Goal: Task Accomplishment & Management: Manage account settings

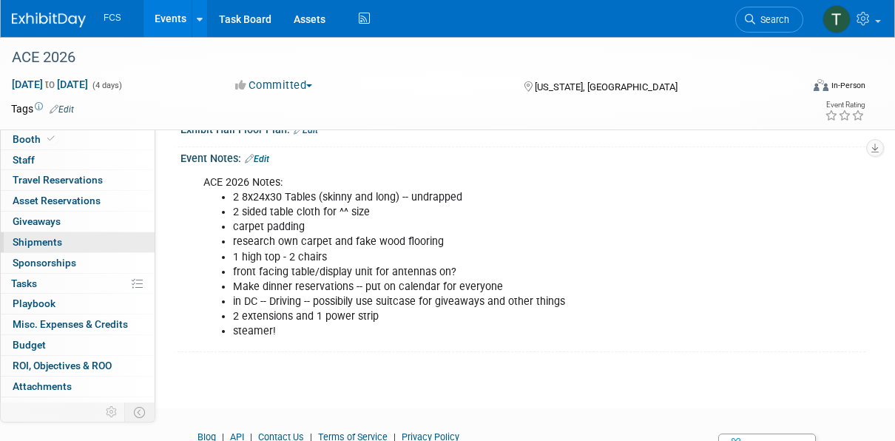
scroll to position [32, 0]
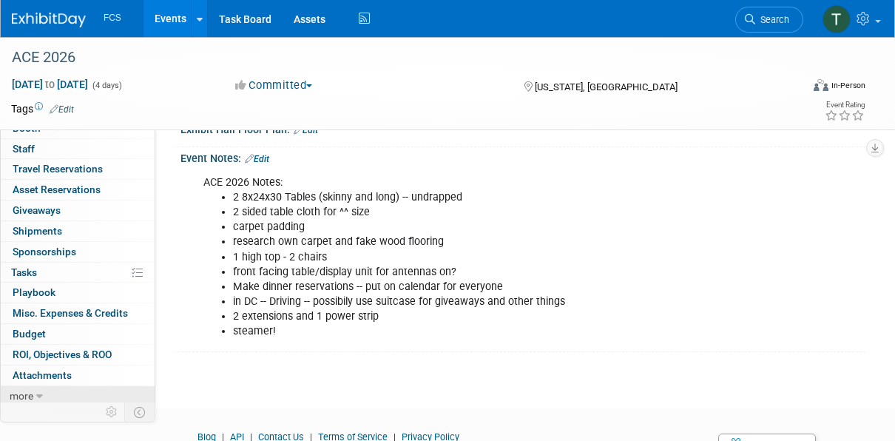
click at [30, 391] on span "more" at bounding box center [22, 396] width 24 height 12
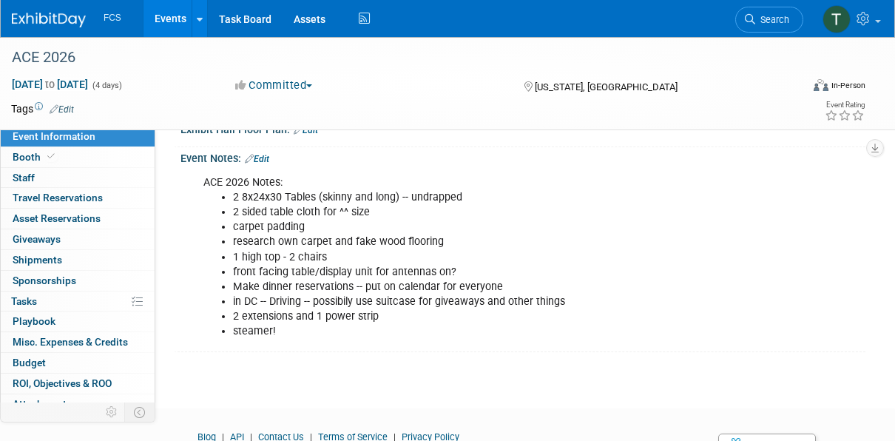
scroll to position [0, 0]
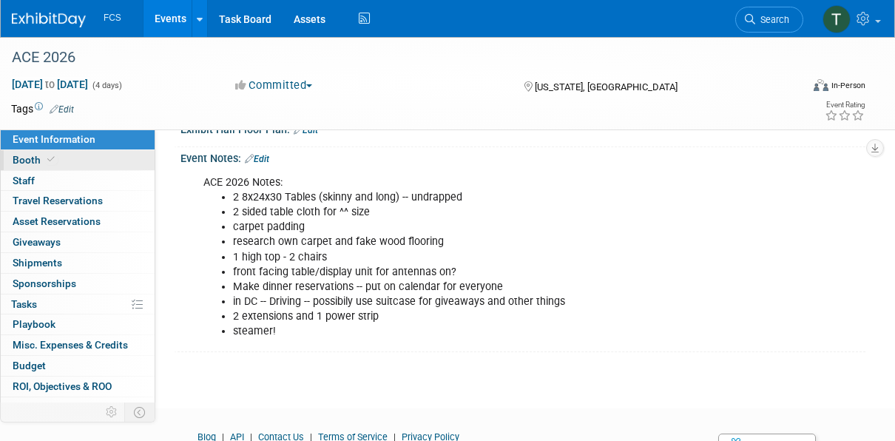
click at [45, 156] on span at bounding box center [50, 159] width 13 height 11
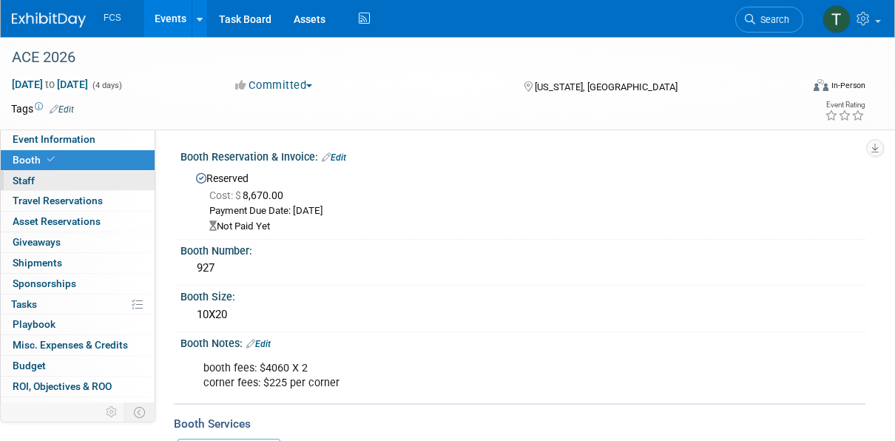
click at [14, 176] on span "Staff 0" at bounding box center [24, 181] width 22 height 12
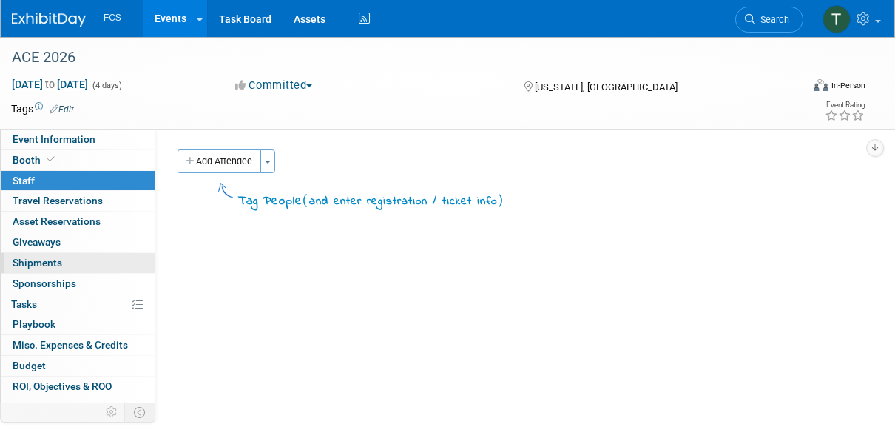
scroll to position [133, 0]
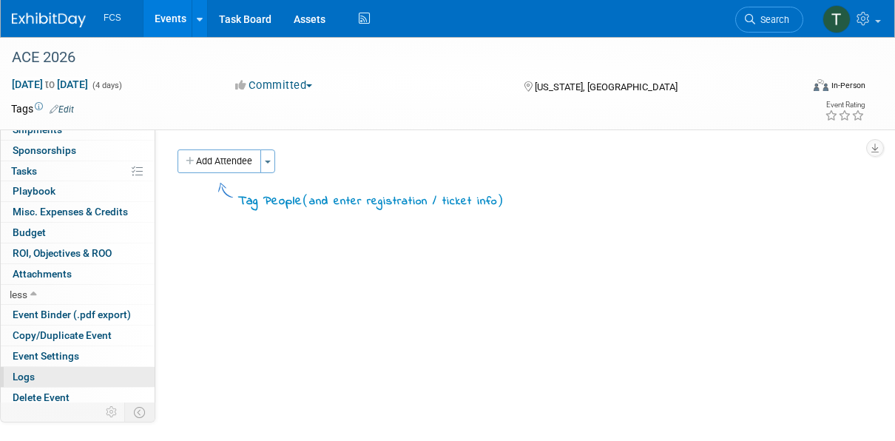
click at [27, 371] on span "Logs" at bounding box center [24, 377] width 22 height 12
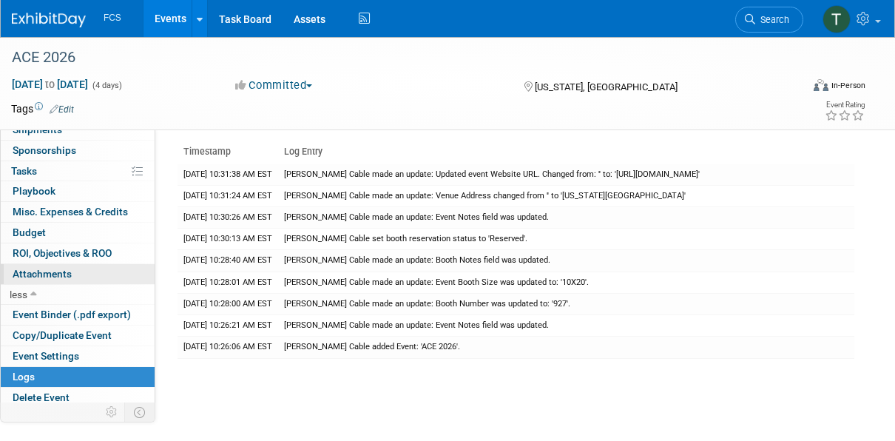
click at [35, 269] on span "Attachments 0" at bounding box center [42, 274] width 59 height 12
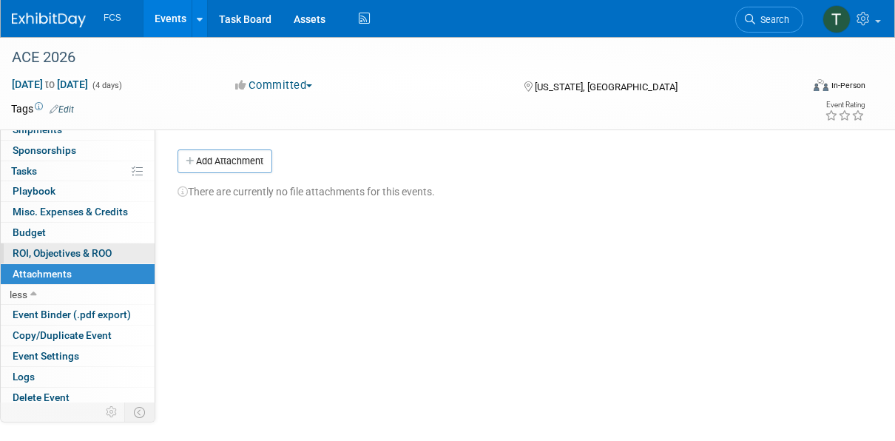
click at [33, 247] on span "ROI, Objectives & ROO 0" at bounding box center [62, 253] width 99 height 12
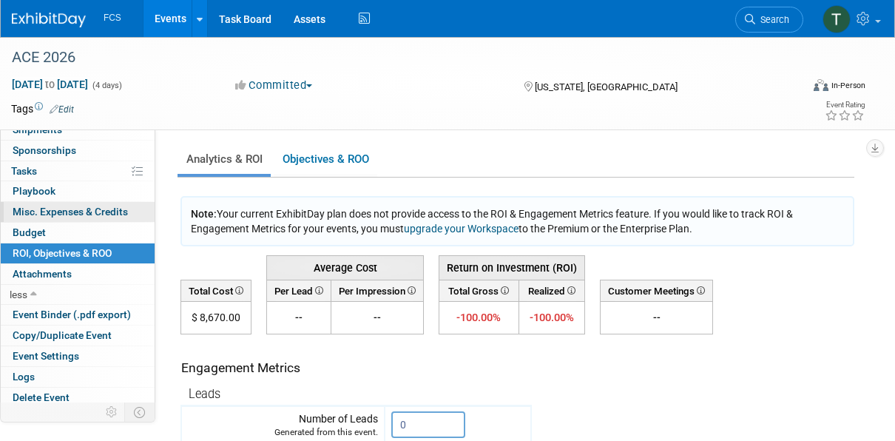
click at [39, 206] on span "Misc. Expenses & Credits 0" at bounding box center [70, 212] width 115 height 12
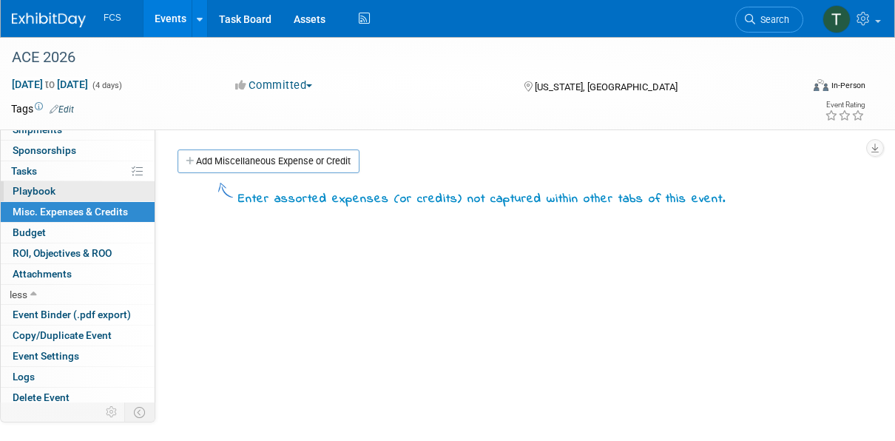
click at [28, 185] on span "Playbook 0" at bounding box center [34, 191] width 43 height 12
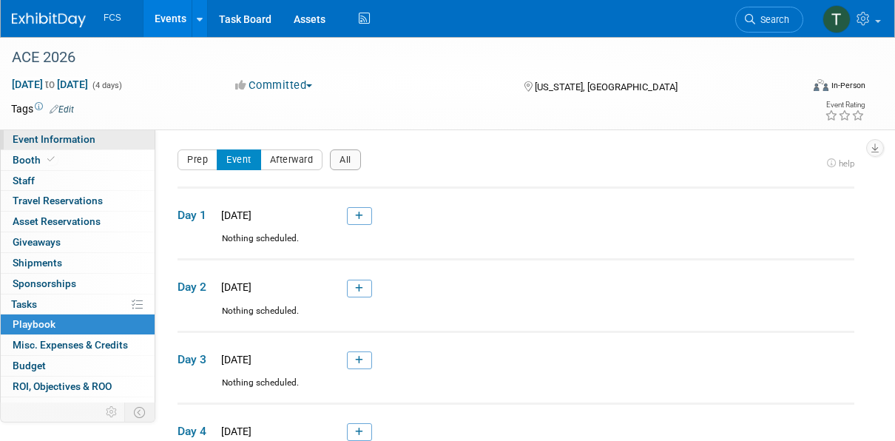
click at [75, 138] on span "Event Information" at bounding box center [54, 139] width 83 height 12
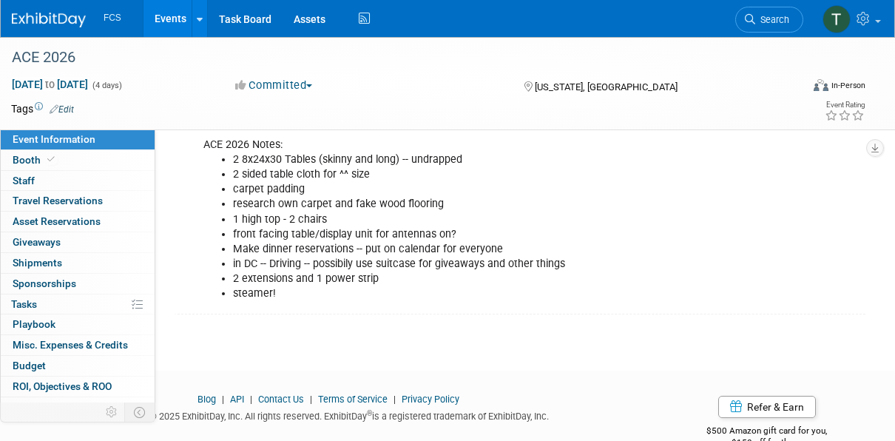
scroll to position [364, 0]
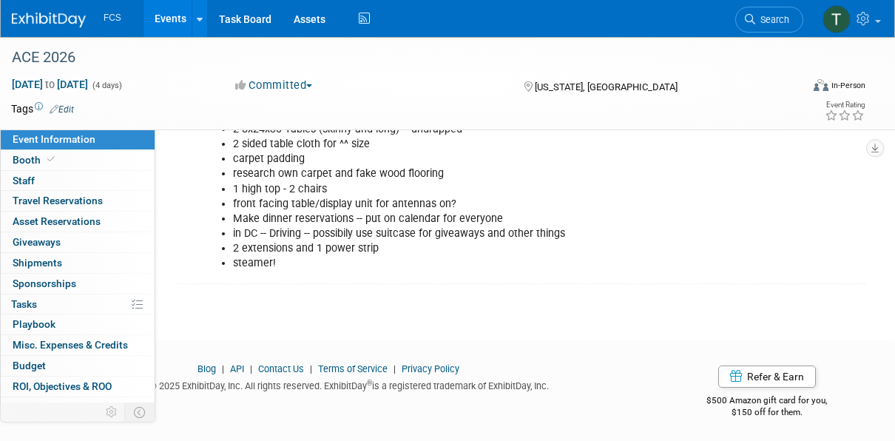
click at [311, 269] on div "ACE 2026 Notes: 2 8x24x30 Tables (skinny and long) -- undrapped 2 sided table c…" at bounding box center [461, 189] width 536 height 178
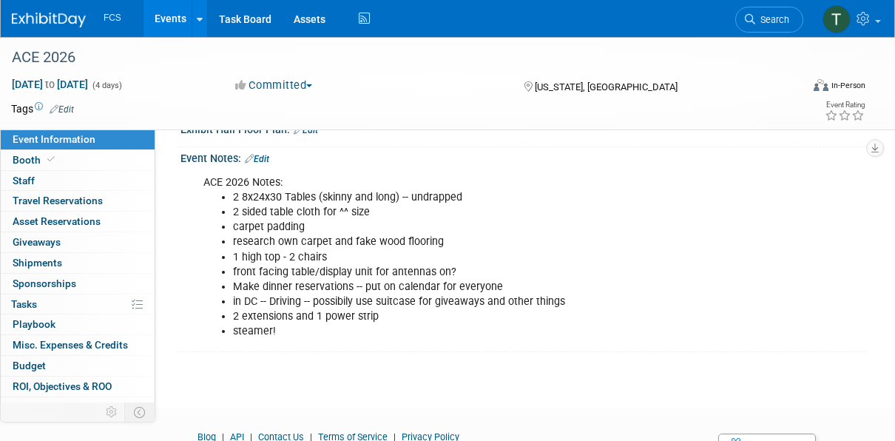
scroll to position [222, 0]
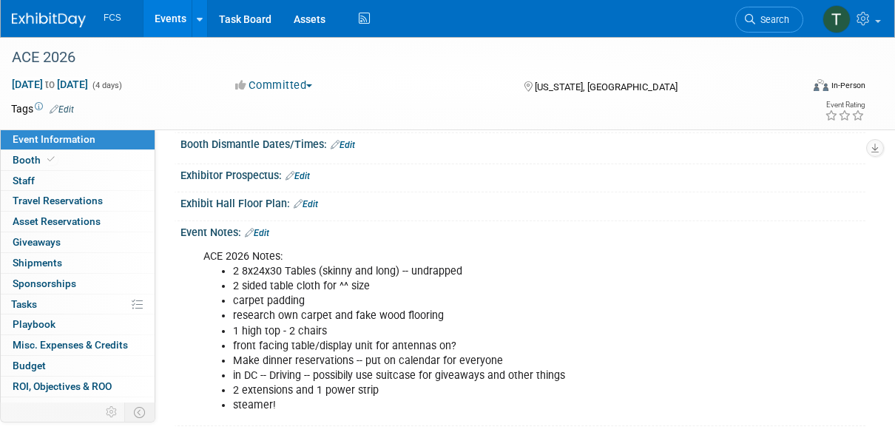
click at [265, 229] on link "Edit" at bounding box center [257, 233] width 24 height 10
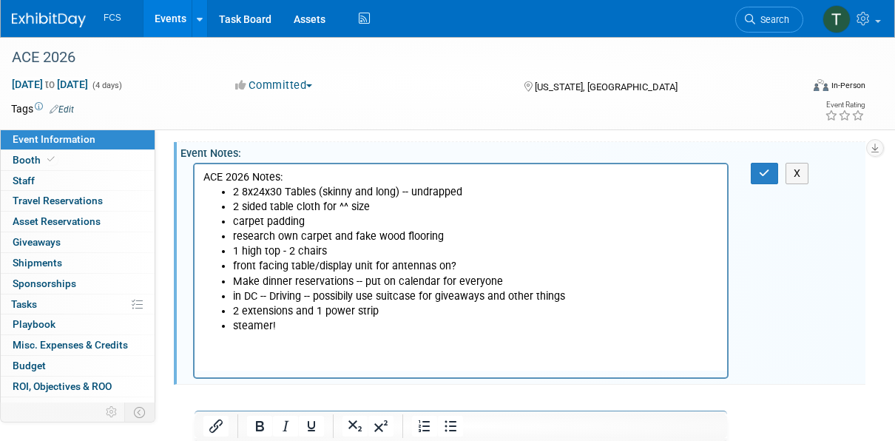
scroll to position [402, 0]
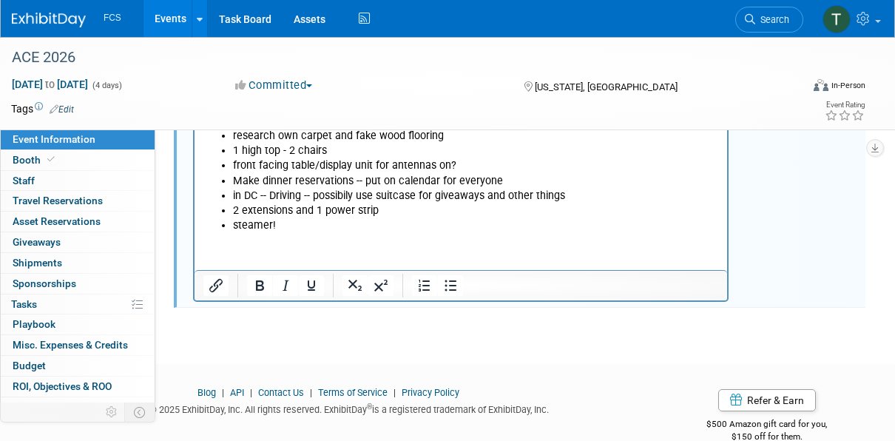
click at [284, 233] on html "ACE 2026 Notes: 2 8x24x30 Tables (skinny and long) -- undrapped 2 sided table c…" at bounding box center [461, 148] width 533 height 169
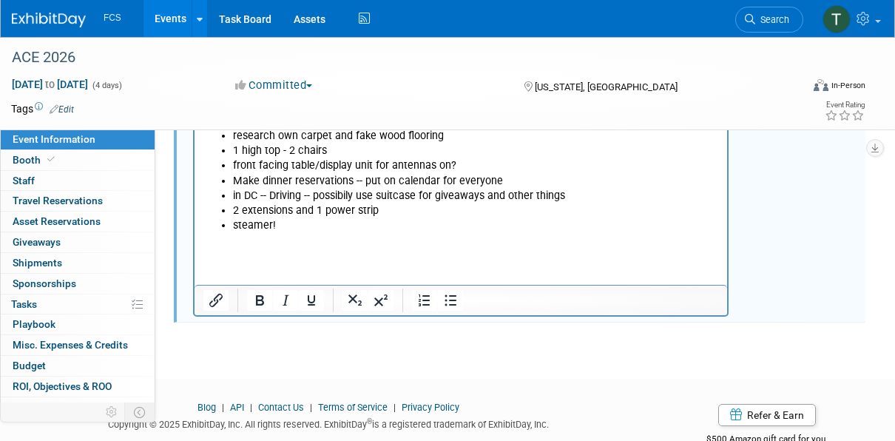
paste body "Rich Text Area. Press ALT-0 for help."
click at [204, 240] on p "https://ace.awwa.org/schedule-at-a-glance/" at bounding box center [461, 240] width 516 height 15
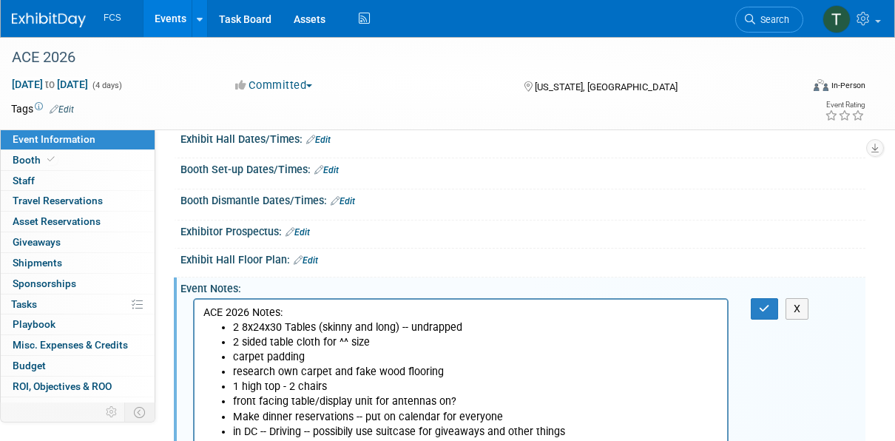
scroll to position [222, 0]
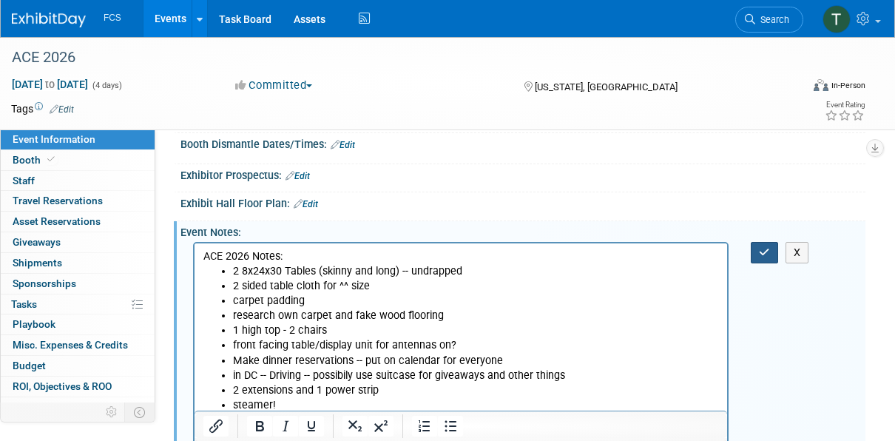
click at [761, 255] on icon "button" at bounding box center [764, 252] width 11 height 10
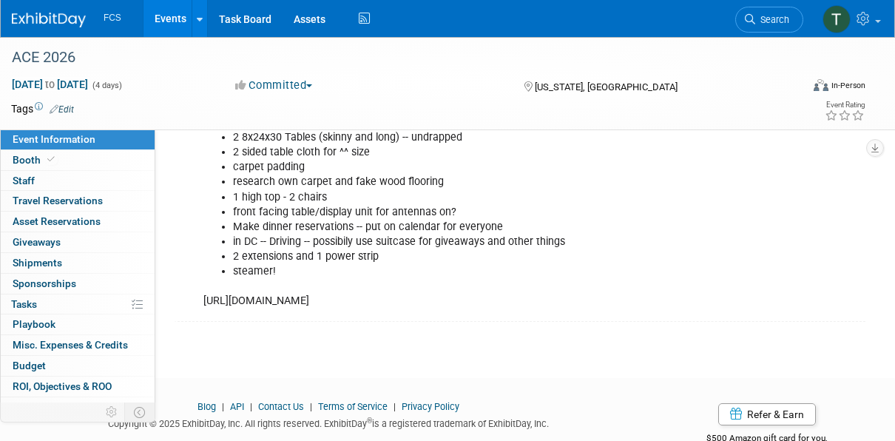
scroll to position [370, 0]
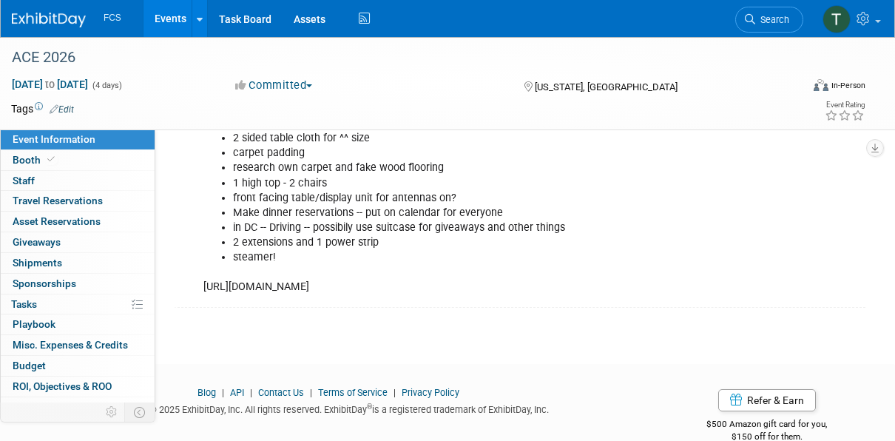
click at [335, 283] on div "ACE 2026 Notes: 2 8x24x30 Tables (skinny and long) -- undrapped 2 sided table c…" at bounding box center [461, 198] width 536 height 208
click at [381, 290] on div "ACE 2026 Notes: 2 8x24x30 Tables (skinny and long) -- undrapped 2 sided table c…" at bounding box center [461, 198] width 536 height 208
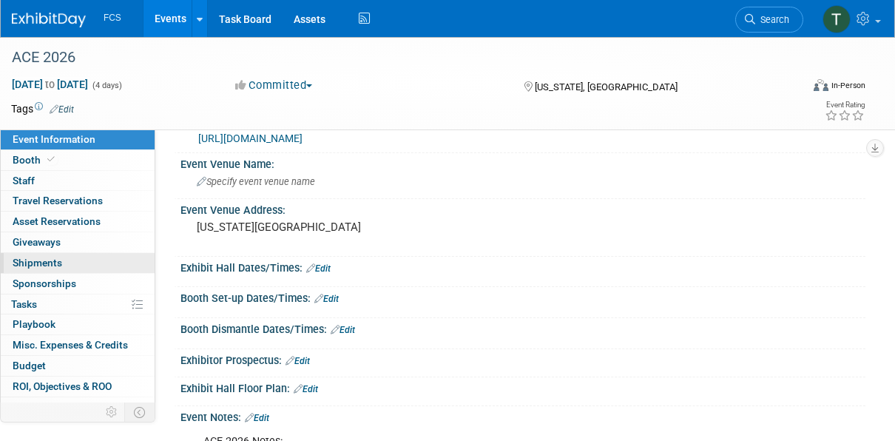
scroll to position [0, 0]
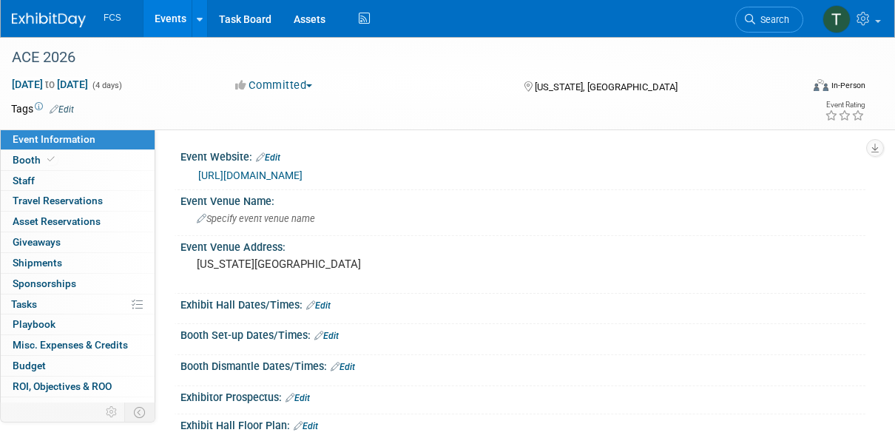
click at [278, 152] on link "Edit" at bounding box center [268, 157] width 24 height 10
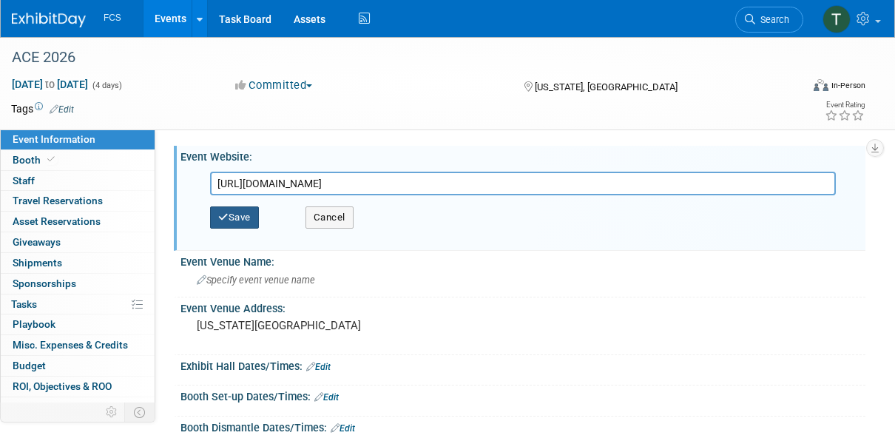
click at [235, 212] on button "Save" at bounding box center [234, 217] width 49 height 22
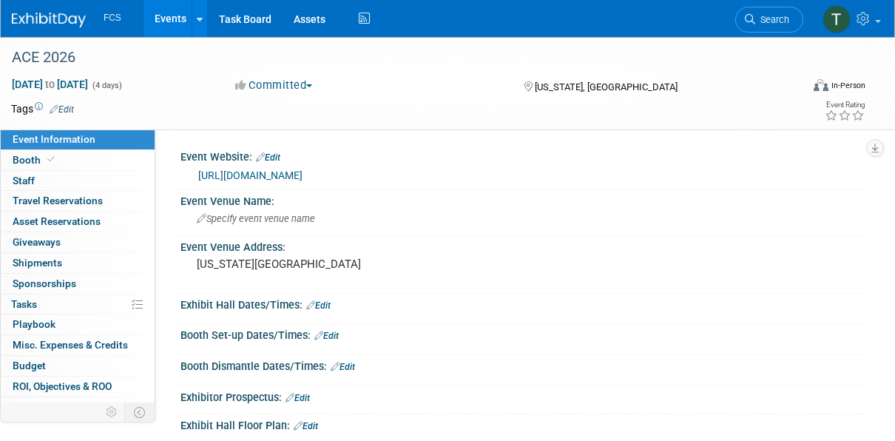
click at [268, 175] on link "https://ace.awwa.org/" at bounding box center [250, 175] width 104 height 12
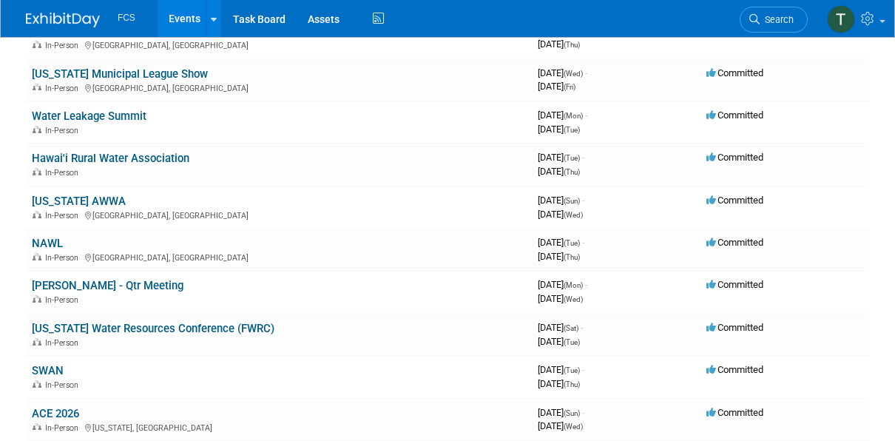
scroll to position [444, 0]
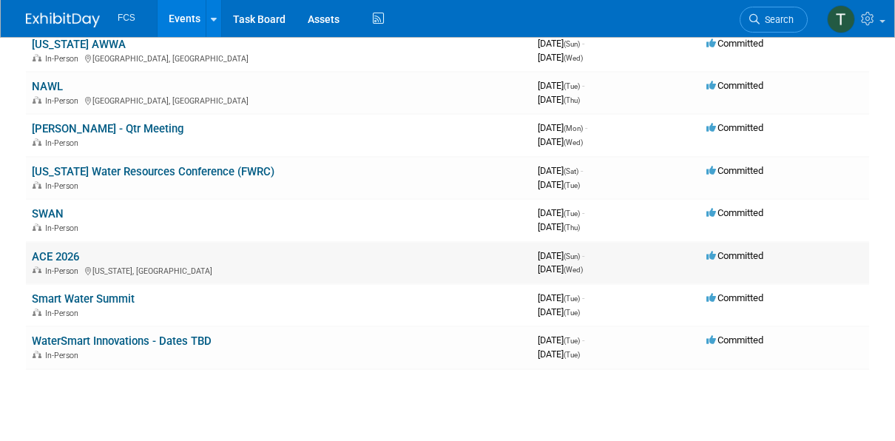
click at [53, 255] on link "ACE 2026" at bounding box center [55, 256] width 47 height 13
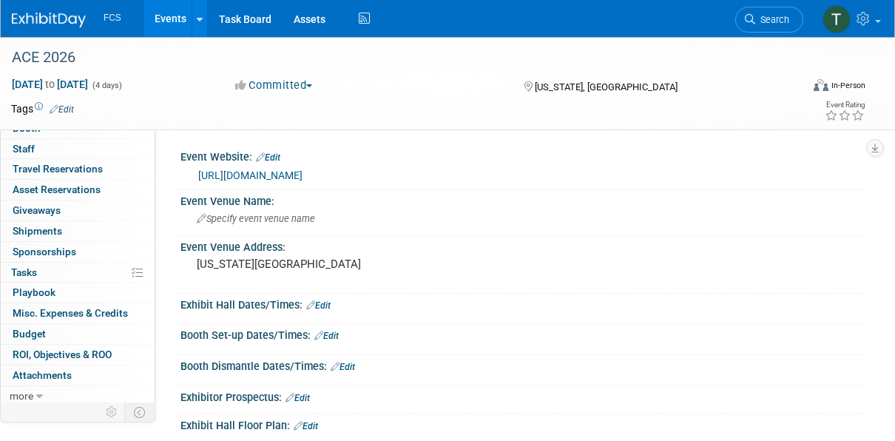
click at [276, 158] on link "Edit" at bounding box center [268, 157] width 24 height 10
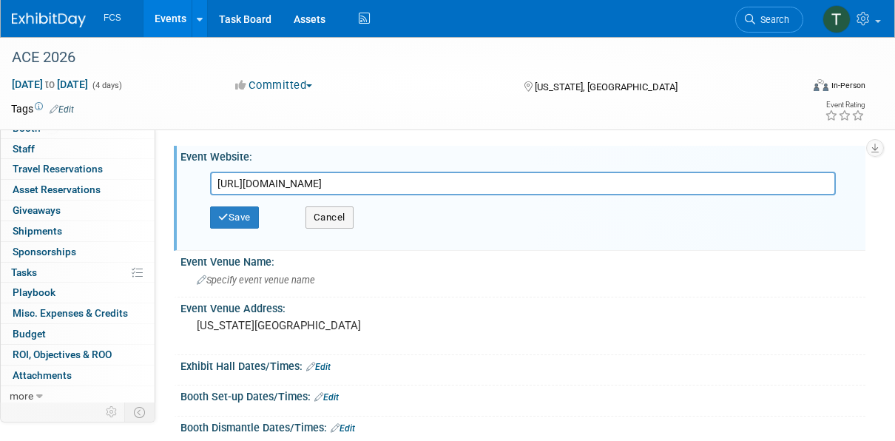
drag, startPoint x: 366, startPoint y: 189, endPoint x: 186, endPoint y: 191, distance: 180.5
click at [186, 191] on div "https://ace.awwa.org/ https://ace.awwa.org/ Save Cancel" at bounding box center [523, 205] width 685 height 84
type input "https://ace.awwa.org/schedule-at-a-glance/"
click at [233, 215] on button "Save" at bounding box center [234, 217] width 49 height 22
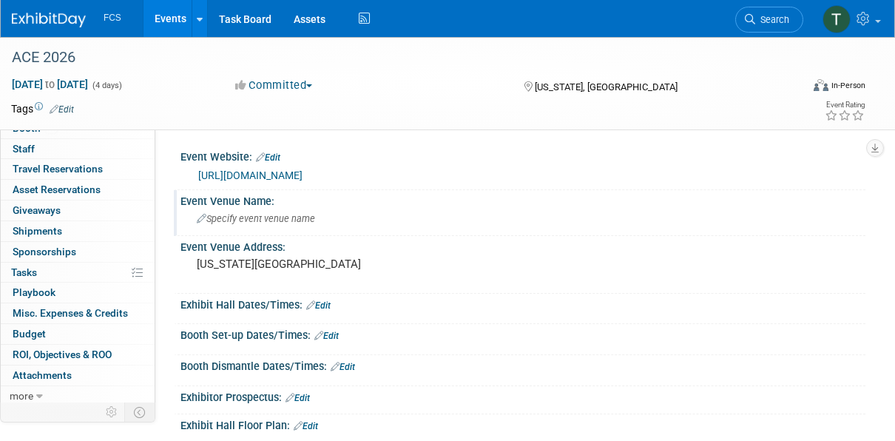
click at [249, 221] on span "Specify event venue name" at bounding box center [256, 218] width 118 height 11
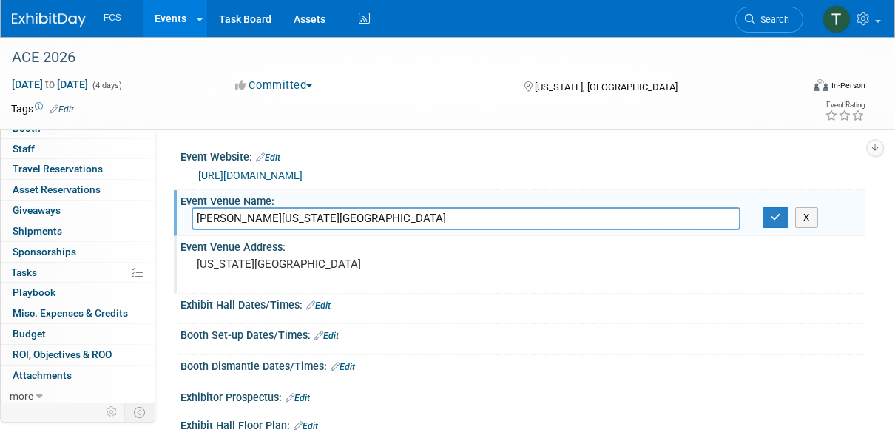
type input "Walter E. Washington Convention Center"
click at [498, 284] on div "Event Venue Address: Washington DC" at bounding box center [520, 264] width 692 height 57
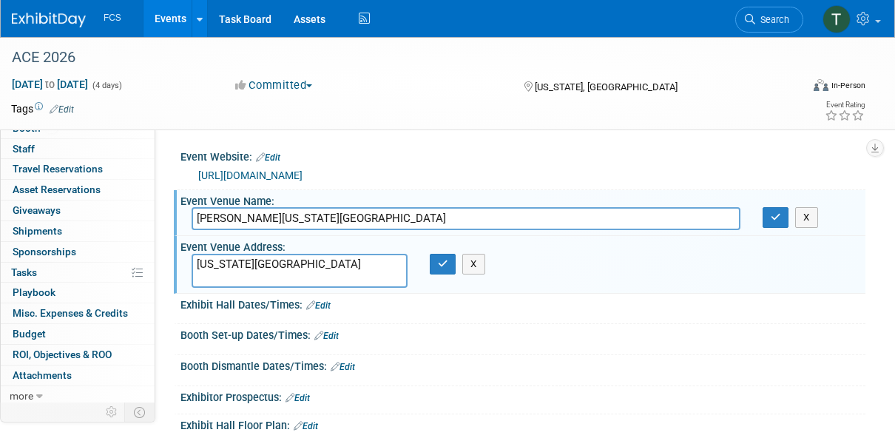
click at [570, 334] on div "Booth Set-up Dates/Times: Edit" at bounding box center [523, 333] width 685 height 19
drag, startPoint x: 252, startPoint y: 263, endPoint x: 170, endPoint y: 258, distance: 81.5
click at [170, 258] on div "Event Website: Edit https://ace.awwa.org/schedule-at-a-glance/ https://ace.awwa…" at bounding box center [510, 282] width 710 height 306
click at [199, 266] on textarea at bounding box center [300, 271] width 216 height 34
paste textarea "801 Allen Y. Lew Place NW, Washington, DC 20001"
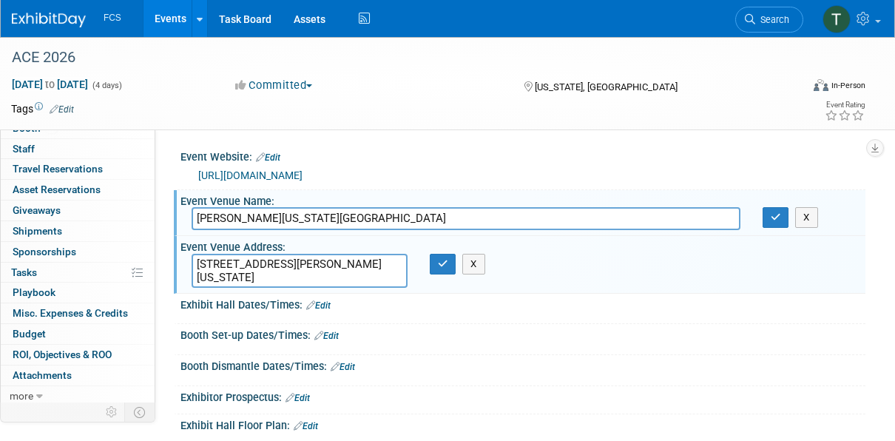
click at [334, 263] on textarea "801 Allen Y. Lew Place NW, Washington, DC 20001" at bounding box center [300, 271] width 216 height 34
click at [367, 263] on textarea "801 Allen Y. Lew Place NW, Washington, DC 20001" at bounding box center [300, 271] width 216 height 34
type textarea "801 Allen Y. Lew Place NW Washington, DC 20001"
click at [437, 268] on button "button" at bounding box center [443, 264] width 27 height 21
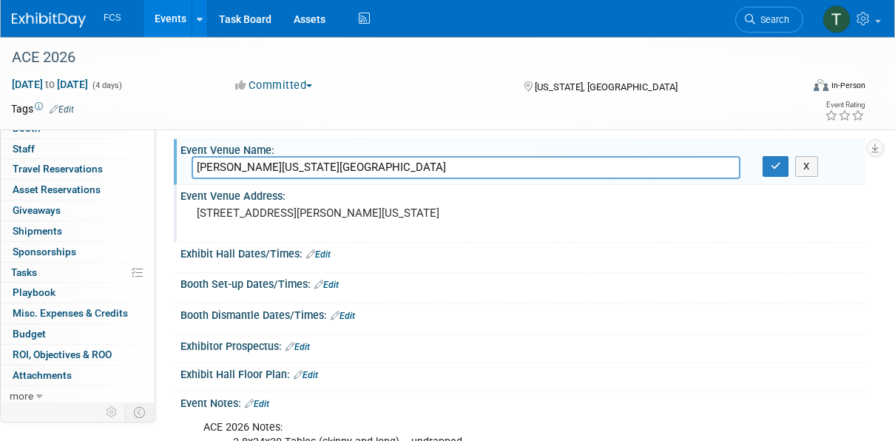
scroll to position [74, 0]
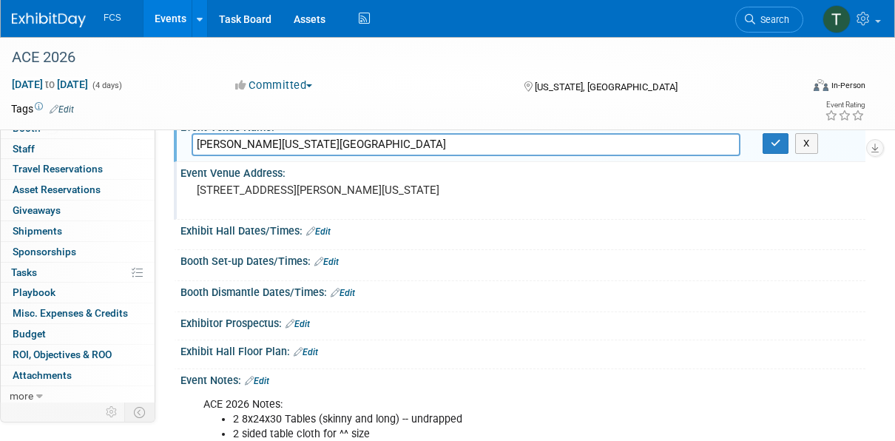
click at [326, 226] on link "Edit" at bounding box center [318, 231] width 24 height 10
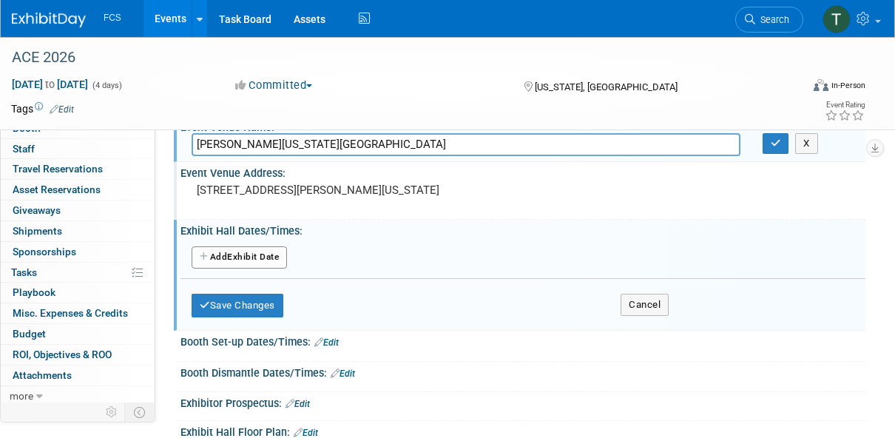
click at [202, 257] on icon "button" at bounding box center [205, 256] width 10 height 9
select select "5"
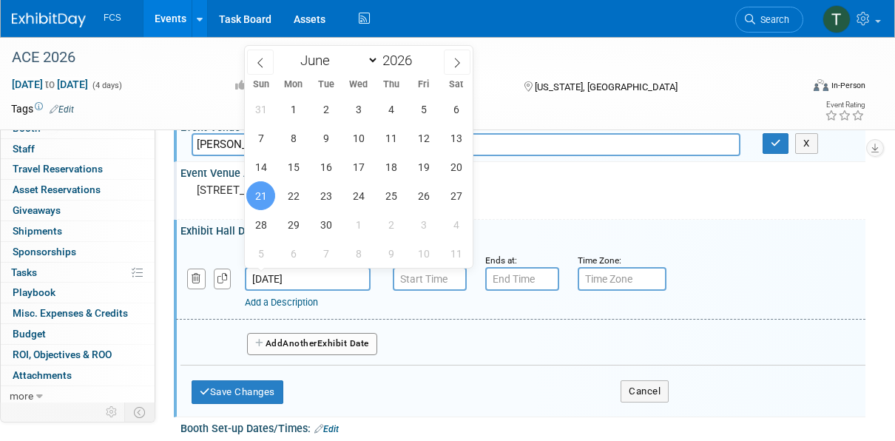
click at [294, 280] on input "Jun 21, 2026" at bounding box center [308, 279] width 126 height 24
click at [297, 192] on span "22" at bounding box center [293, 195] width 29 height 29
type input "Jun 22, 2026"
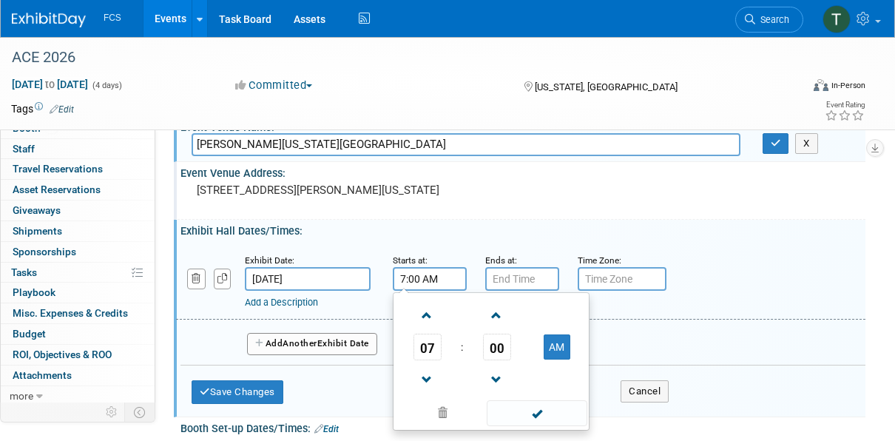
click at [430, 277] on input "7:00 AM" at bounding box center [430, 279] width 74 height 24
click at [428, 317] on span at bounding box center [427, 316] width 26 height 26
type input "10:00 AM"
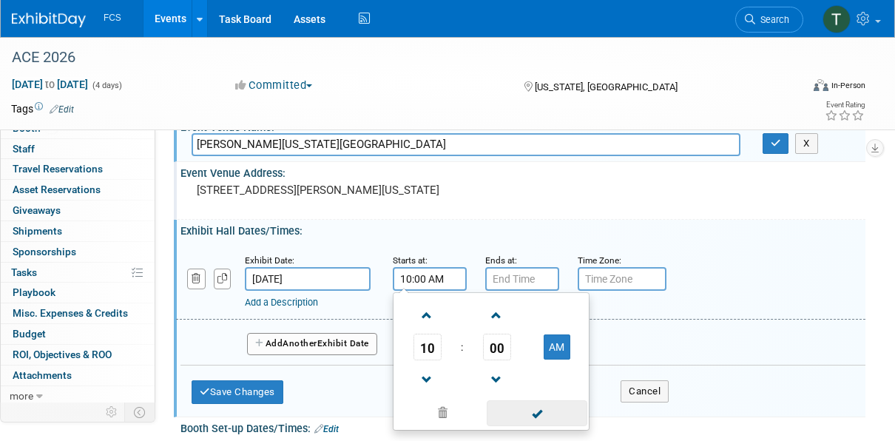
click at [544, 411] on span at bounding box center [537, 413] width 100 height 26
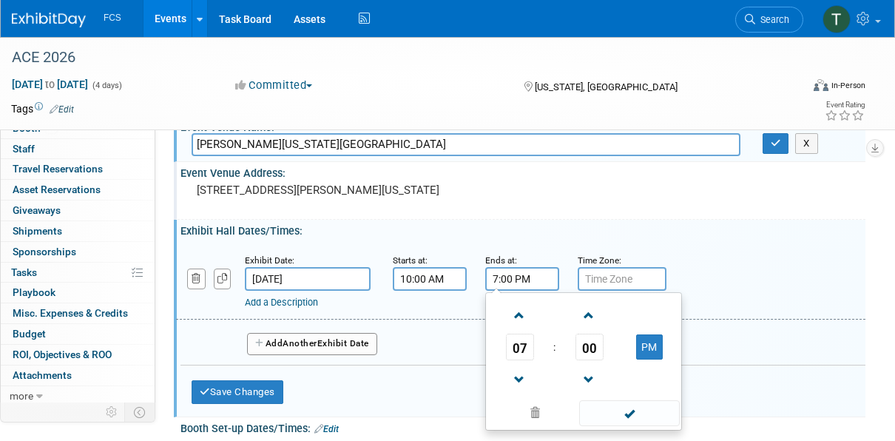
click at [525, 272] on input "7:00 PM" at bounding box center [522, 279] width 74 height 24
click at [524, 373] on span at bounding box center [520, 380] width 26 height 26
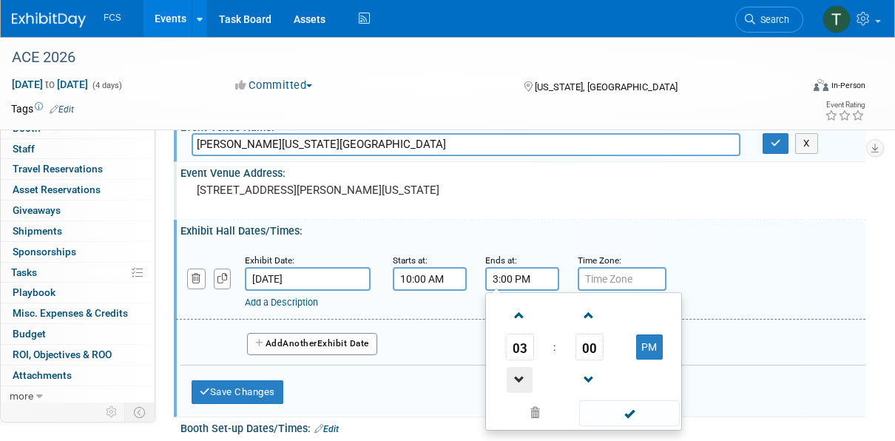
click at [524, 373] on span at bounding box center [520, 380] width 26 height 26
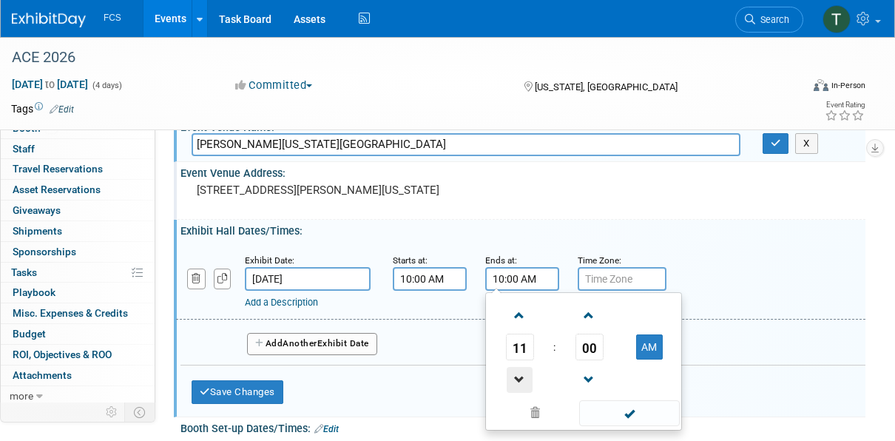
click at [524, 373] on span at bounding box center [520, 380] width 26 height 26
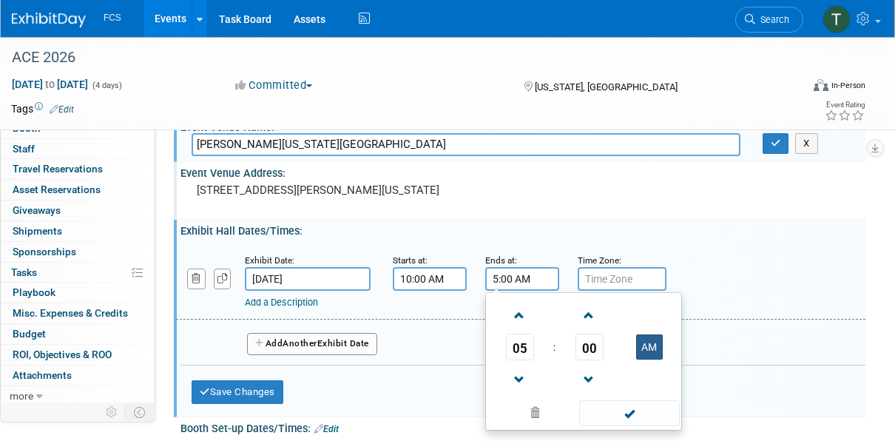
click at [644, 352] on button "AM" at bounding box center [649, 346] width 27 height 25
type input "5:00 PM"
click at [633, 413] on span at bounding box center [629, 413] width 100 height 26
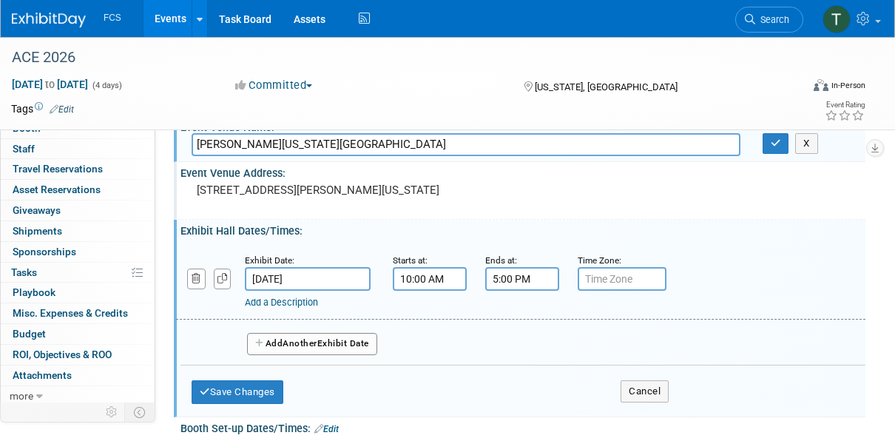
click at [601, 279] on input "text" at bounding box center [622, 279] width 89 height 24
type input "ET"
click at [482, 191] on div "Event Venue Address: 801 Allen Y. Lew Place NW Washington, DC 20001" at bounding box center [520, 190] width 692 height 57
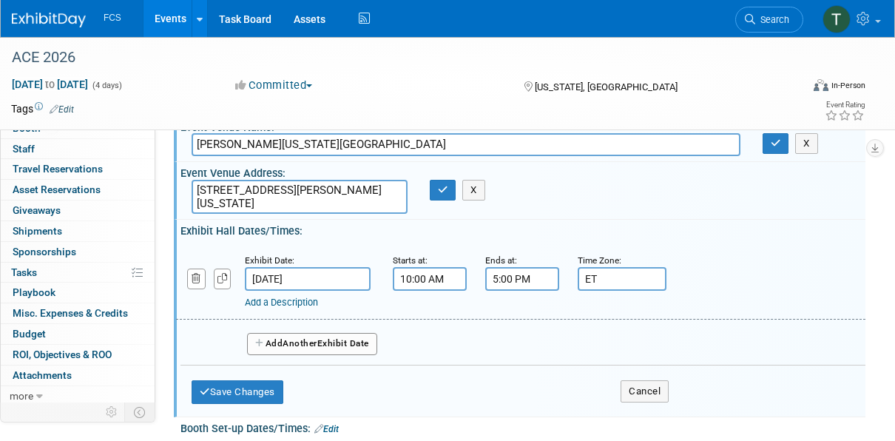
click at [314, 346] on span "Another" at bounding box center [300, 343] width 35 height 10
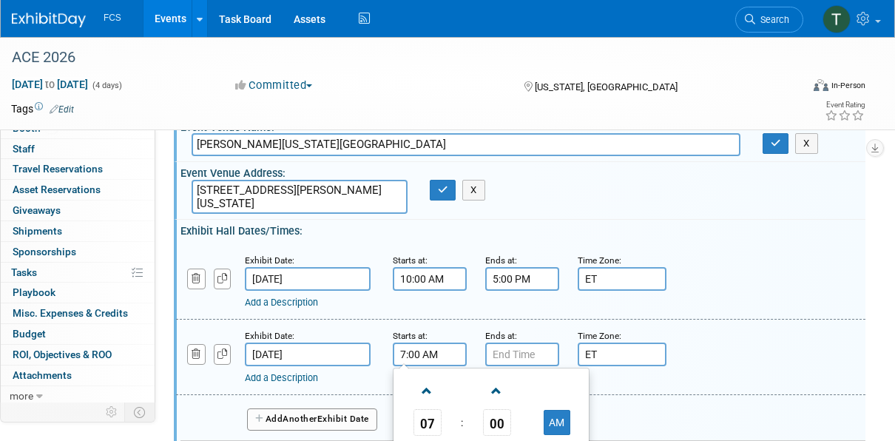
click at [418, 360] on input "7:00 AM" at bounding box center [430, 355] width 74 height 24
click at [426, 391] on span at bounding box center [427, 391] width 26 height 26
type input "10:00 AM"
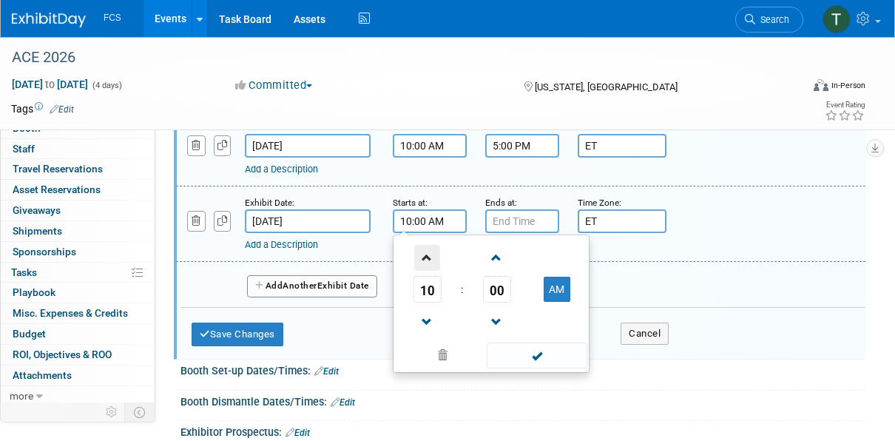
scroll to position [222, 0]
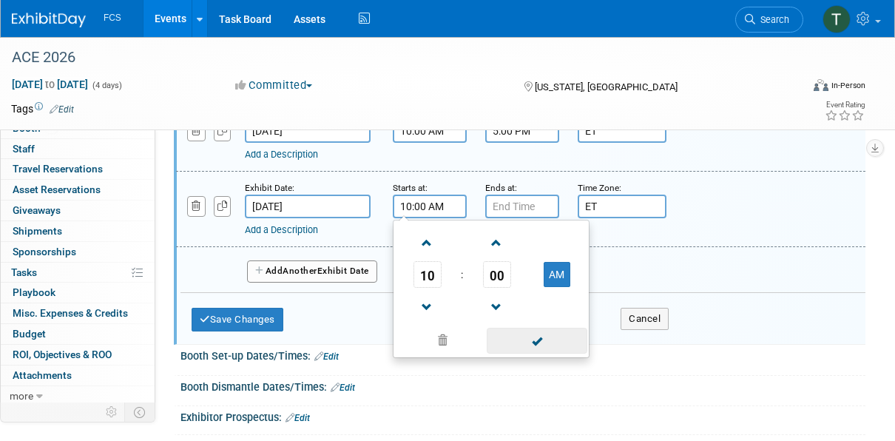
click at [534, 340] on span at bounding box center [537, 341] width 100 height 26
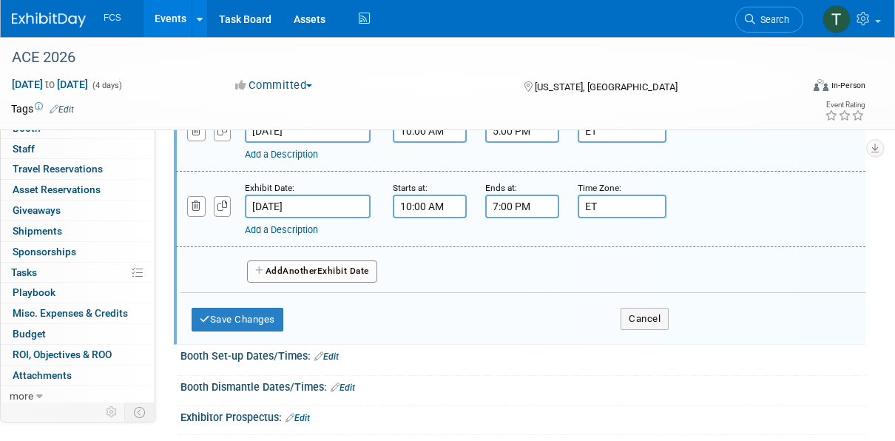
click at [504, 199] on input "7:00 PM" at bounding box center [522, 207] width 74 height 24
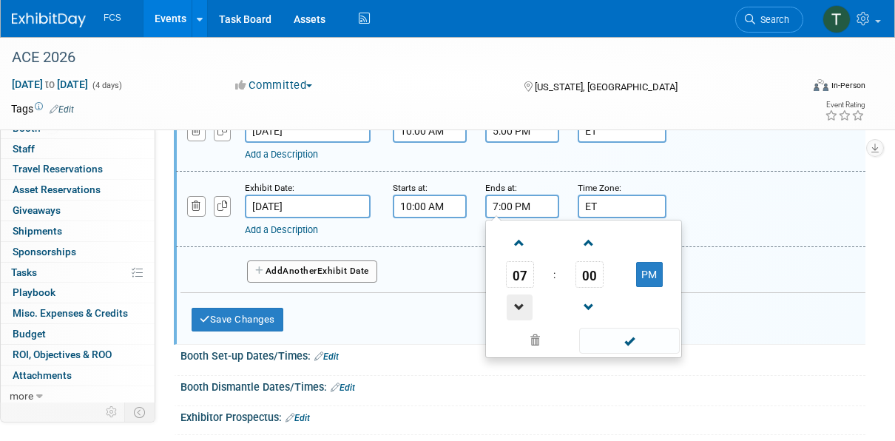
click at [524, 308] on span at bounding box center [520, 307] width 26 height 26
click at [517, 238] on span at bounding box center [520, 243] width 26 height 26
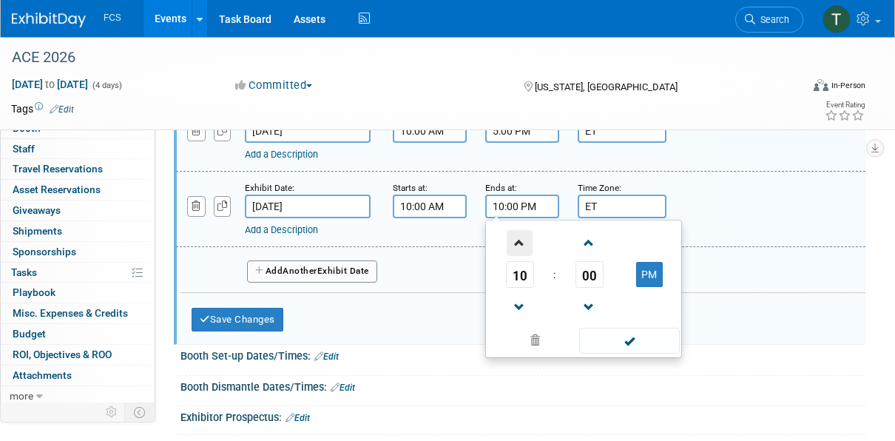
click at [517, 238] on span at bounding box center [520, 243] width 26 height 26
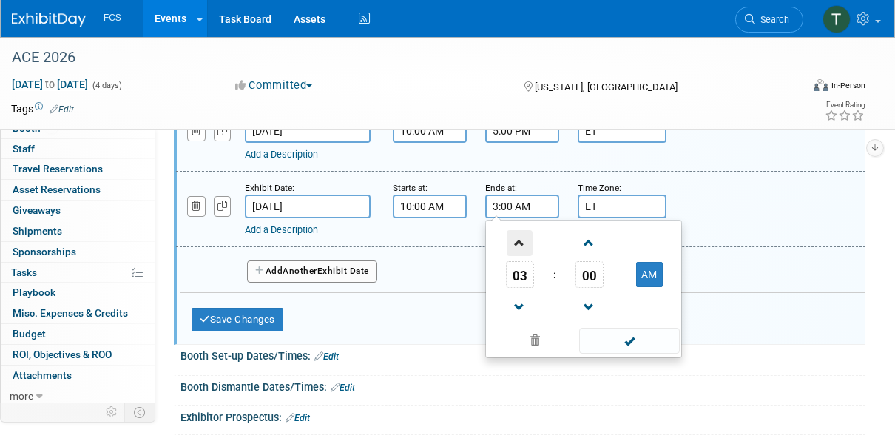
click at [517, 238] on span at bounding box center [520, 243] width 26 height 26
click at [590, 240] on span at bounding box center [589, 243] width 26 height 26
click at [591, 240] on span at bounding box center [589, 243] width 26 height 26
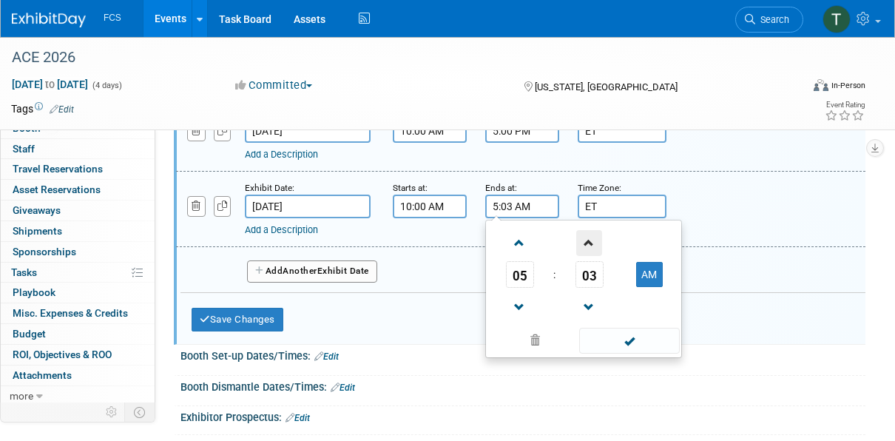
click at [591, 240] on span at bounding box center [589, 243] width 26 height 26
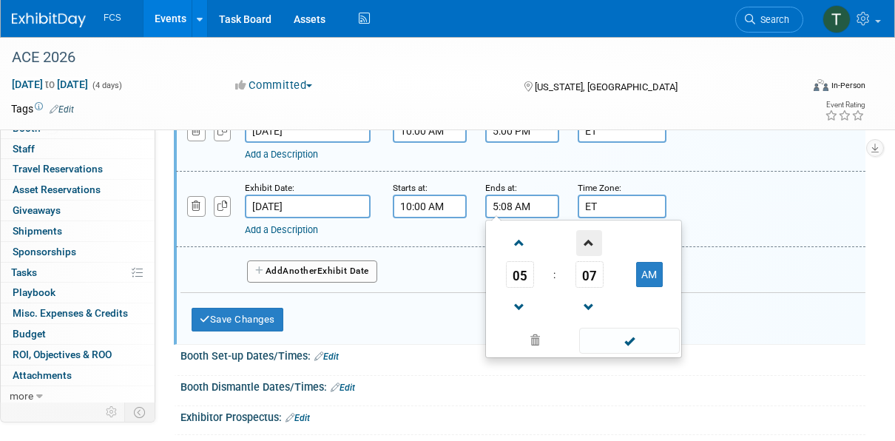
click at [591, 240] on span at bounding box center [589, 243] width 26 height 26
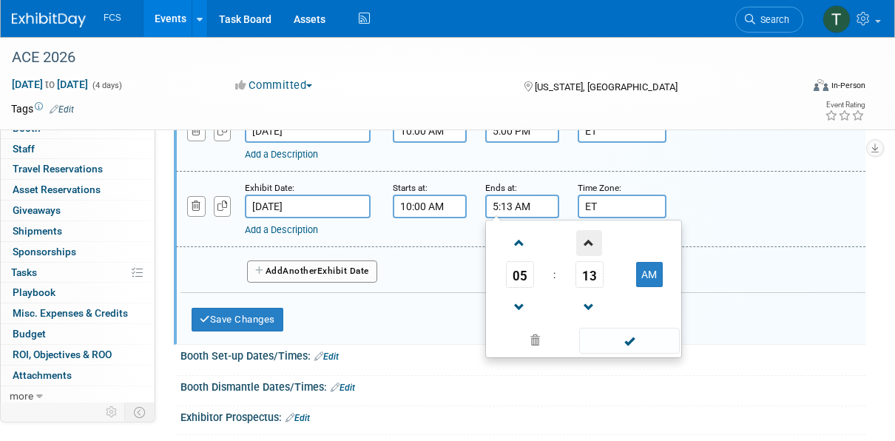
click at [591, 240] on span at bounding box center [589, 243] width 26 height 26
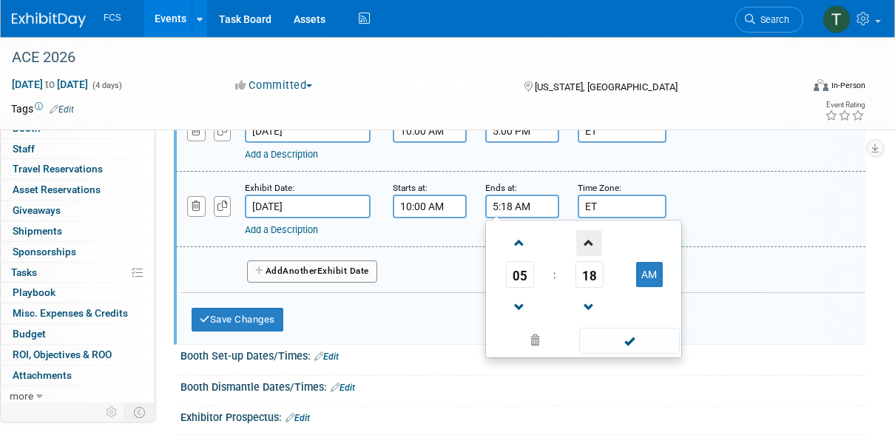
click at [591, 240] on span at bounding box center [589, 243] width 26 height 26
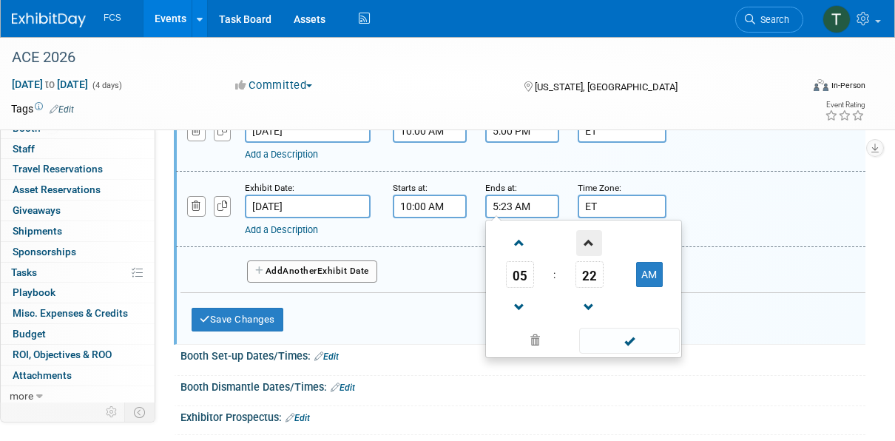
click at [591, 240] on span at bounding box center [589, 243] width 26 height 26
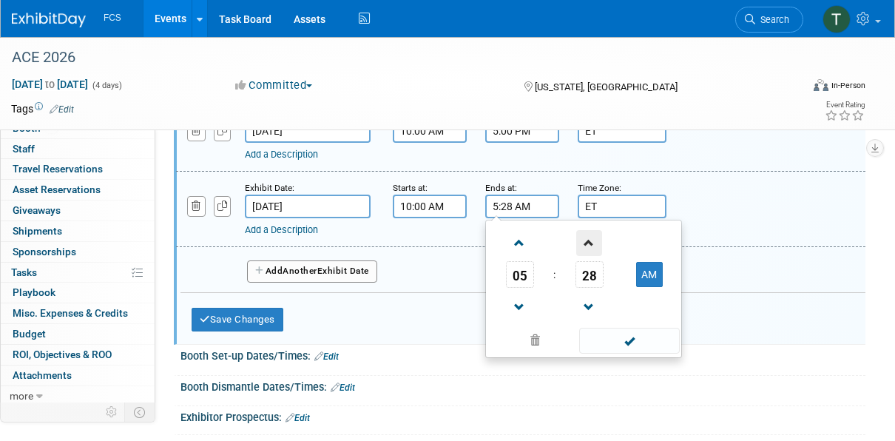
click at [591, 240] on span at bounding box center [589, 243] width 26 height 26
click at [649, 277] on button "AM" at bounding box center [649, 274] width 27 height 25
type input "5:30 PM"
click at [633, 340] on span at bounding box center [629, 341] width 100 height 26
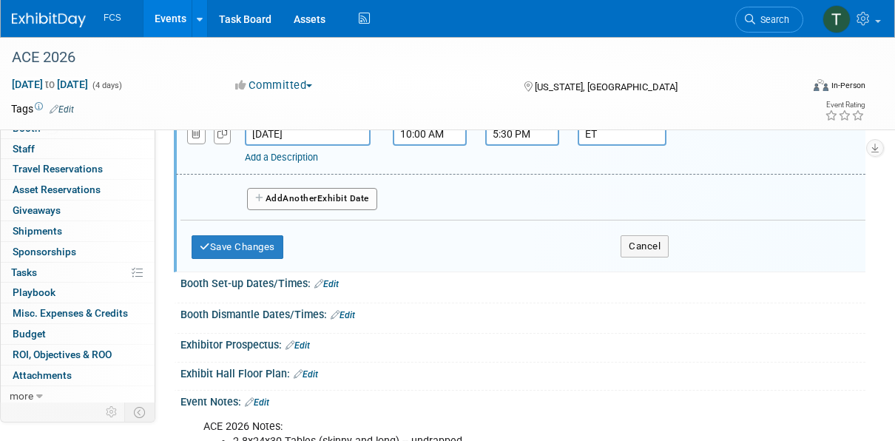
scroll to position [296, 0]
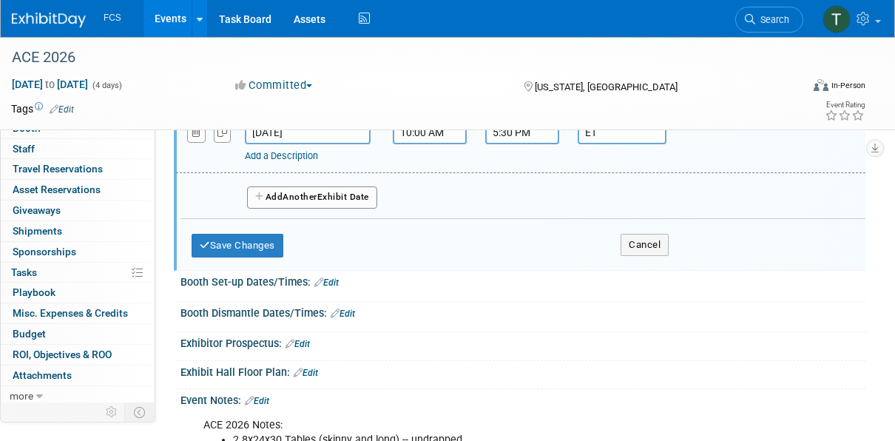
click at [289, 194] on span "Another" at bounding box center [300, 197] width 35 height 10
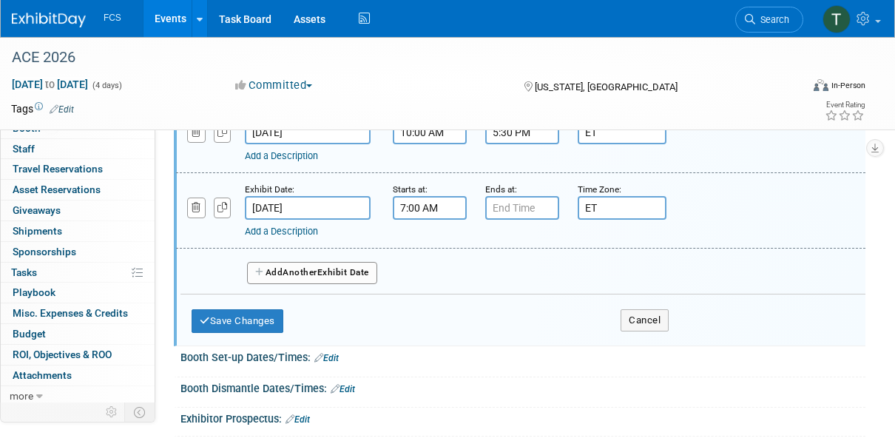
click at [417, 206] on input "7:00 AM" at bounding box center [430, 208] width 74 height 24
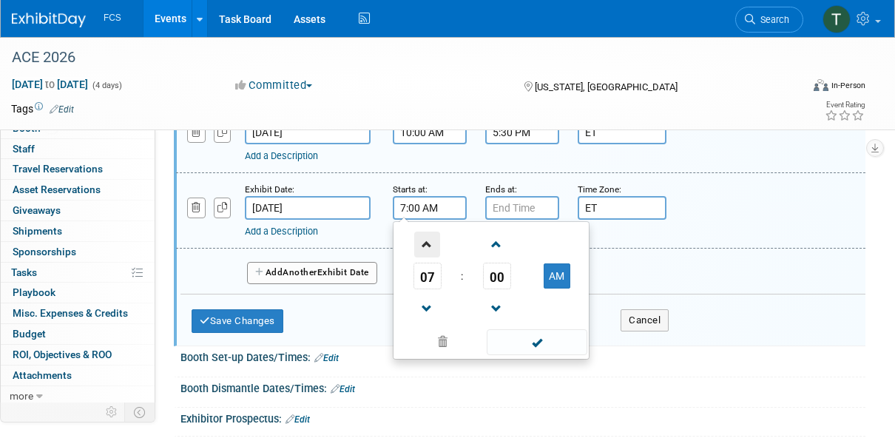
click at [425, 237] on span at bounding box center [427, 245] width 26 height 26
type input "10:00 AM"
click at [538, 335] on span at bounding box center [537, 342] width 100 height 26
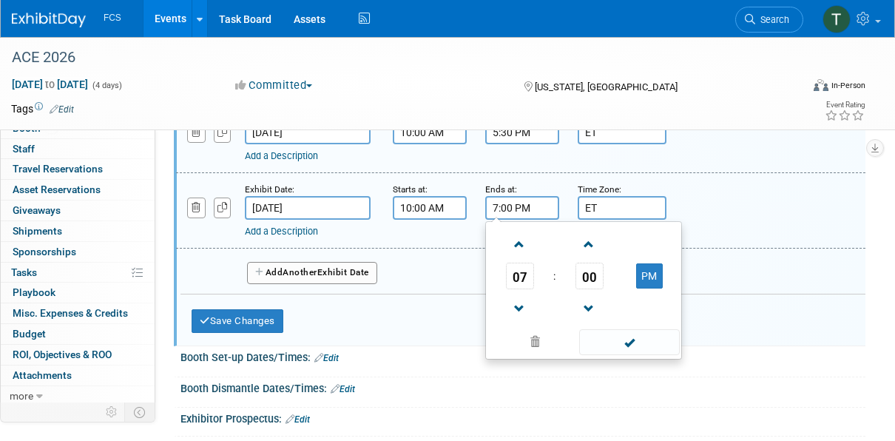
click at [501, 207] on input "7:00 PM" at bounding box center [522, 208] width 74 height 24
click at [520, 242] on span at bounding box center [520, 245] width 26 height 26
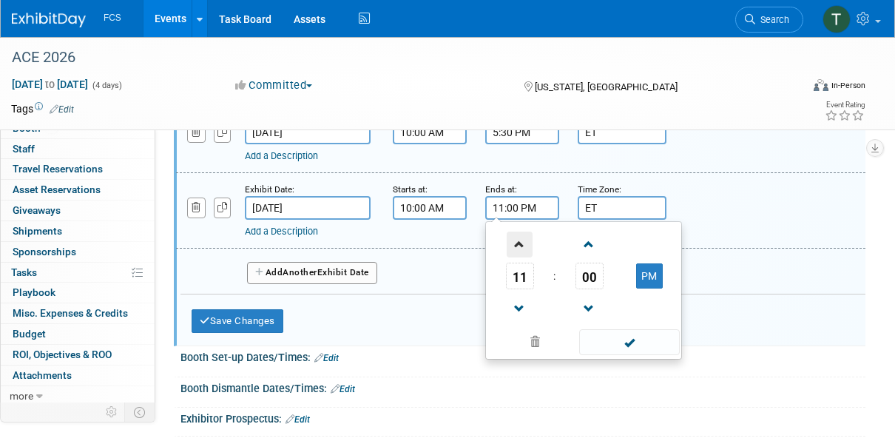
click at [520, 242] on span at bounding box center [520, 245] width 26 height 26
click at [641, 272] on button "AM" at bounding box center [649, 275] width 27 height 25
type input "1:00 PM"
click at [627, 343] on span at bounding box center [629, 342] width 100 height 26
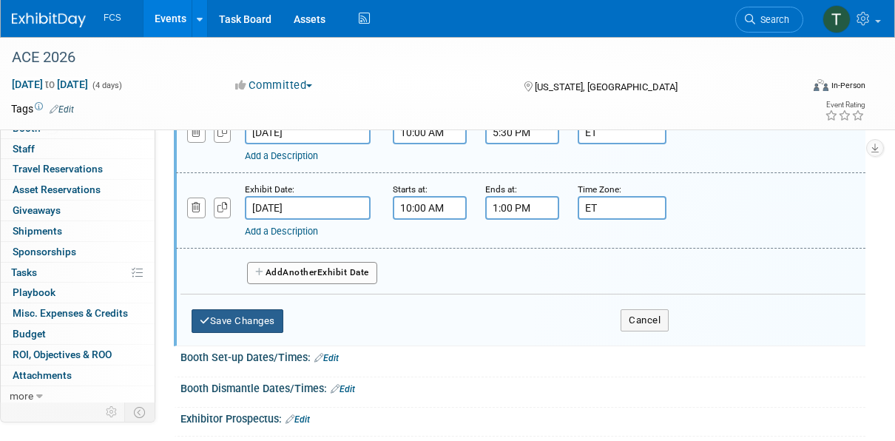
click at [243, 311] on button "Save Changes" at bounding box center [238, 321] width 92 height 24
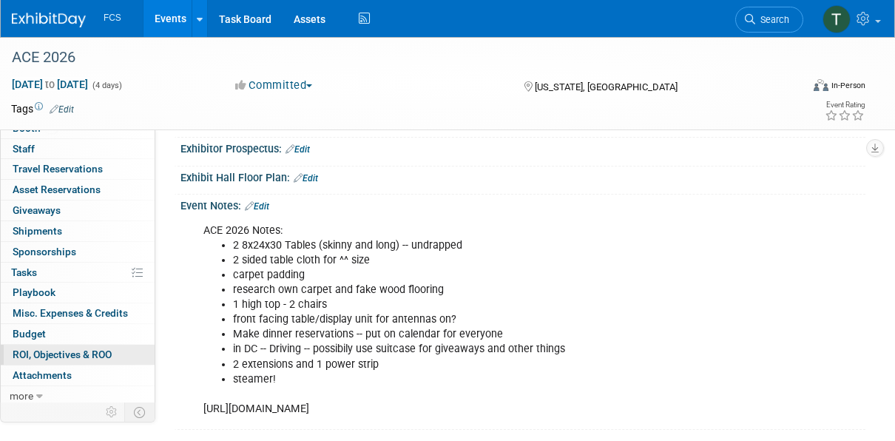
scroll to position [439, 0]
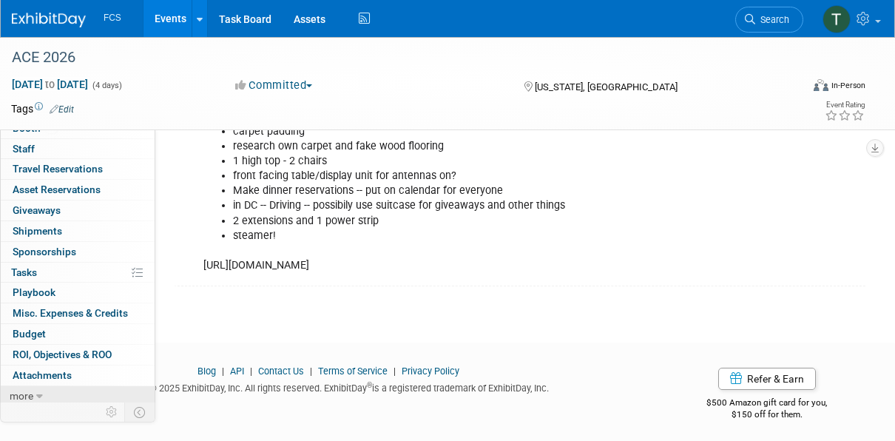
click at [24, 392] on span "more" at bounding box center [22, 396] width 24 height 12
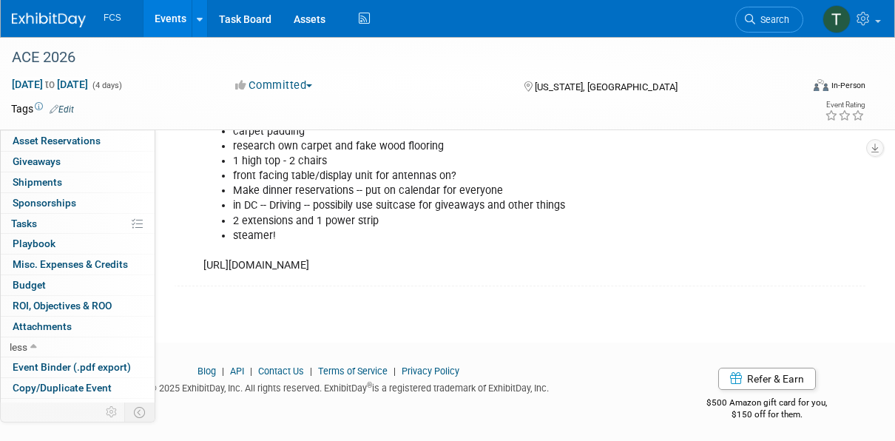
scroll to position [133, 0]
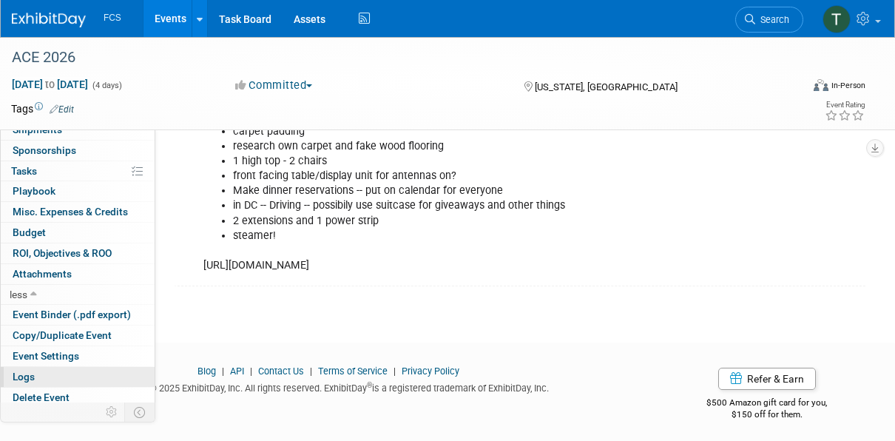
click at [24, 371] on span "Logs" at bounding box center [24, 377] width 22 height 12
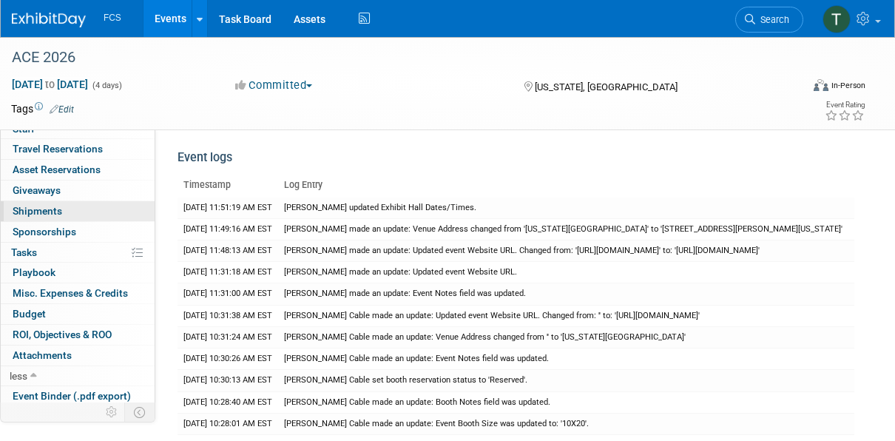
scroll to position [0, 0]
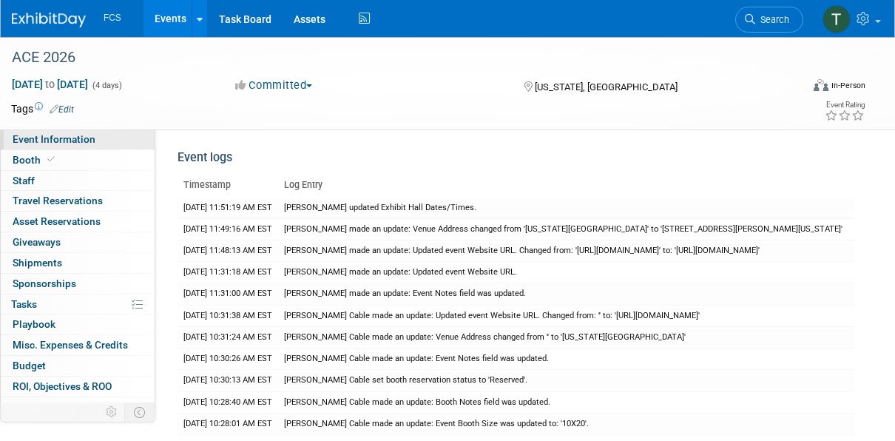
click at [44, 138] on span "Event Information" at bounding box center [54, 139] width 83 height 12
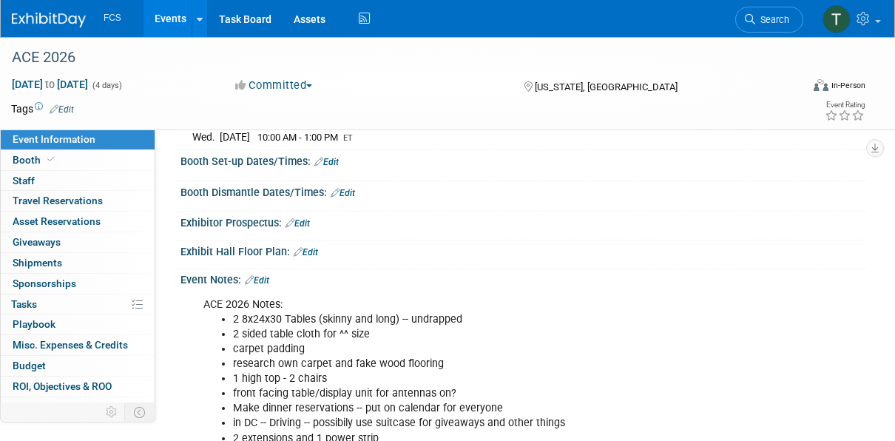
scroll to position [148, 0]
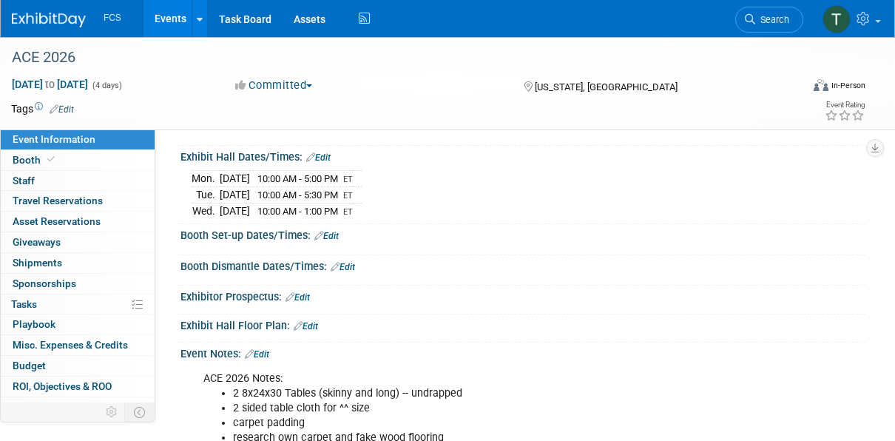
click at [331, 234] on link "Edit" at bounding box center [326, 236] width 24 height 10
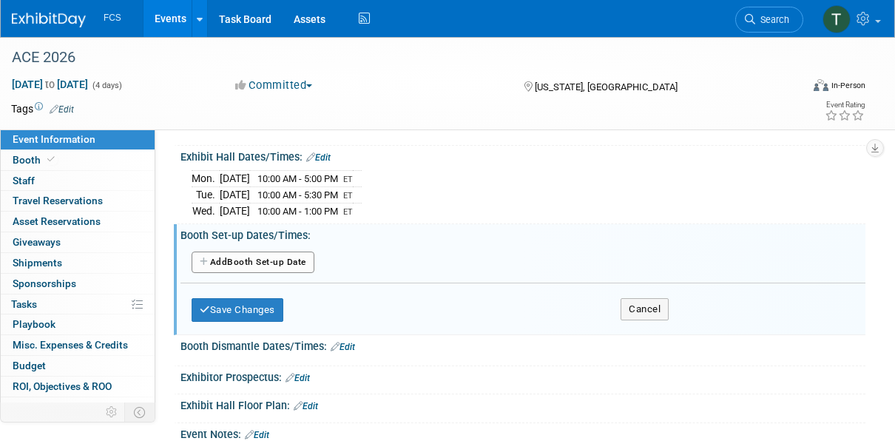
click at [229, 257] on button "Add Another Booth Set-up Date" at bounding box center [253, 263] width 123 height 22
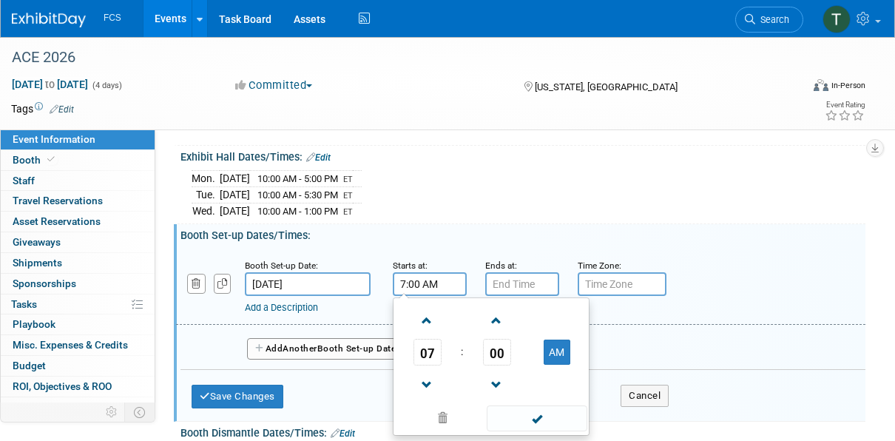
click at [409, 283] on input "7:00 AM" at bounding box center [430, 284] width 74 height 24
click at [497, 374] on span at bounding box center [497, 385] width 26 height 26
click at [493, 314] on span at bounding box center [497, 321] width 26 height 26
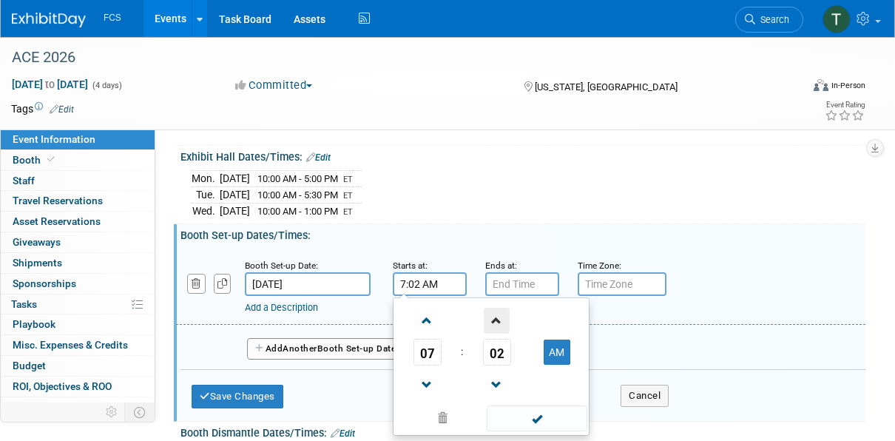
click at [493, 314] on span at bounding box center [497, 321] width 26 height 26
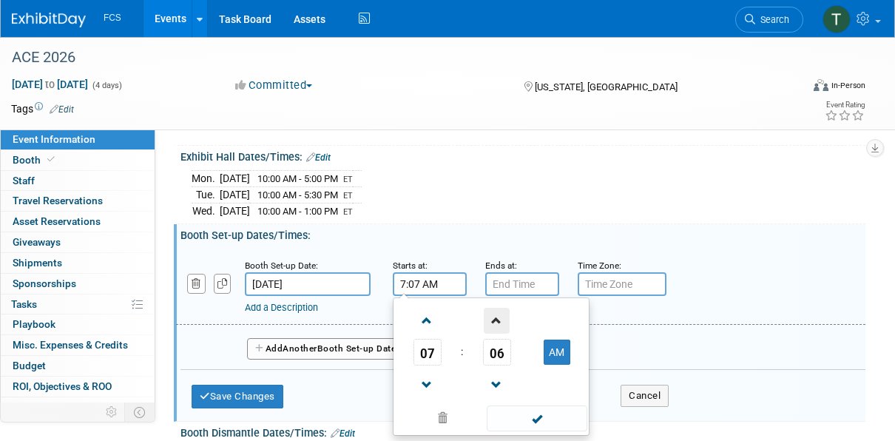
click at [493, 314] on span at bounding box center [497, 321] width 26 height 26
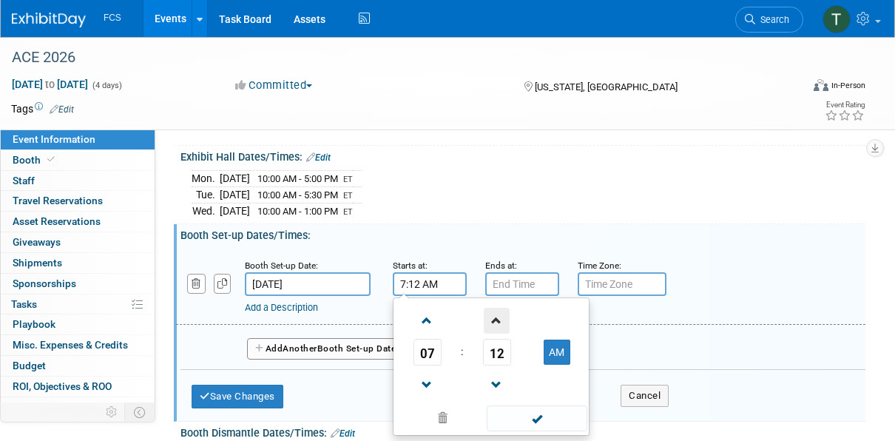
click at [493, 314] on span at bounding box center [497, 321] width 26 height 26
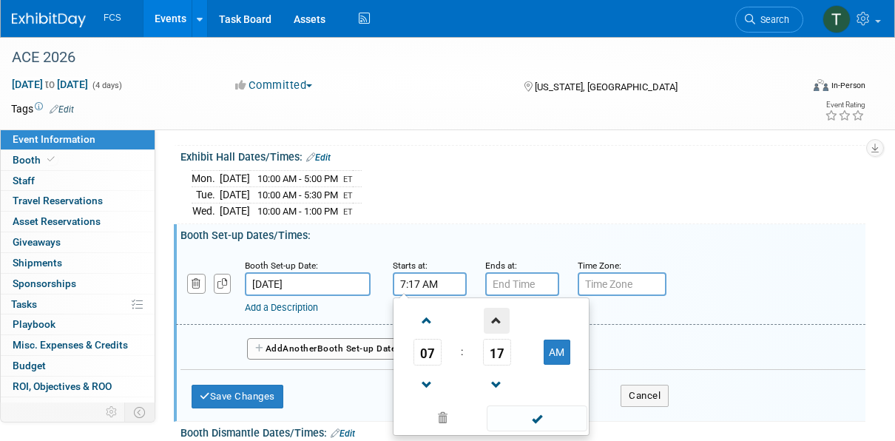
click at [493, 314] on span at bounding box center [497, 321] width 26 height 26
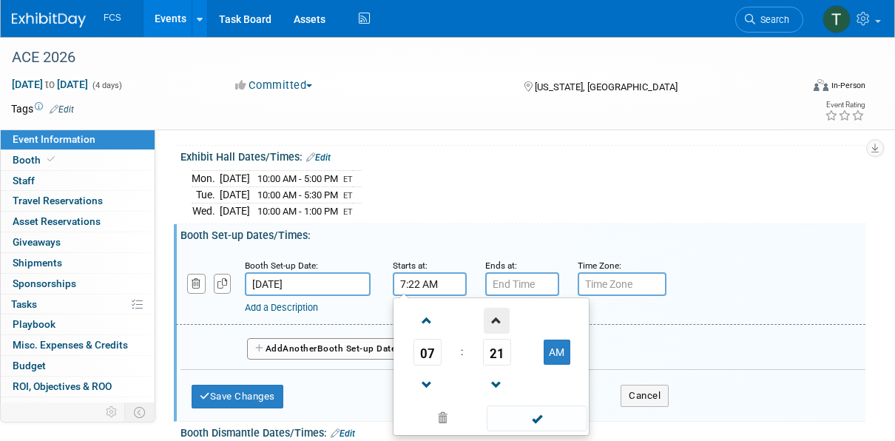
click at [493, 314] on span at bounding box center [497, 321] width 26 height 26
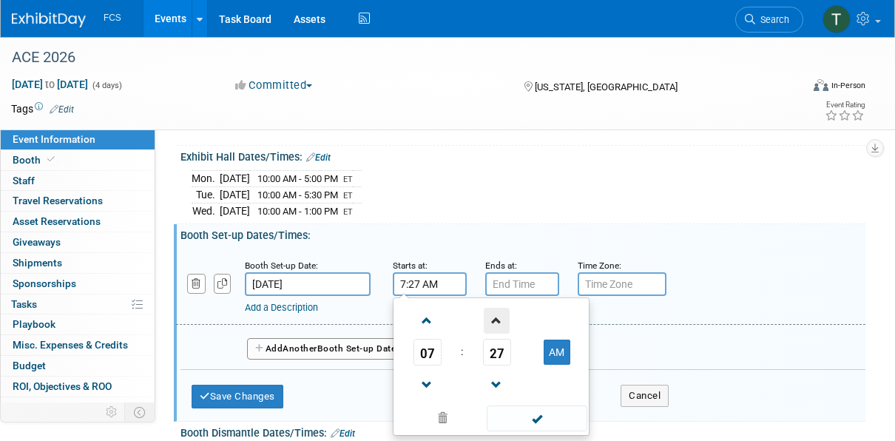
click at [493, 314] on span at bounding box center [497, 321] width 26 height 26
type input "7:30 AM"
click at [535, 422] on span at bounding box center [537, 418] width 100 height 26
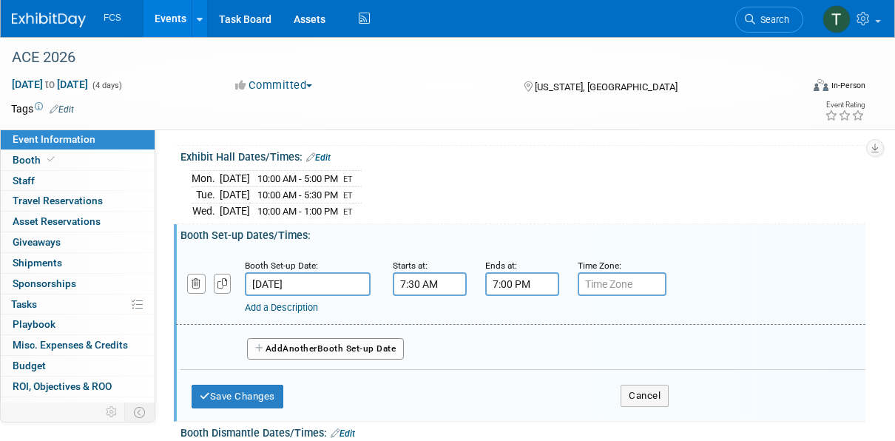
click at [503, 287] on input "7:00 PM" at bounding box center [522, 284] width 74 height 24
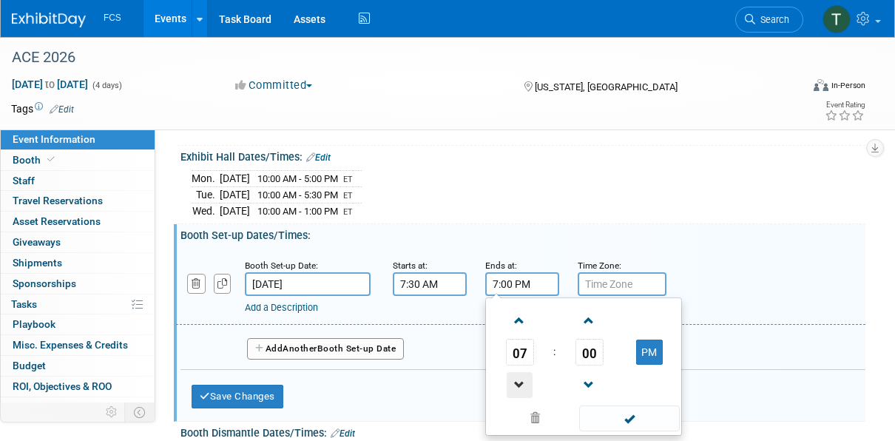
click at [520, 377] on span at bounding box center [520, 385] width 26 height 26
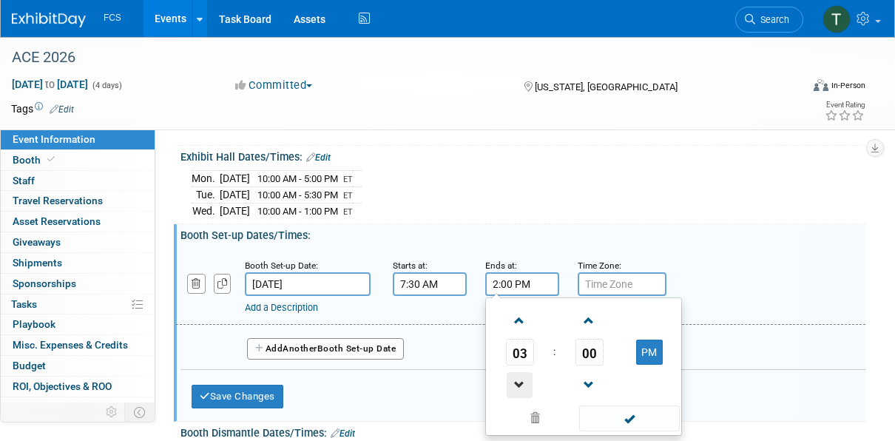
click at [520, 377] on span at bounding box center [520, 385] width 26 height 26
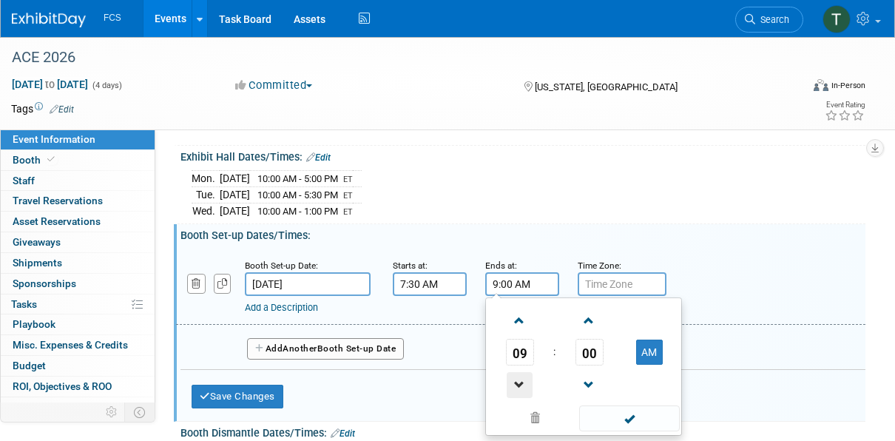
click at [520, 377] on span at bounding box center [520, 385] width 26 height 26
click at [647, 354] on button "AM" at bounding box center [649, 352] width 27 height 25
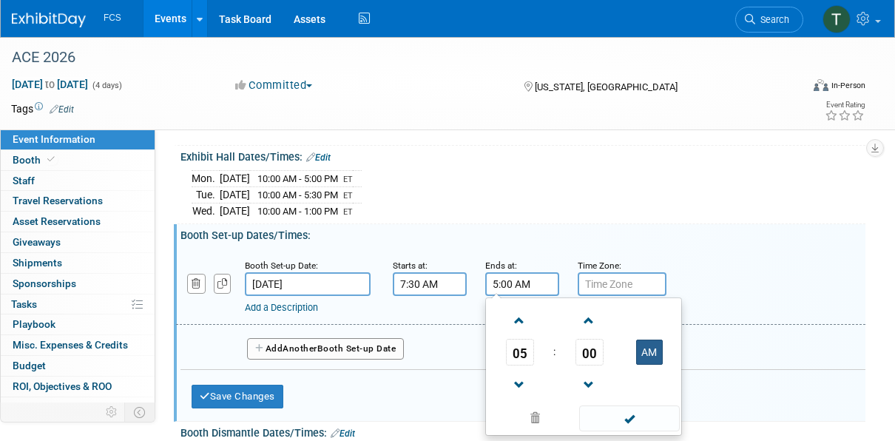
type input "5:00 PM"
click at [631, 417] on span at bounding box center [629, 418] width 100 height 26
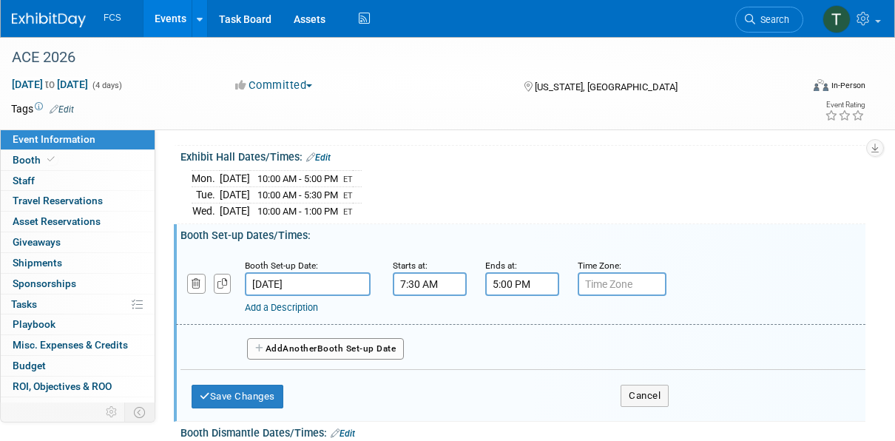
click at [593, 289] on input "text" at bounding box center [622, 284] width 89 height 24
type input "ET"
click at [483, 169] on div "Mon. Jun 22, 2026 10:00 AM - 5:00 PM ET Tue. Jun 23, 2026 10:00 AM - 5:30 PM ET…" at bounding box center [523, 192] width 663 height 52
click at [249, 385] on button "Save Changes" at bounding box center [238, 397] width 92 height 24
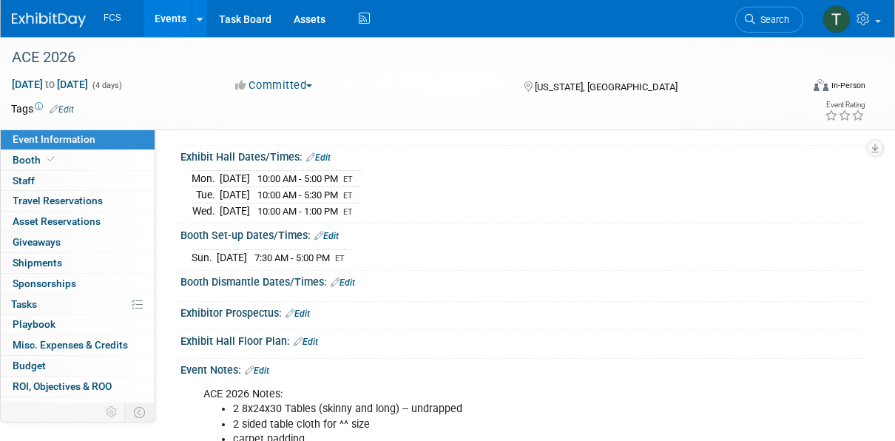
click at [351, 280] on link "Edit" at bounding box center [343, 282] width 24 height 10
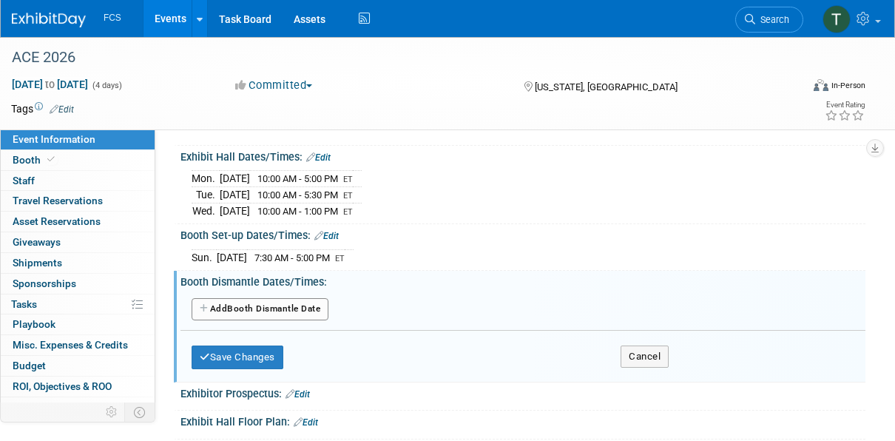
click at [203, 308] on icon "button" at bounding box center [205, 308] width 10 height 9
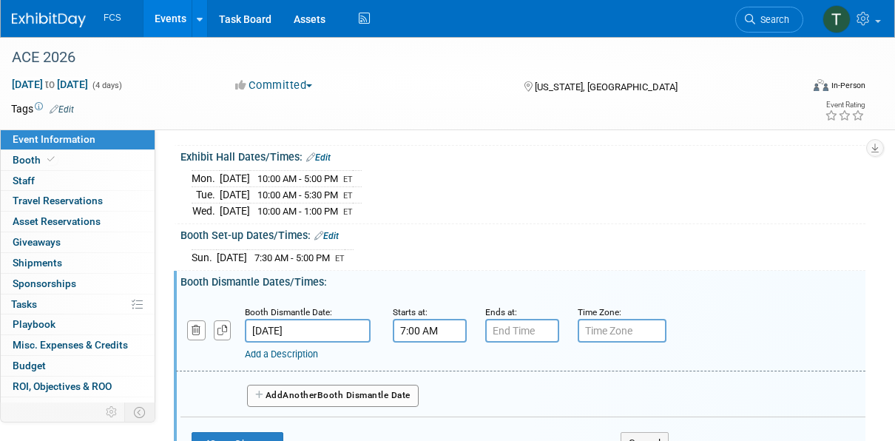
click at [411, 328] on input "7:00 AM" at bounding box center [430, 331] width 74 height 24
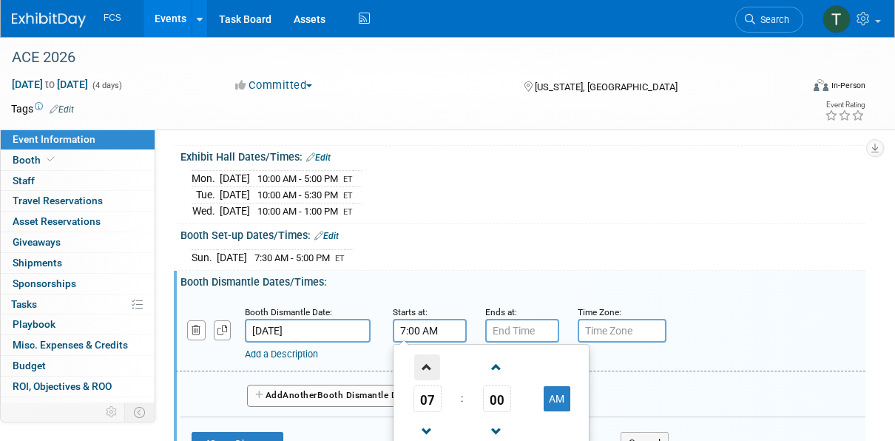
click at [425, 359] on span at bounding box center [427, 367] width 26 height 26
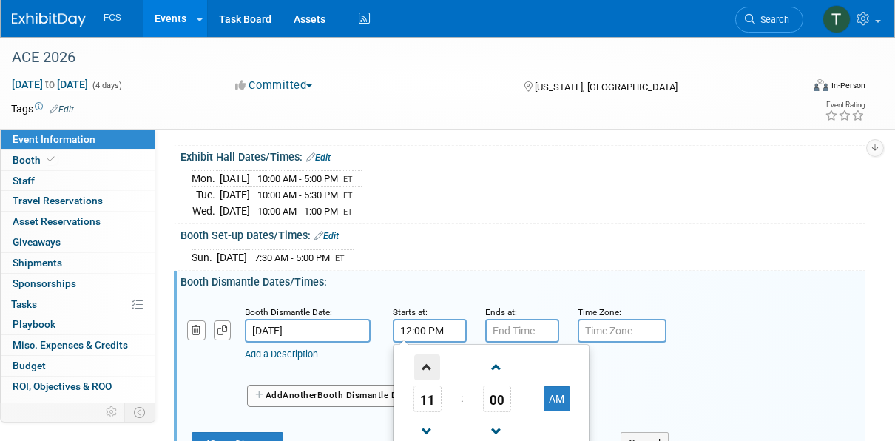
click at [425, 359] on span at bounding box center [427, 367] width 26 height 26
type input "1:00 PM"
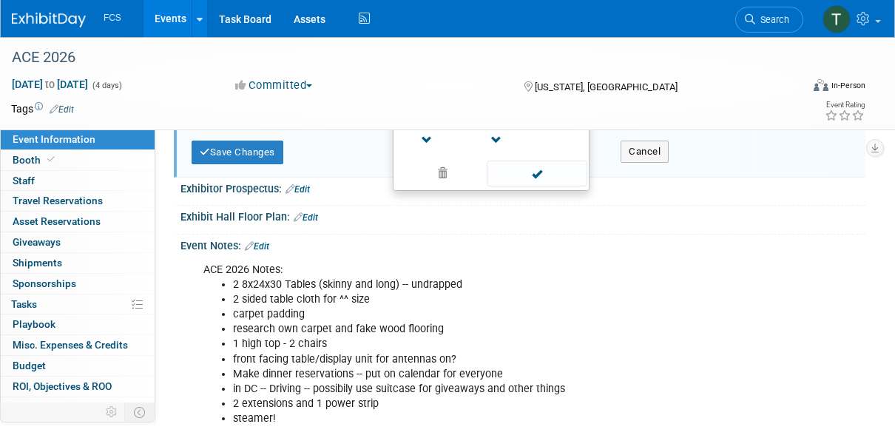
scroll to position [222, 0]
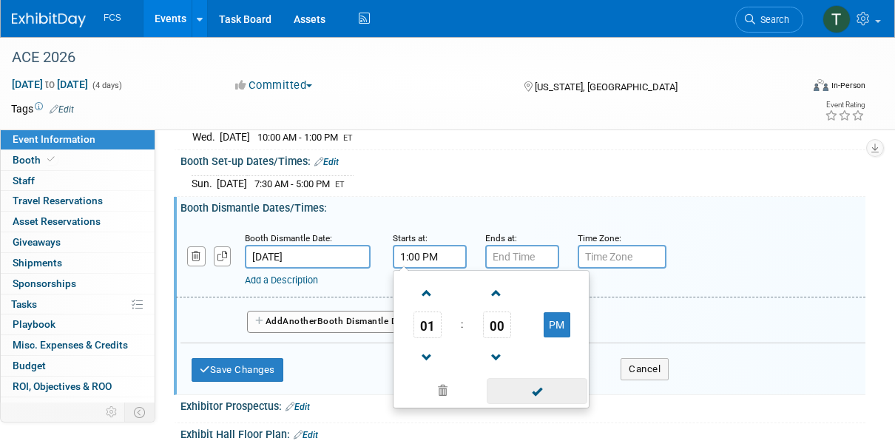
click at [546, 384] on span at bounding box center [537, 391] width 100 height 26
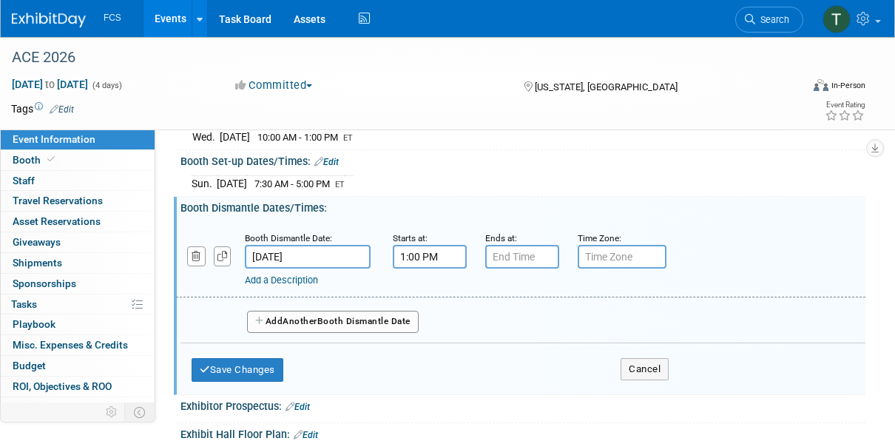
type input "7:00 PM"
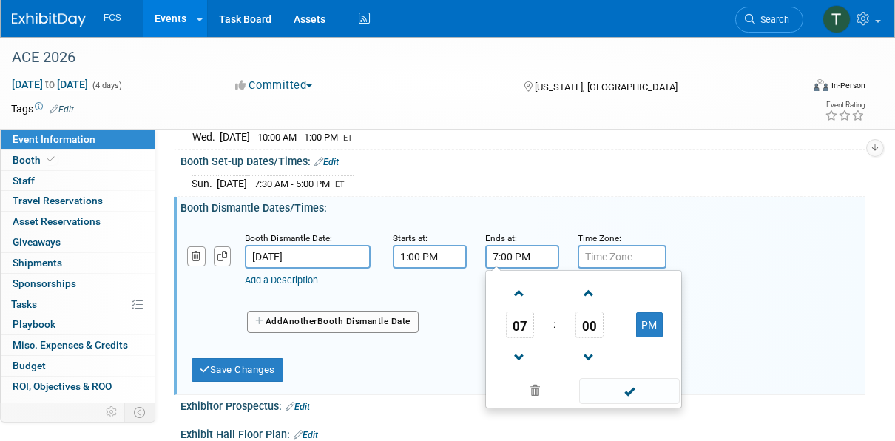
click at [514, 254] on input "7:00 PM" at bounding box center [522, 257] width 74 height 24
drag, startPoint x: 543, startPoint y: 252, endPoint x: 593, endPoint y: 237, distance: 51.7
click at [471, 239] on div "Booth Dismantle Date: Jun 24, 2026 Starts at: 1:00 PM Ends at: 7:00 PM 07 : 00 …" at bounding box center [521, 259] width 690 height 75
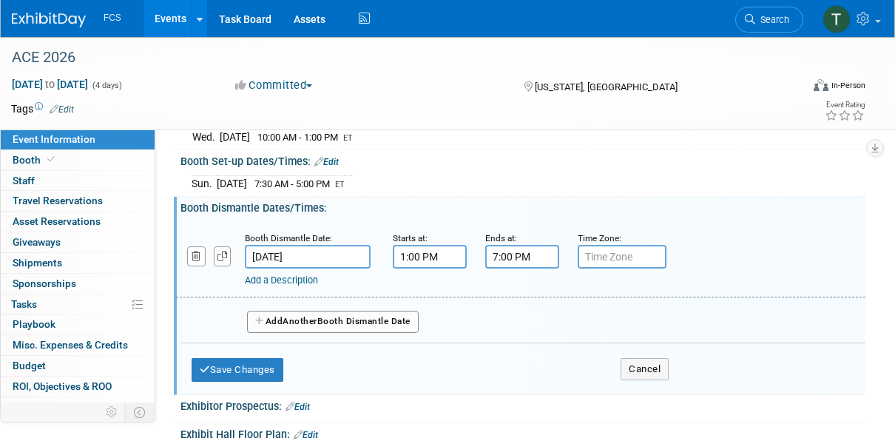
click at [611, 249] on input "text" at bounding box center [622, 257] width 89 height 24
type input "ET"
click at [534, 158] on div "Booth Set-up Dates/Times: Edit" at bounding box center [523, 159] width 685 height 19
click at [505, 178] on div "Sun. Jun 21, 2026 7:30 AM - 5:00 PM ET" at bounding box center [523, 182] width 663 height 20
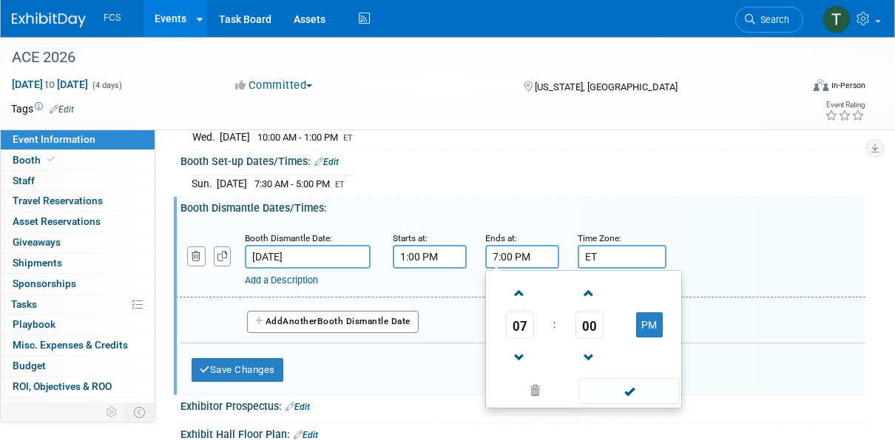
click at [506, 247] on input "7:00 PM" at bounding box center [522, 257] width 74 height 24
click at [514, 289] on span at bounding box center [520, 293] width 26 height 26
click at [514, 290] on span at bounding box center [520, 293] width 26 height 26
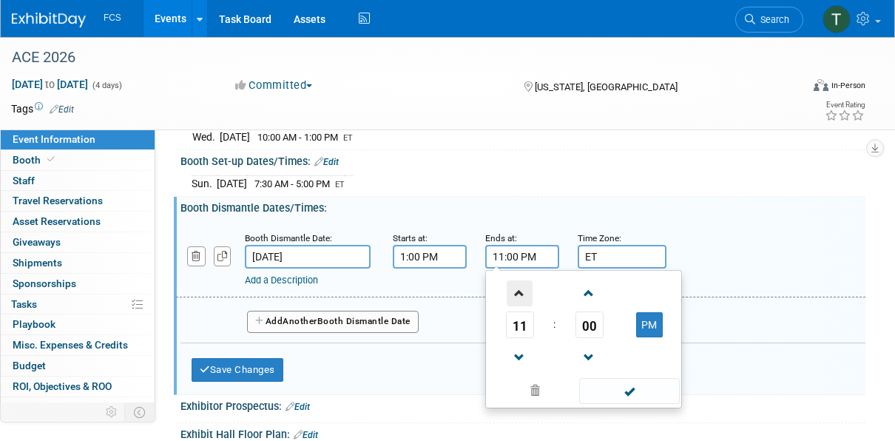
click at [514, 290] on span at bounding box center [520, 293] width 26 height 26
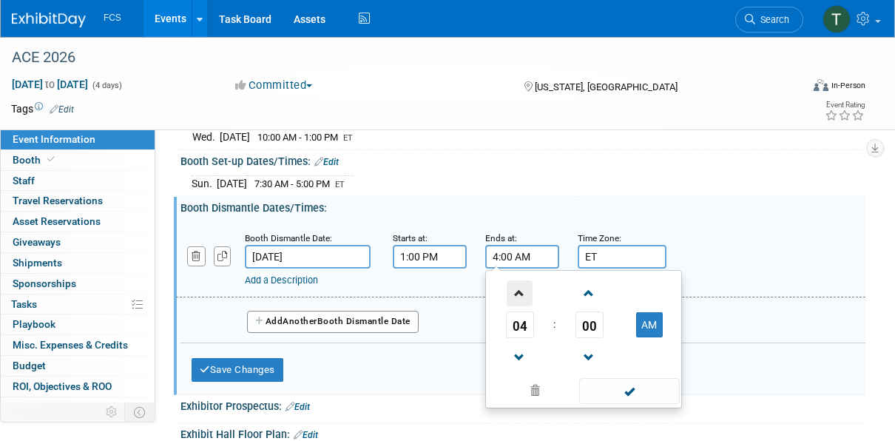
click at [514, 290] on span at bounding box center [520, 293] width 26 height 26
click at [520, 349] on span at bounding box center [520, 358] width 26 height 26
click at [644, 317] on button "AM" at bounding box center [649, 324] width 27 height 25
type input "4:00 PM"
click at [637, 387] on span at bounding box center [629, 391] width 100 height 26
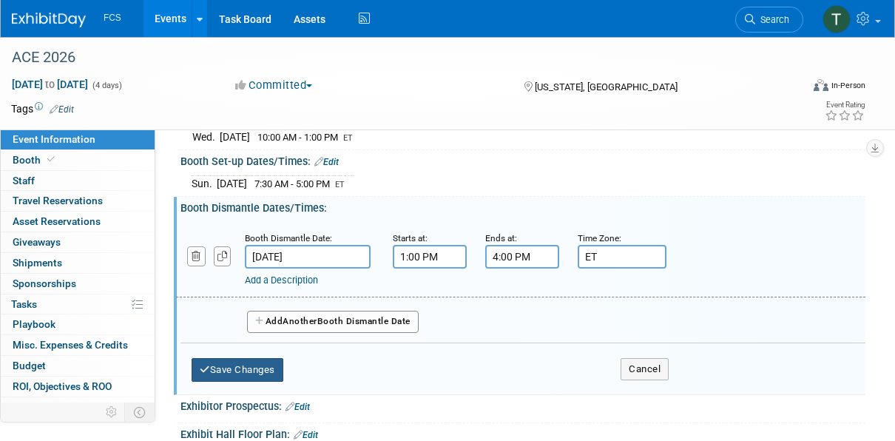
click at [223, 360] on button "Save Changes" at bounding box center [238, 370] width 92 height 24
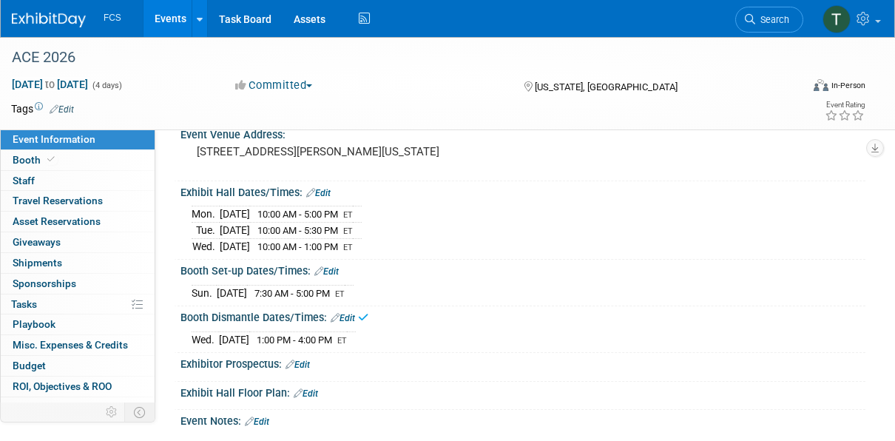
scroll to position [0, 0]
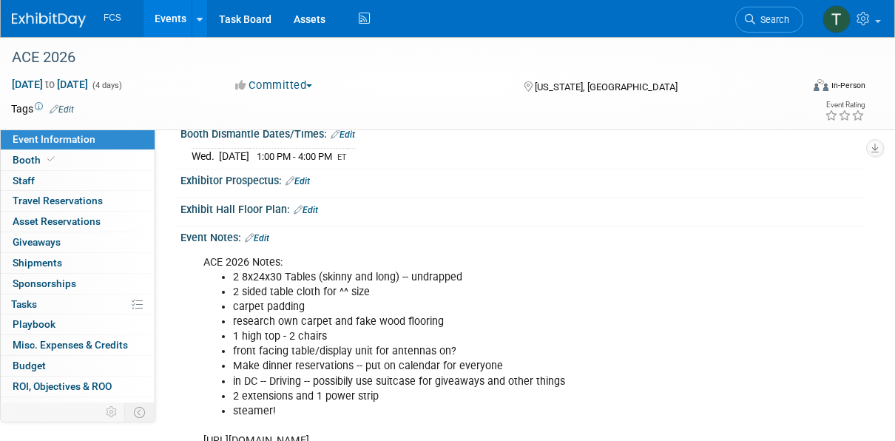
click at [422, 219] on div "Event Website: Edit https://ace.awwa.org/schedule-at-a-glance/ Event Venue Name…" at bounding box center [516, 156] width 677 height 612
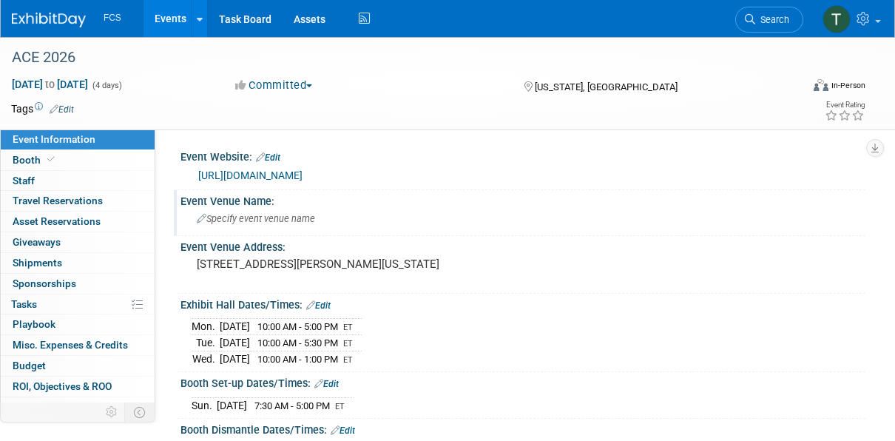
click at [260, 216] on span "Specify event venue name" at bounding box center [256, 218] width 118 height 11
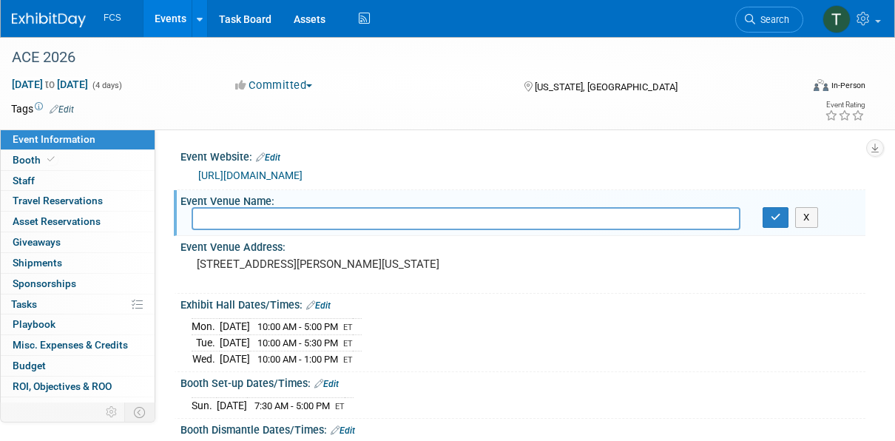
click at [260, 216] on input "text" at bounding box center [466, 218] width 549 height 23
click at [229, 221] on input "text" at bounding box center [466, 218] width 549 height 23
paste input "Walter E. Washington Convention Center"
type input "Walter E. Washington Convention Center"
click at [773, 221] on button "button" at bounding box center [776, 217] width 27 height 21
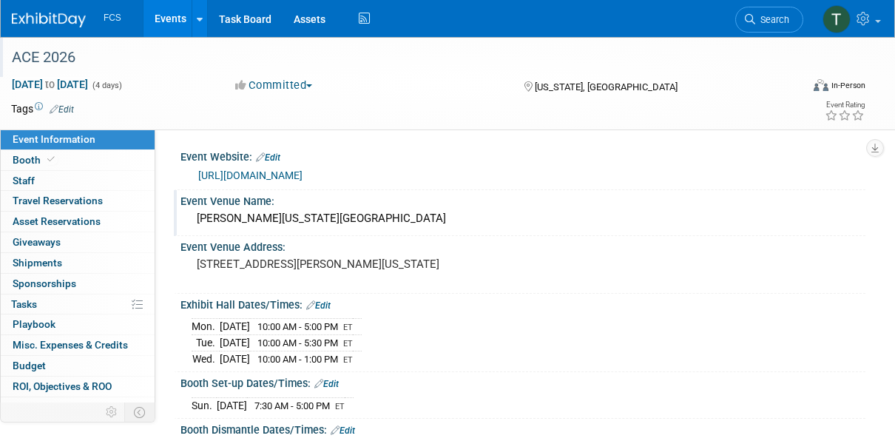
click at [56, 52] on div "ACE 2026" at bounding box center [400, 57] width 786 height 27
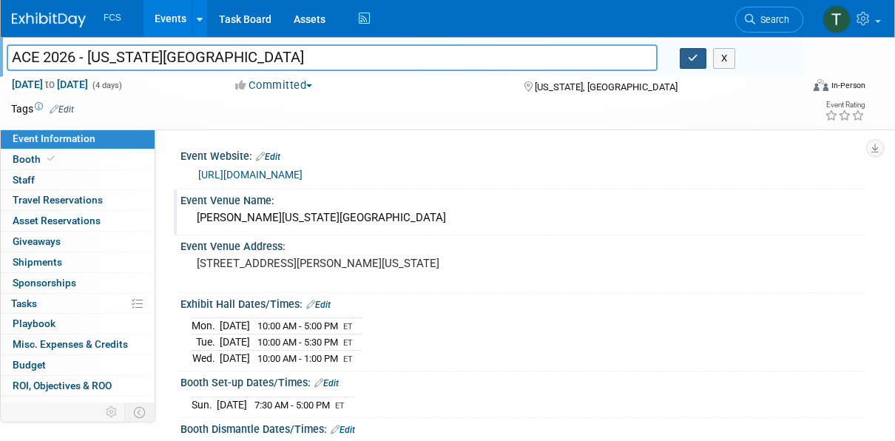
type input "ACE 2026 - Washington DC"
click at [695, 55] on icon "button" at bounding box center [693, 58] width 10 height 10
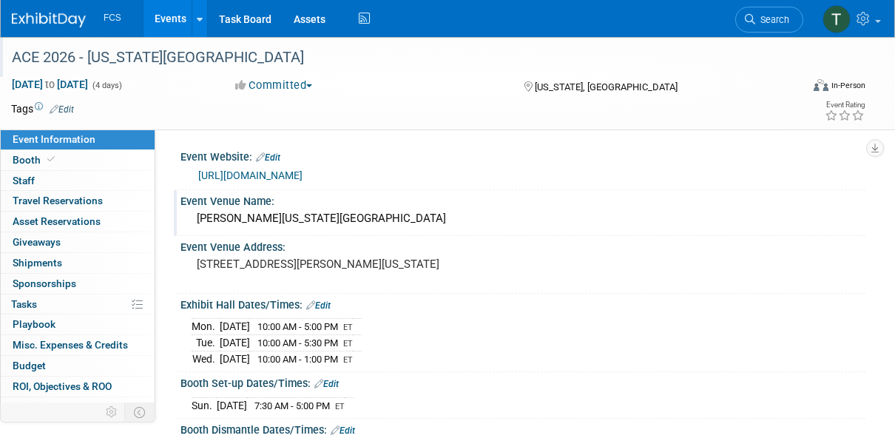
click at [179, 20] on link "Events" at bounding box center [171, 18] width 54 height 37
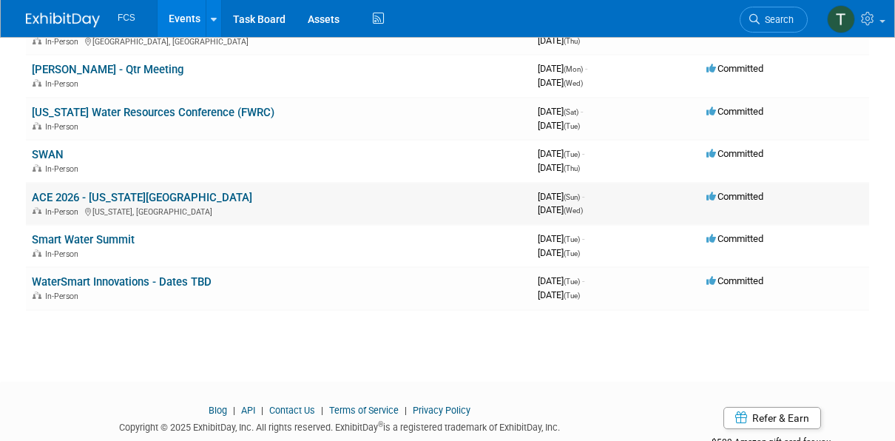
scroll to position [518, 0]
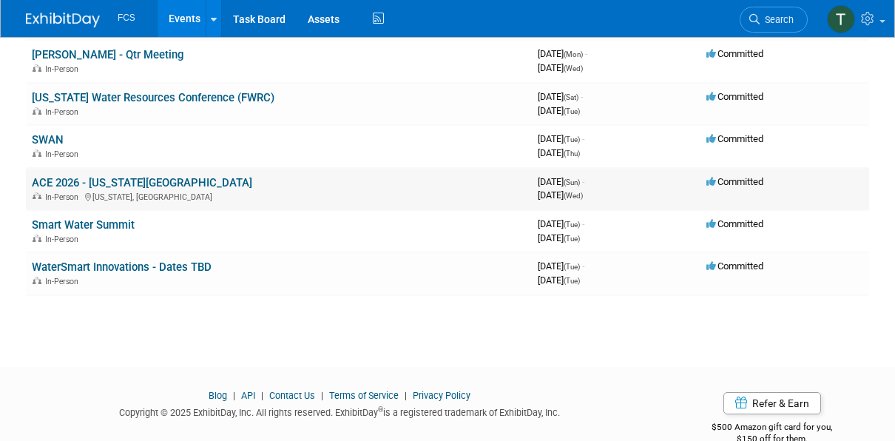
click at [86, 190] on div "In-Person Washington, DC" at bounding box center [279, 196] width 494 height 12
click at [107, 179] on link "ACE 2026 - Washington DC" at bounding box center [142, 182] width 220 height 13
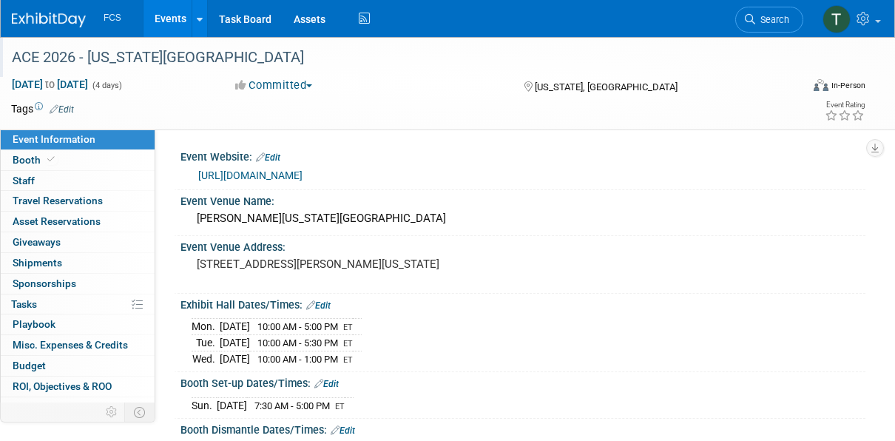
click at [217, 62] on div "ACE 2026 - [US_STATE][GEOGRAPHIC_DATA]" at bounding box center [400, 57] width 786 height 27
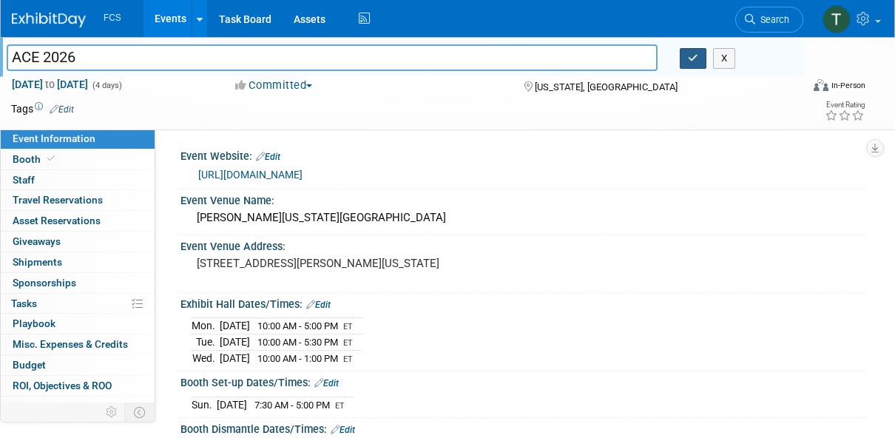
type input "ACE 2026"
click at [688, 55] on icon "button" at bounding box center [693, 58] width 10 height 10
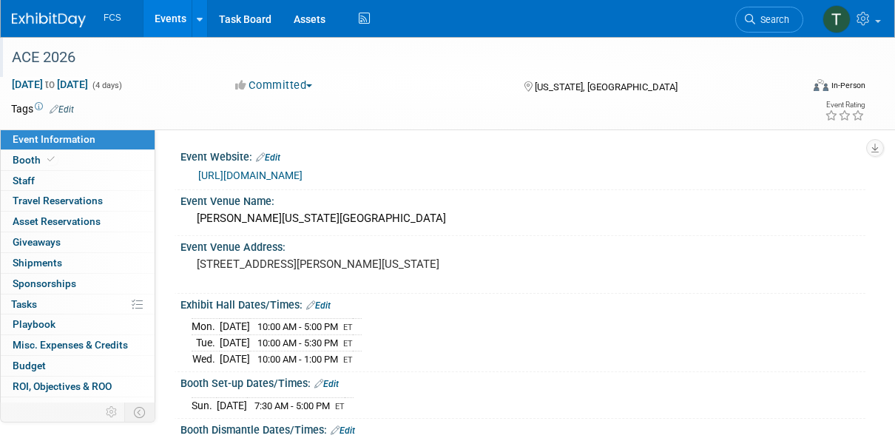
click at [167, 19] on link "Events" at bounding box center [171, 18] width 54 height 37
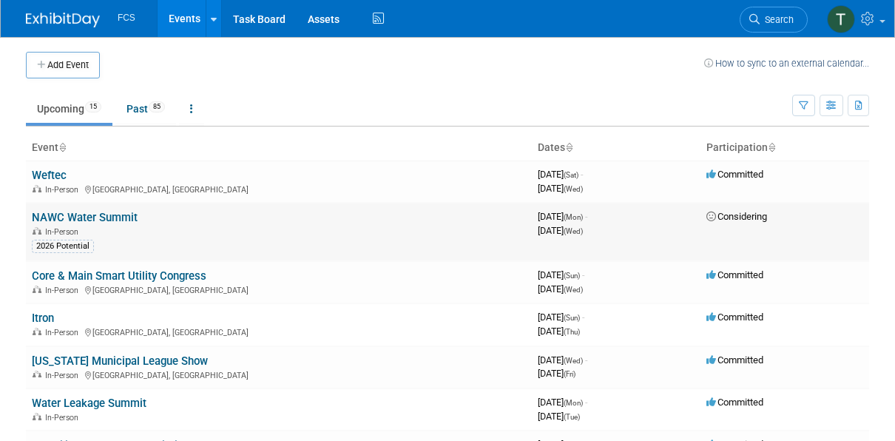
scroll to position [74, 0]
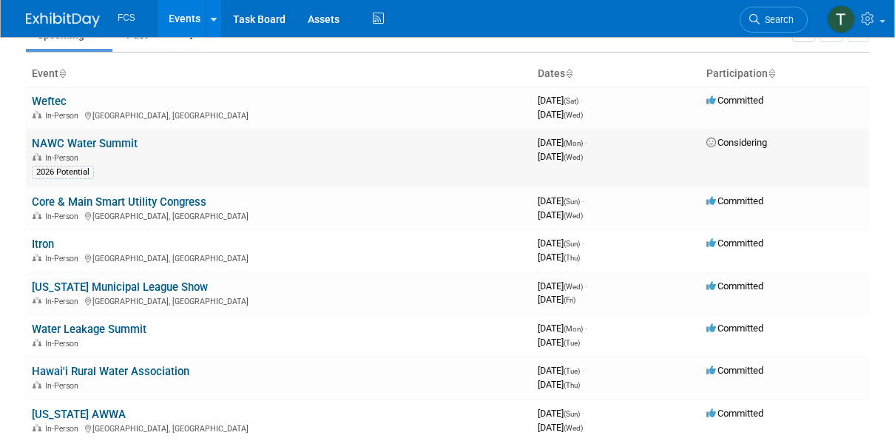
click at [121, 141] on link "NAWC Water Summit" at bounding box center [85, 143] width 106 height 13
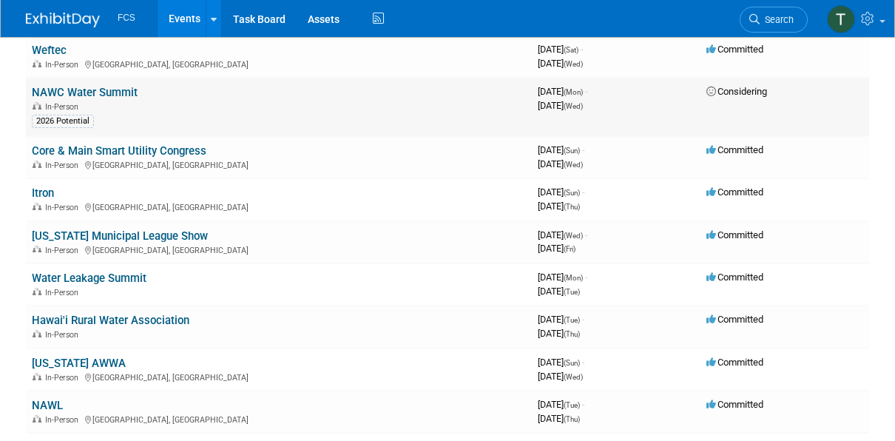
scroll to position [148, 0]
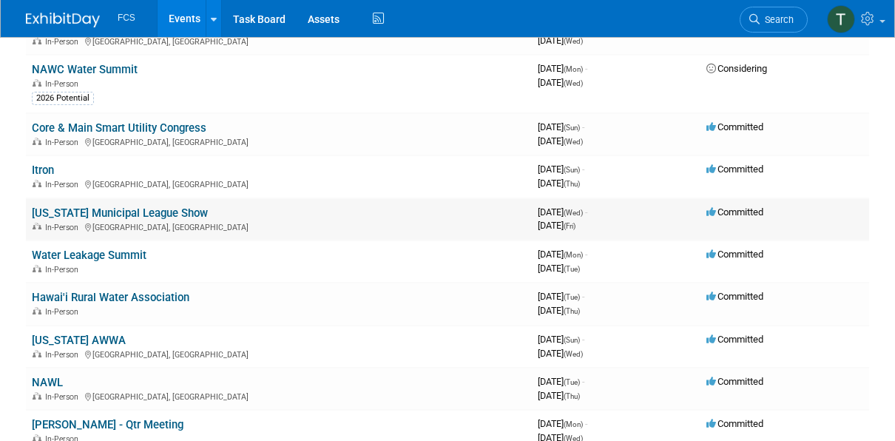
click at [83, 213] on link "[US_STATE] Municipal League Show" at bounding box center [120, 212] width 176 height 13
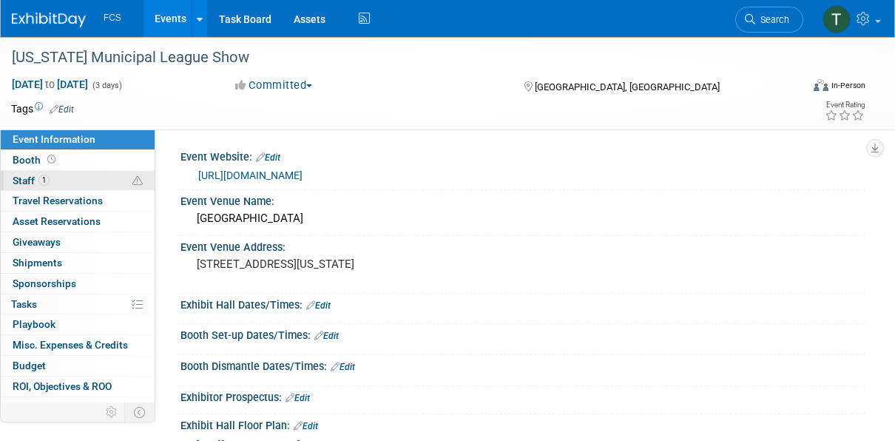
click at [30, 180] on span "Staff 1" at bounding box center [31, 181] width 37 height 12
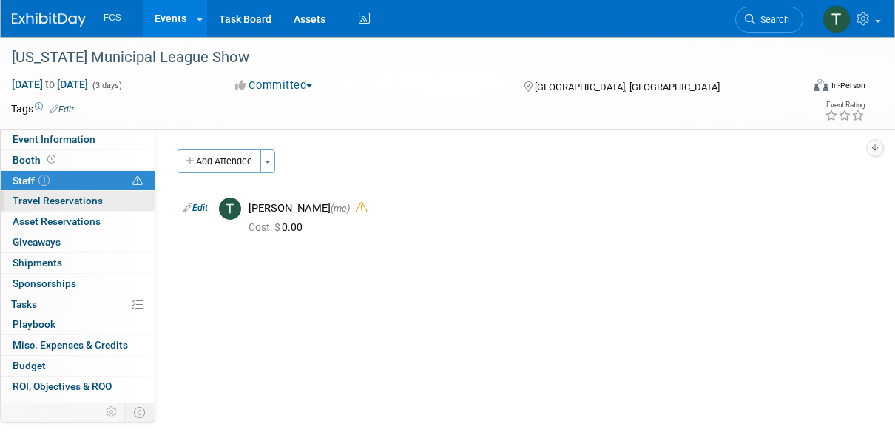
click at [79, 195] on span "Travel Reservations 0" at bounding box center [58, 201] width 90 height 12
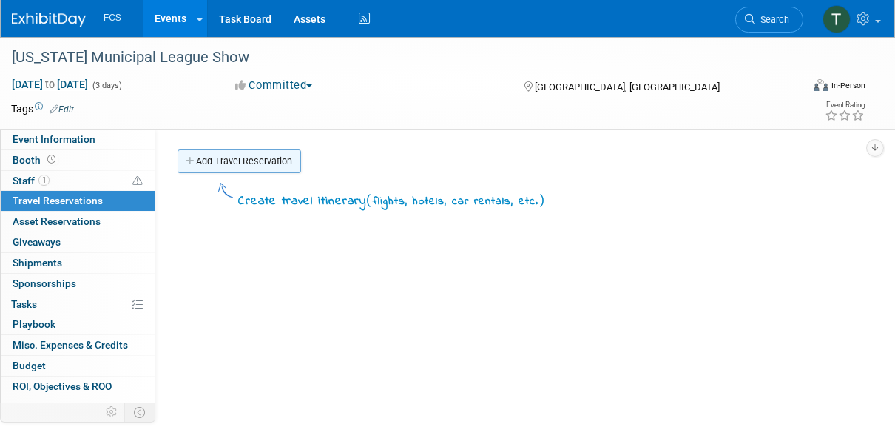
click at [187, 161] on icon at bounding box center [191, 162] width 10 height 10
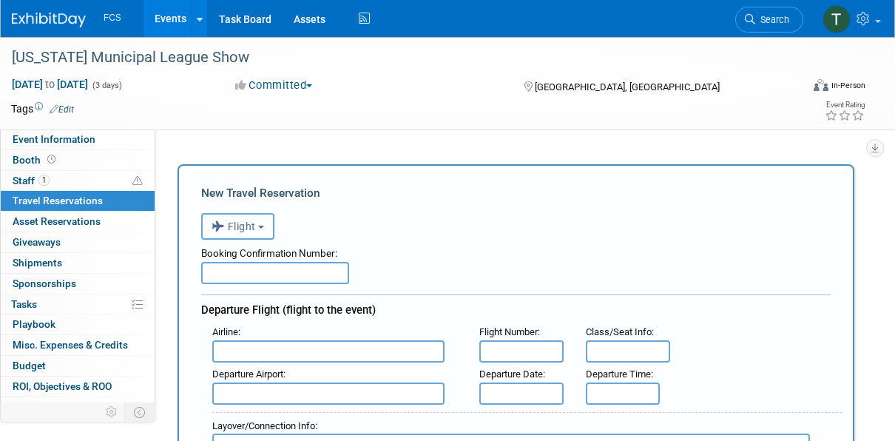
click at [263, 232] on button "Flight" at bounding box center [237, 226] width 73 height 27
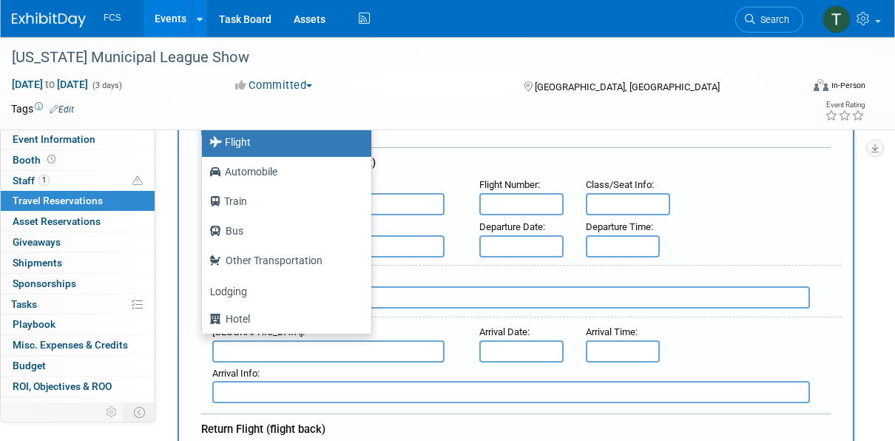
scroll to position [148, 0]
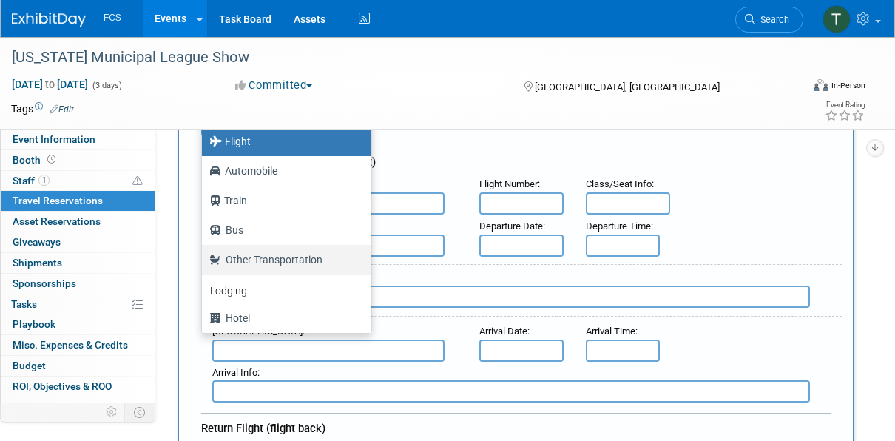
click at [244, 255] on label "Other Transportation" at bounding box center [282, 260] width 147 height 24
click at [204, 255] on input "Other Transportation" at bounding box center [200, 258] width 10 height 10
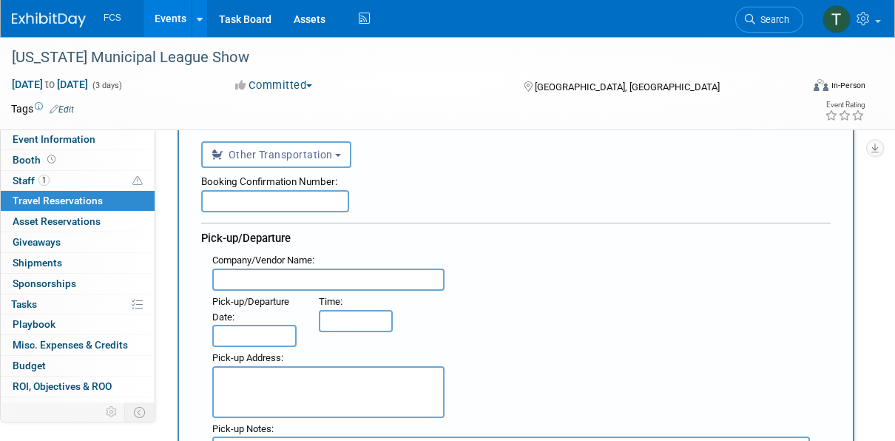
scroll to position [0, 0]
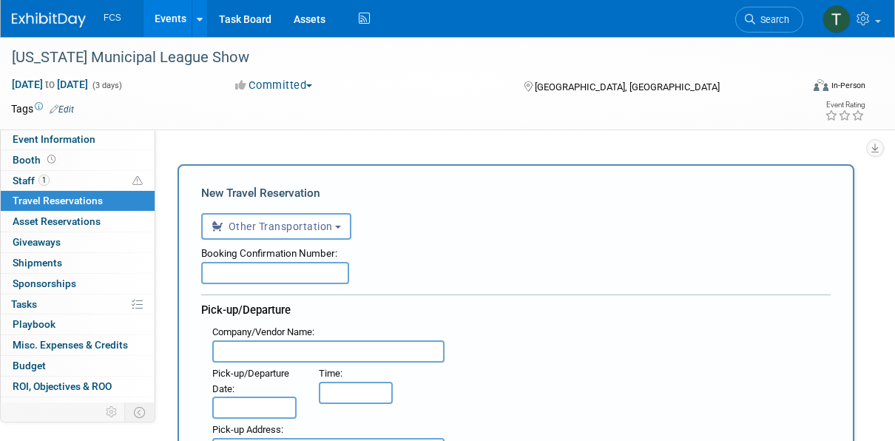
click at [239, 195] on div "New Travel Reservation" at bounding box center [516, 193] width 630 height 16
click at [286, 222] on span "Other Transportation" at bounding box center [272, 226] width 121 height 12
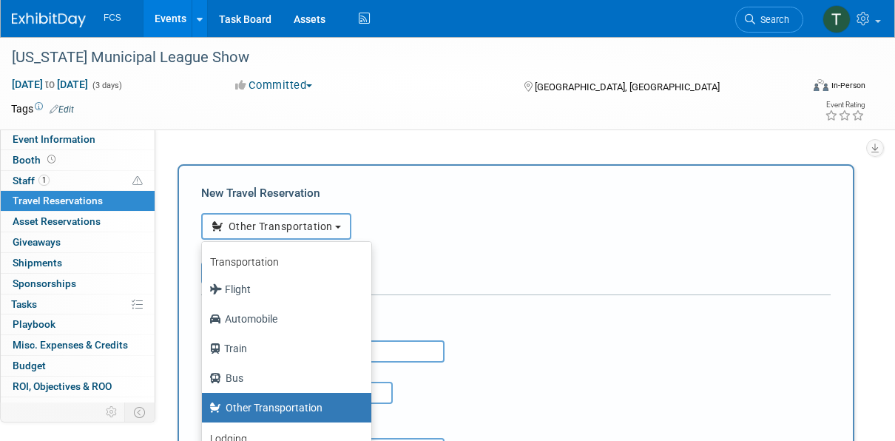
scroll to position [62, 0]
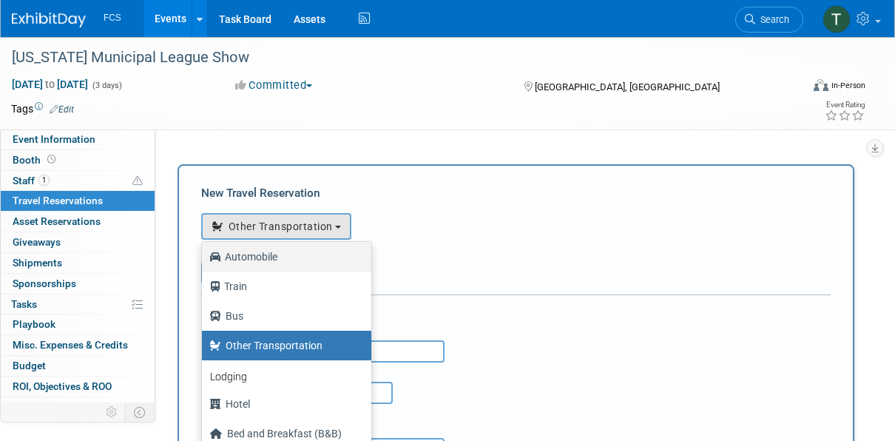
click at [270, 258] on label "Automobile" at bounding box center [282, 257] width 147 height 24
click at [204, 258] on input "Automobile" at bounding box center [200, 255] width 10 height 10
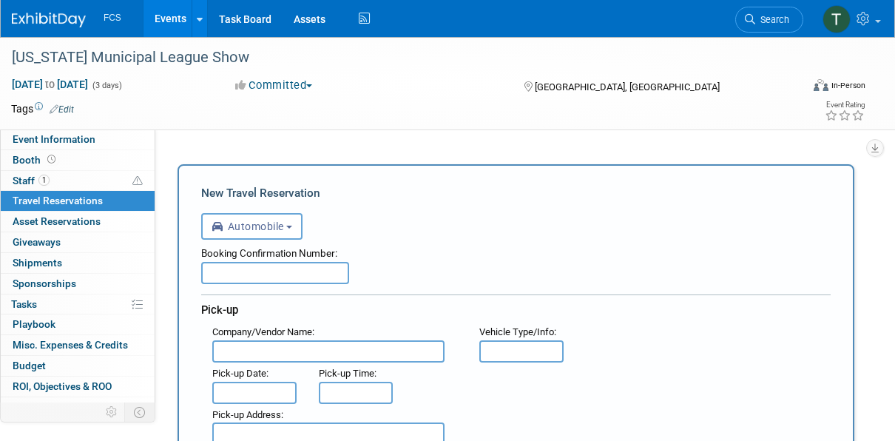
click at [255, 269] on input "text" at bounding box center [275, 273] width 148 height 22
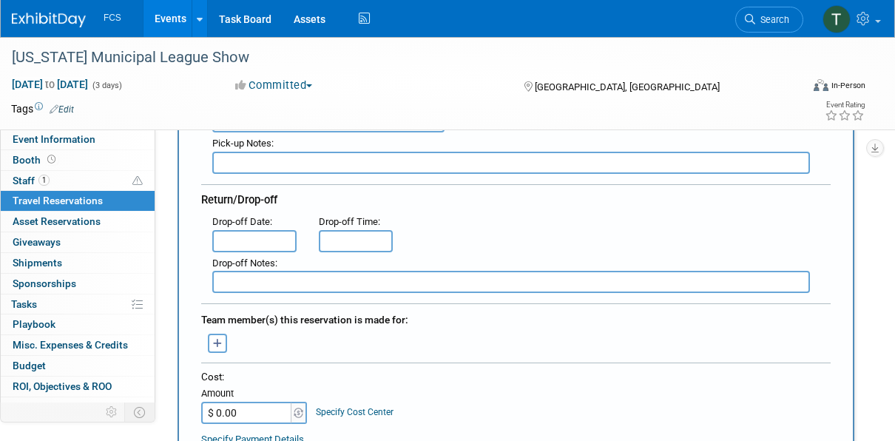
scroll to position [0, 0]
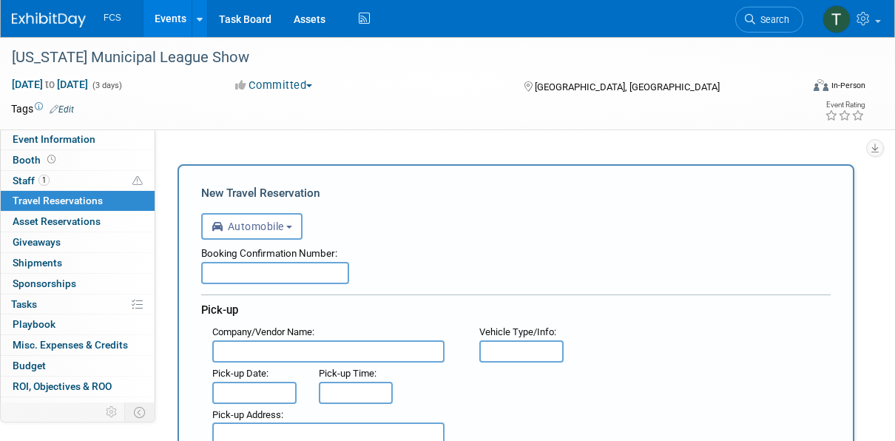
click at [265, 140] on div "Event Website: Edit https://tmlexhibits.org/ Event Venue Name: Fort Worth Conve…" at bounding box center [510, 282] width 710 height 306
click at [292, 227] on b "button" at bounding box center [289, 227] width 6 height 3
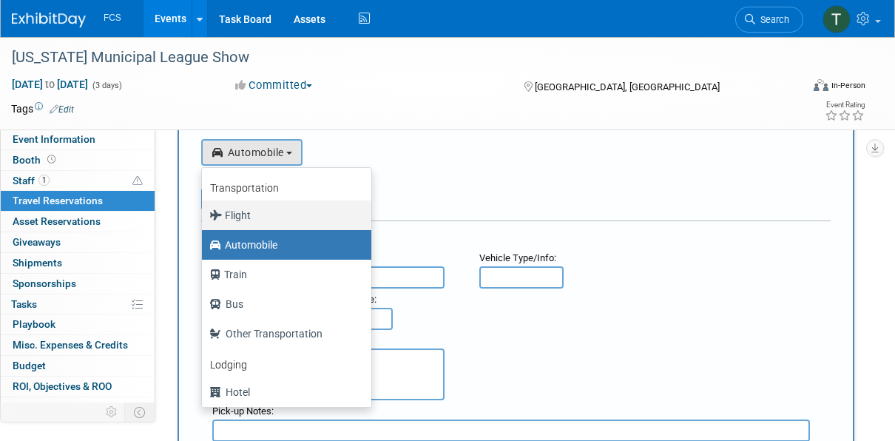
click at [238, 210] on label "Flight" at bounding box center [282, 215] width 147 height 24
click at [204, 210] on input "Flight" at bounding box center [200, 214] width 10 height 10
select select "1"
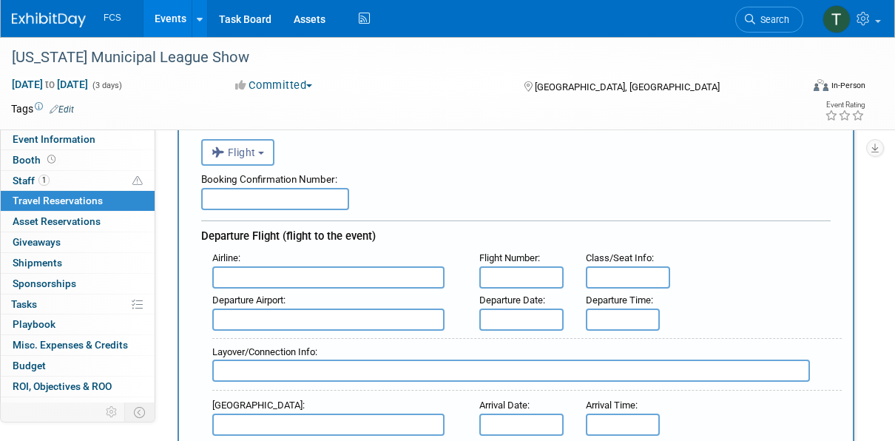
click at [465, 178] on div "Booking Confirmation Number:" at bounding box center [516, 177] width 630 height 22
click at [16, 159] on span "Booth" at bounding box center [36, 160] width 46 height 12
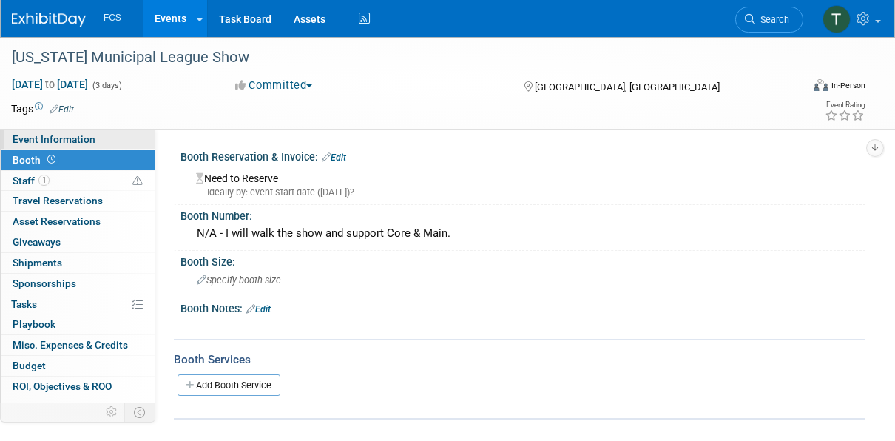
click at [36, 139] on span "Event Information" at bounding box center [54, 139] width 83 height 12
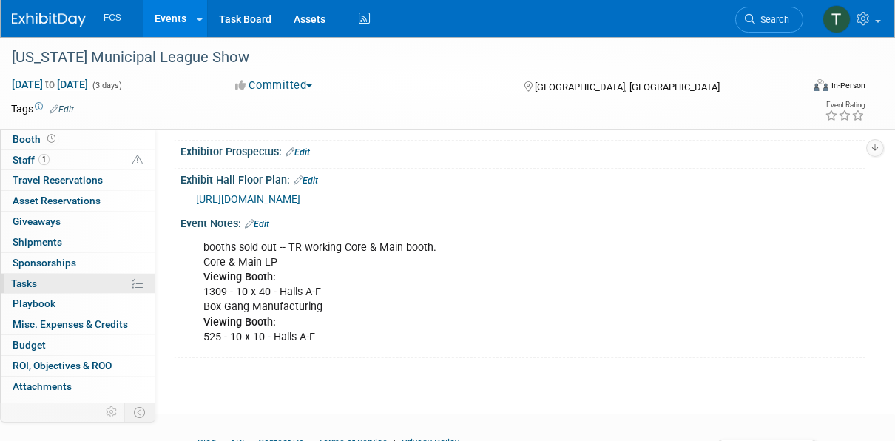
scroll to position [32, 0]
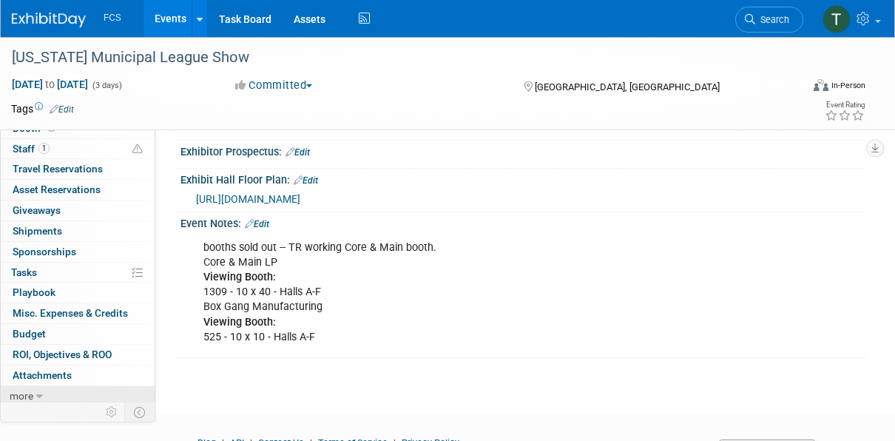
click at [24, 397] on span "more" at bounding box center [22, 396] width 24 height 12
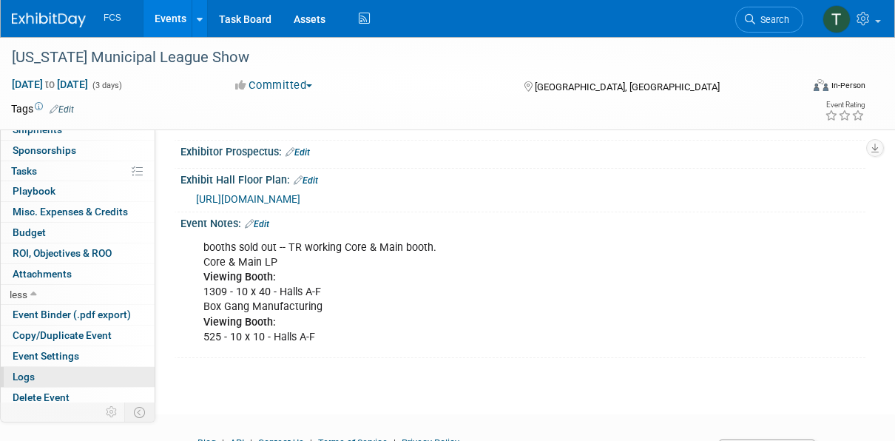
click at [27, 375] on span "Logs" at bounding box center [24, 377] width 22 height 12
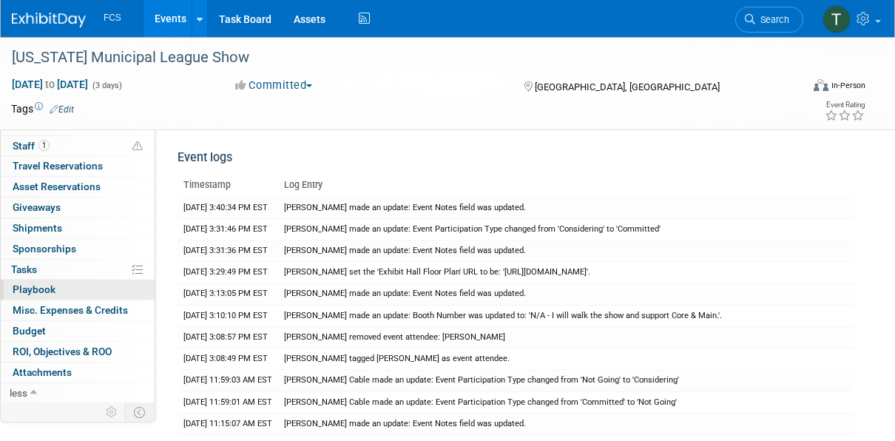
scroll to position [0, 0]
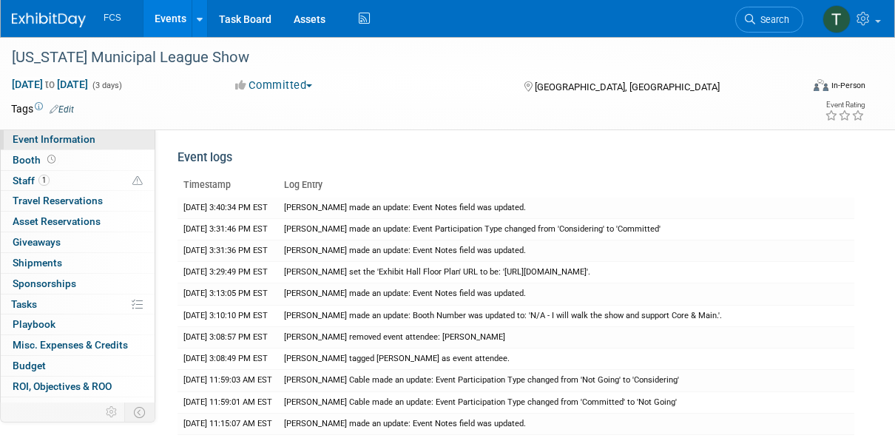
click at [45, 141] on span "Event Information" at bounding box center [54, 139] width 83 height 12
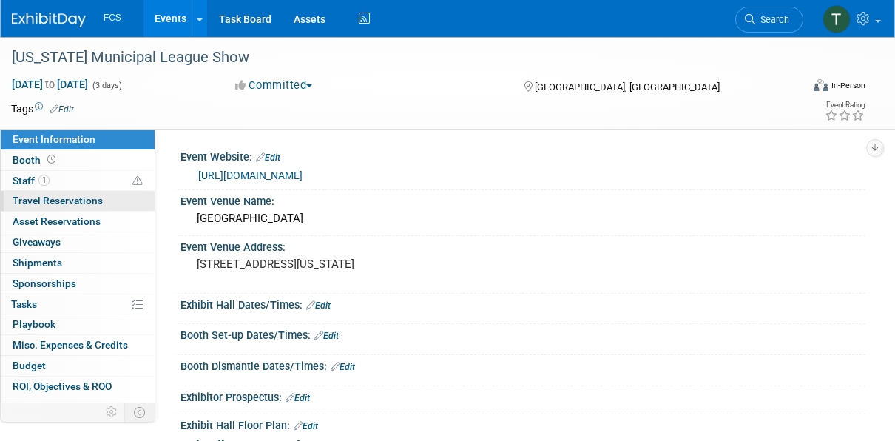
click at [55, 203] on span "Travel Reservations 0" at bounding box center [58, 201] width 90 height 12
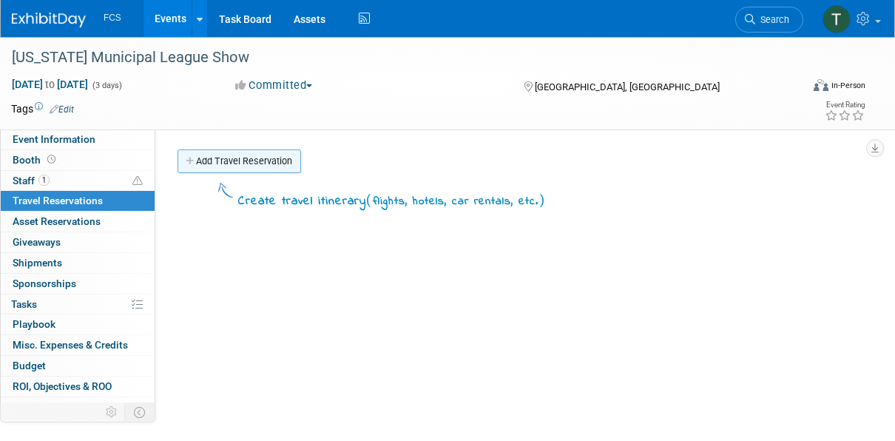
click at [189, 160] on icon at bounding box center [191, 162] width 10 height 10
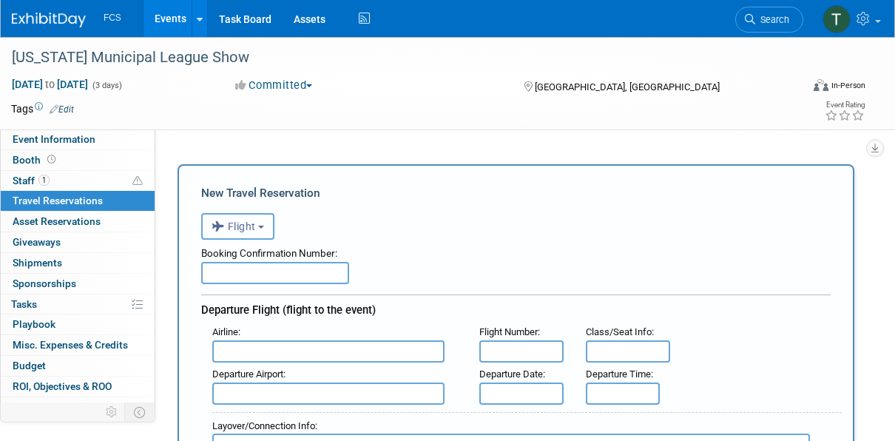
click at [261, 227] on b "button" at bounding box center [261, 227] width 6 height 3
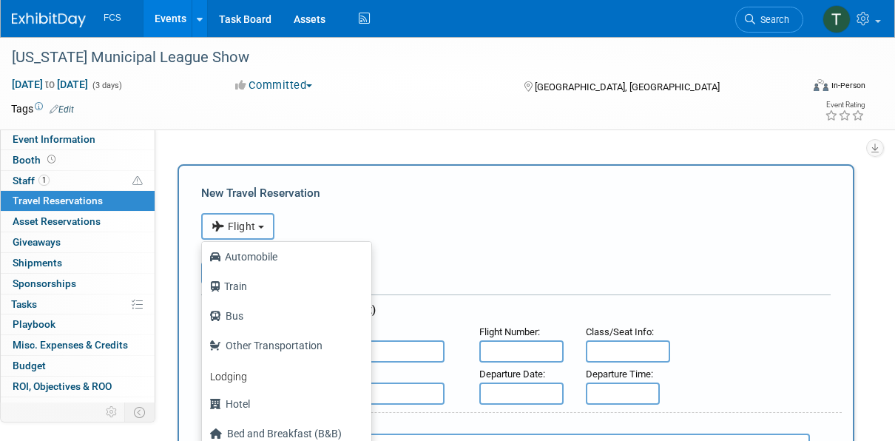
click at [252, 225] on span "Flight" at bounding box center [234, 226] width 44 height 12
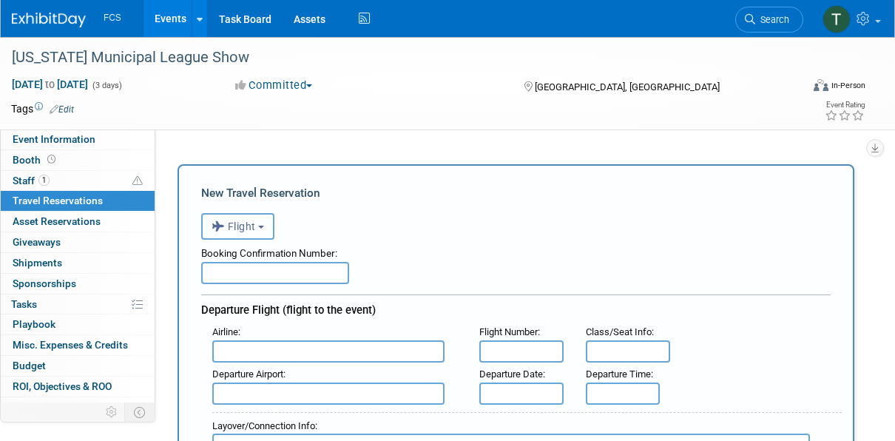
click at [252, 225] on span "Flight" at bounding box center [234, 226] width 44 height 12
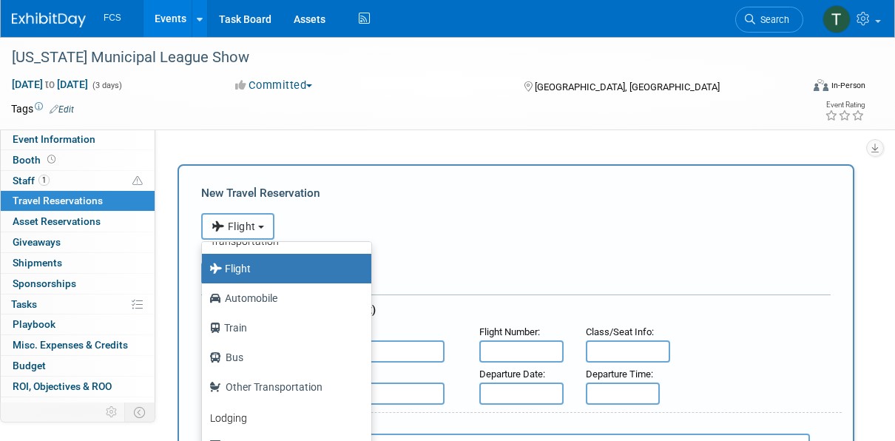
scroll to position [18, 0]
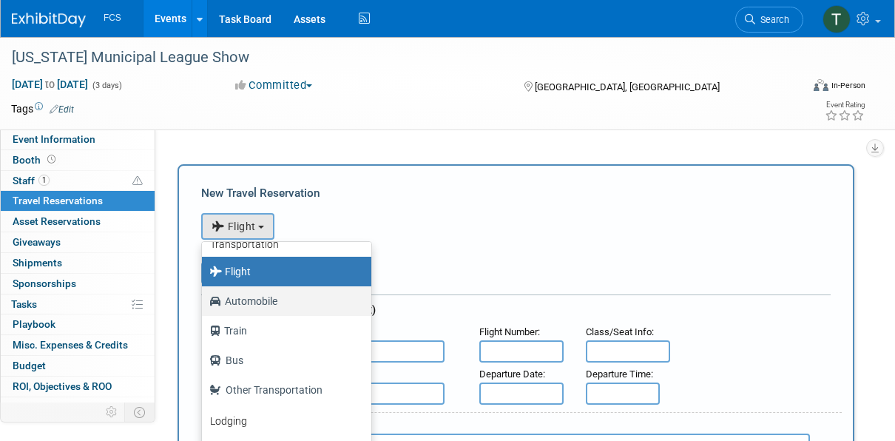
click at [245, 302] on label "Automobile" at bounding box center [282, 301] width 147 height 24
click at [204, 302] on input "Automobile" at bounding box center [200, 299] width 10 height 10
select select "4"
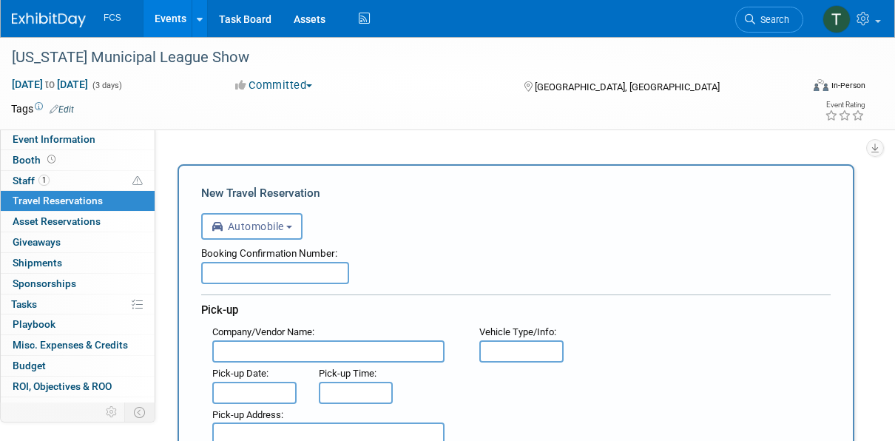
click at [238, 274] on input "text" at bounding box center [275, 273] width 148 height 22
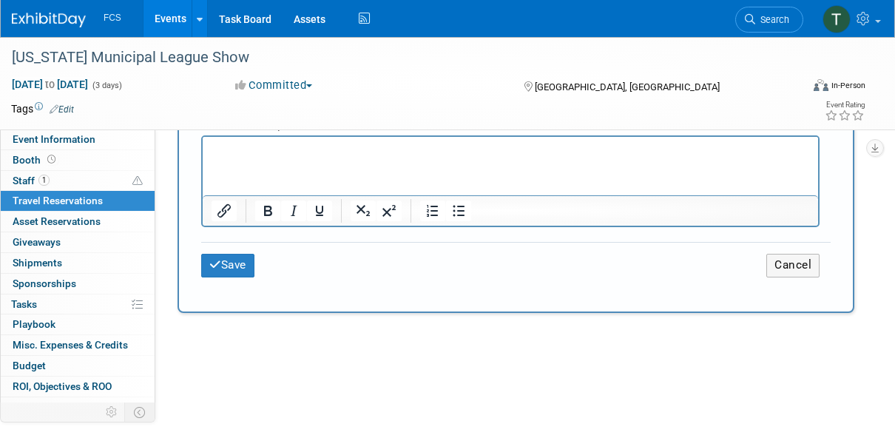
scroll to position [666, 0]
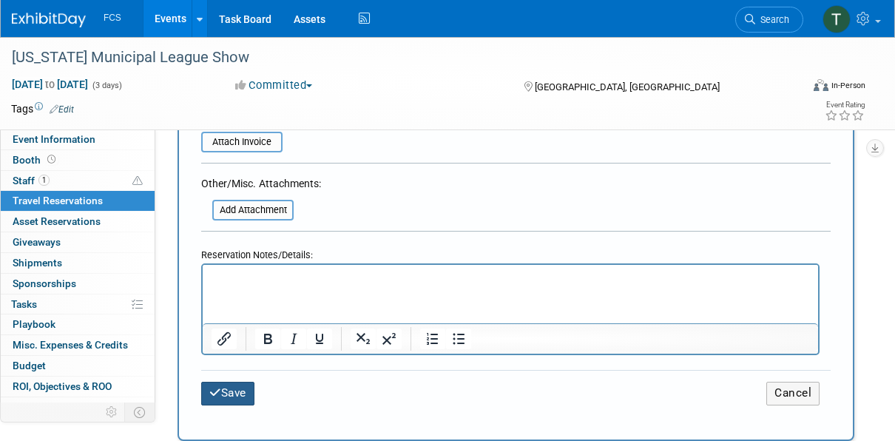
type input "N/A - I'm driving. TR"
click at [235, 389] on button "Save" at bounding box center [227, 393] width 53 height 23
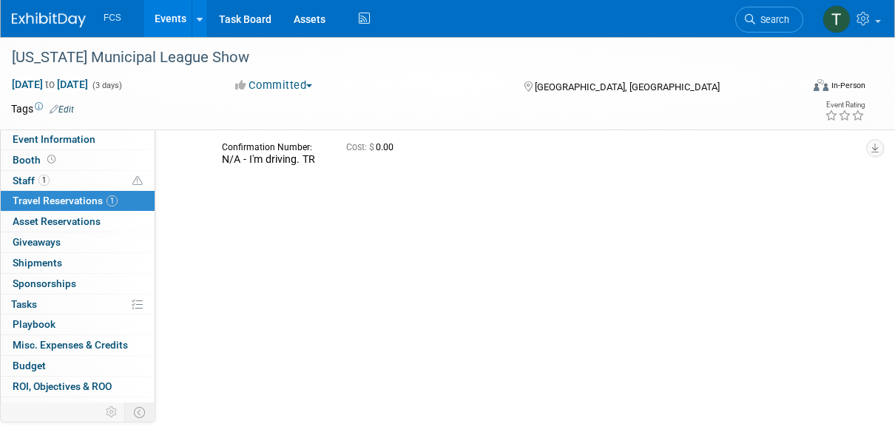
scroll to position [0, 0]
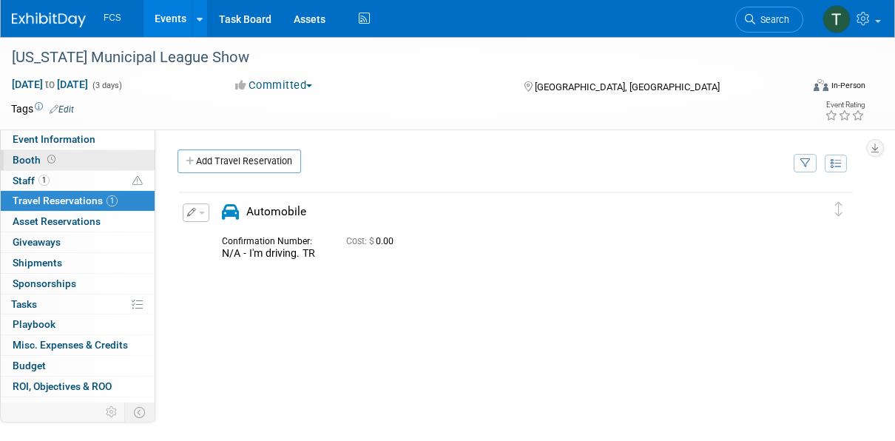
click at [24, 164] on span "Booth" at bounding box center [36, 160] width 46 height 12
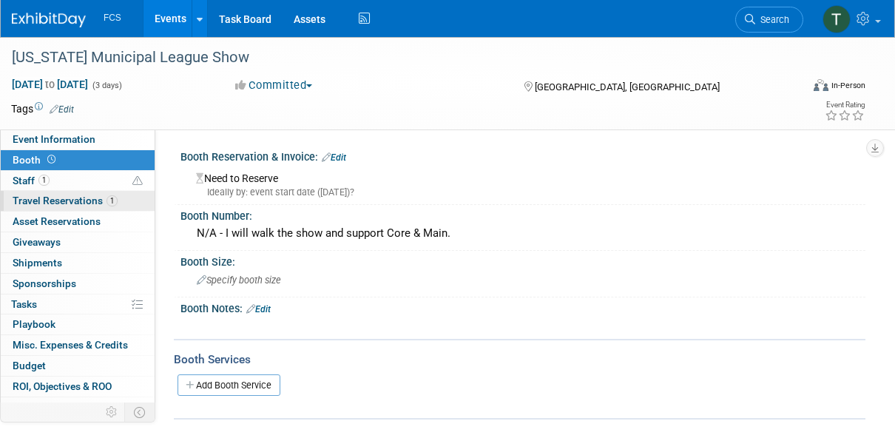
click at [63, 198] on span "Travel Reservations 1" at bounding box center [65, 201] width 105 height 12
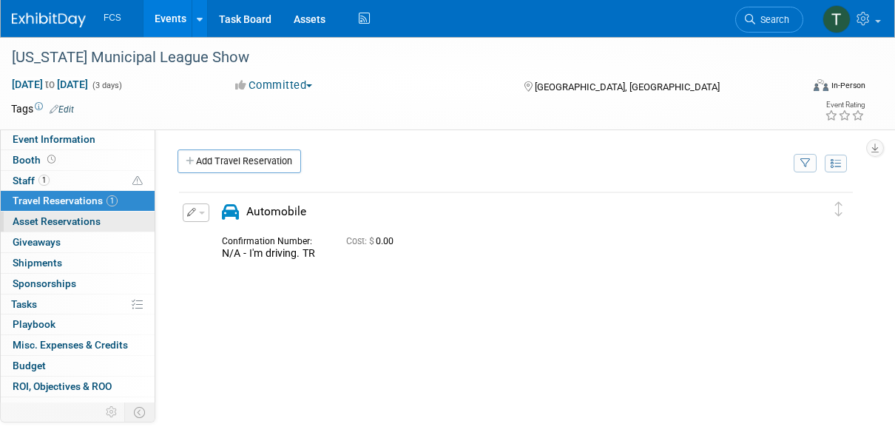
click at [48, 218] on span "Asset Reservations 0" at bounding box center [57, 221] width 88 height 12
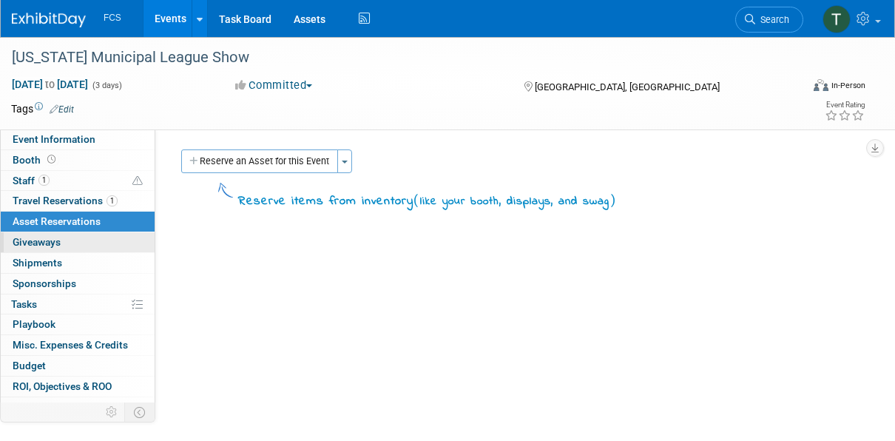
click at [40, 237] on span "Giveaways 0" at bounding box center [37, 242] width 48 height 12
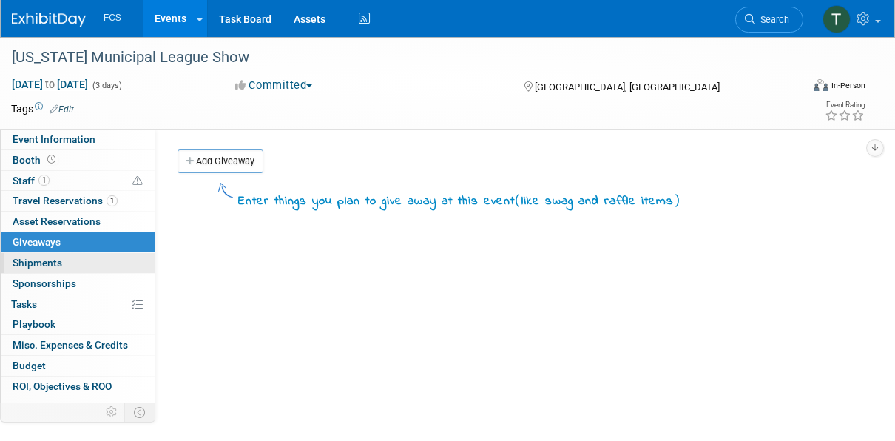
click at [36, 257] on span "Shipments 0" at bounding box center [38, 263] width 50 height 12
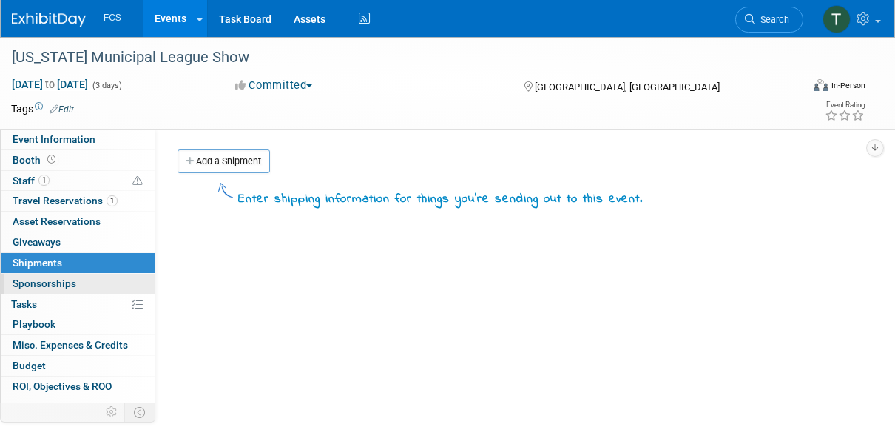
click at [34, 277] on span "Sponsorships 0" at bounding box center [45, 283] width 64 height 12
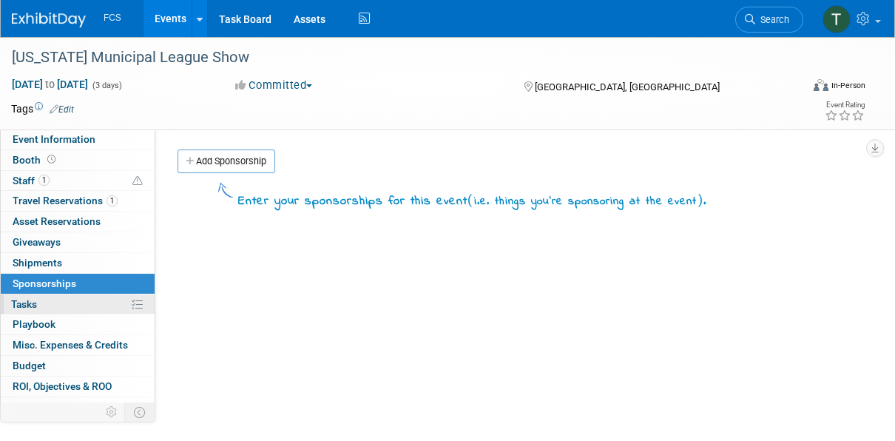
click at [31, 298] on span "Tasks 0%" at bounding box center [24, 304] width 26 height 12
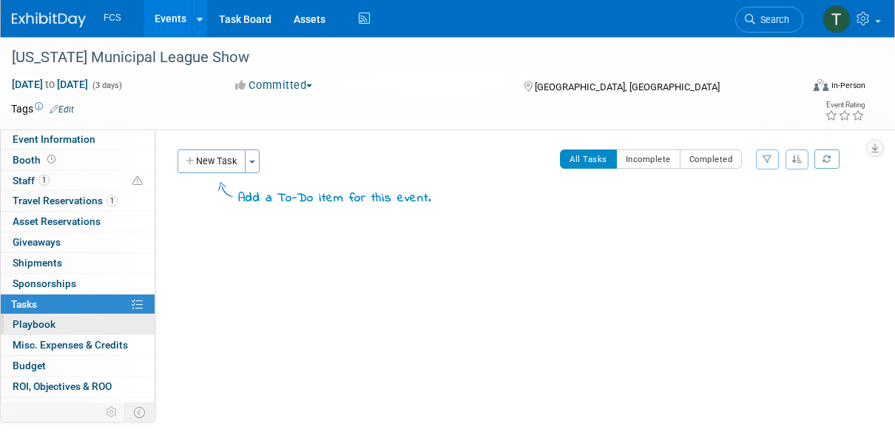
click at [33, 314] on link "0 Playbook 0" at bounding box center [78, 324] width 154 height 20
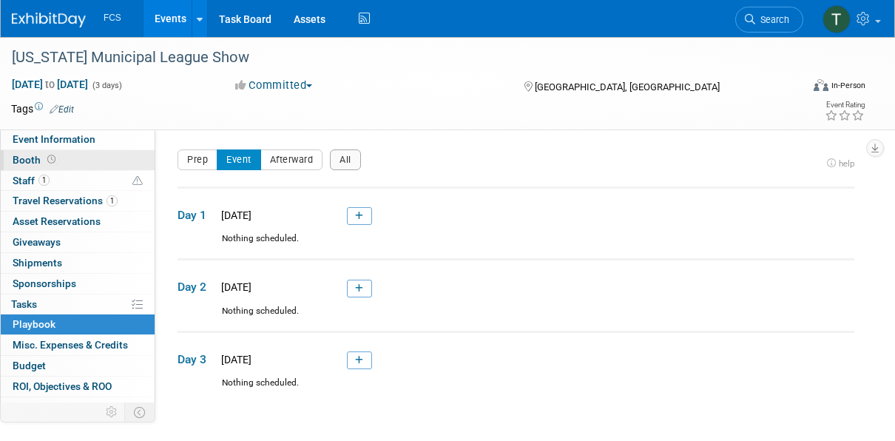
click at [21, 158] on span "Booth" at bounding box center [36, 160] width 46 height 12
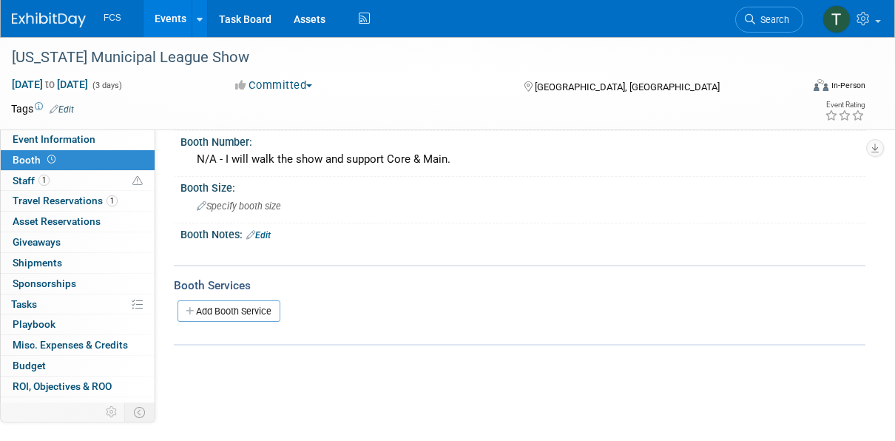
click at [421, 87] on div "Committed Committed Considering Not Going" at bounding box center [365, 86] width 270 height 16
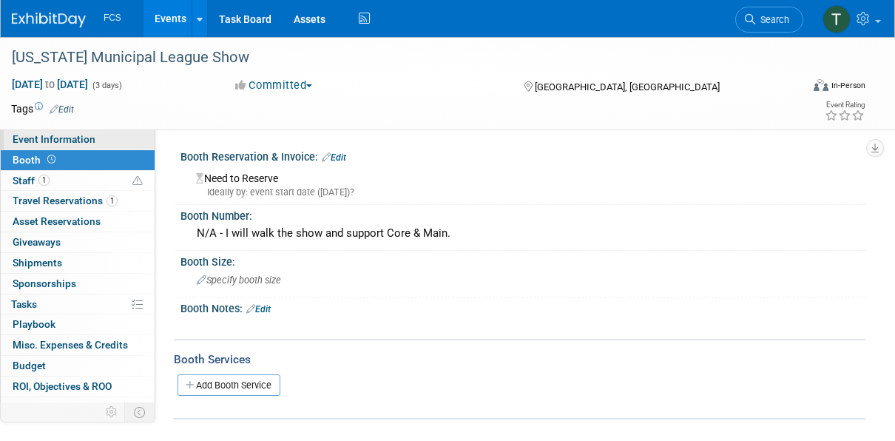
click at [60, 141] on span "Event Information" at bounding box center [54, 139] width 83 height 12
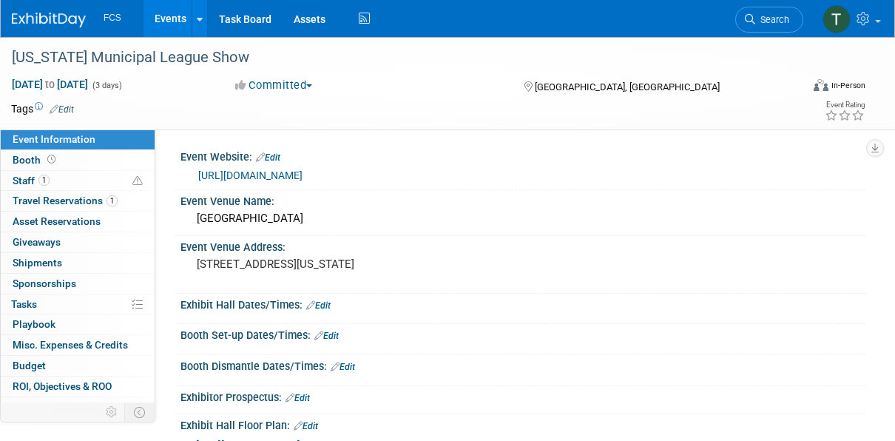
click at [389, 305] on div "Exhibit Hall Dates/Times: Edit" at bounding box center [523, 303] width 685 height 19
click at [272, 174] on link "[URL][DOMAIN_NAME]" at bounding box center [250, 175] width 104 height 12
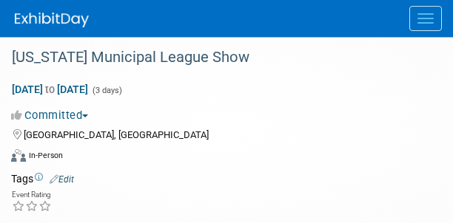
click at [378, 138] on div "[GEOGRAPHIC_DATA], [GEOGRAPHIC_DATA]" at bounding box center [217, 134] width 412 height 18
drag, startPoint x: 0, startPoint y: 11, endPoint x: 268, endPoint y: 135, distance: 295.0
click at [268, 135] on div "[GEOGRAPHIC_DATA], [GEOGRAPHIC_DATA]" at bounding box center [217, 134] width 412 height 18
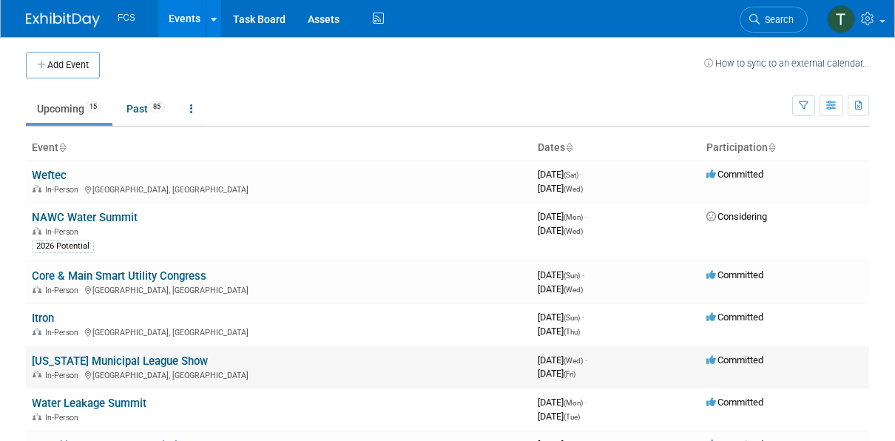
click at [77, 354] on link "[US_STATE] Municipal League Show" at bounding box center [120, 360] width 176 height 13
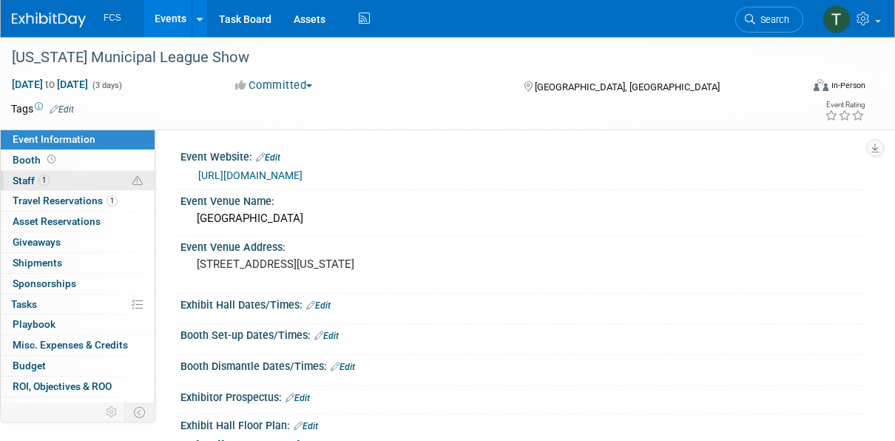
click at [13, 175] on span "Staff 1" at bounding box center [31, 181] width 37 height 12
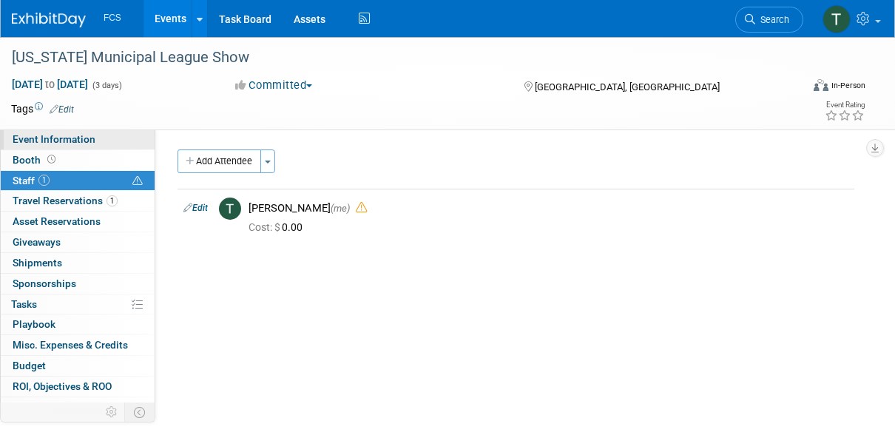
click at [40, 142] on span "Event Information" at bounding box center [54, 139] width 83 height 12
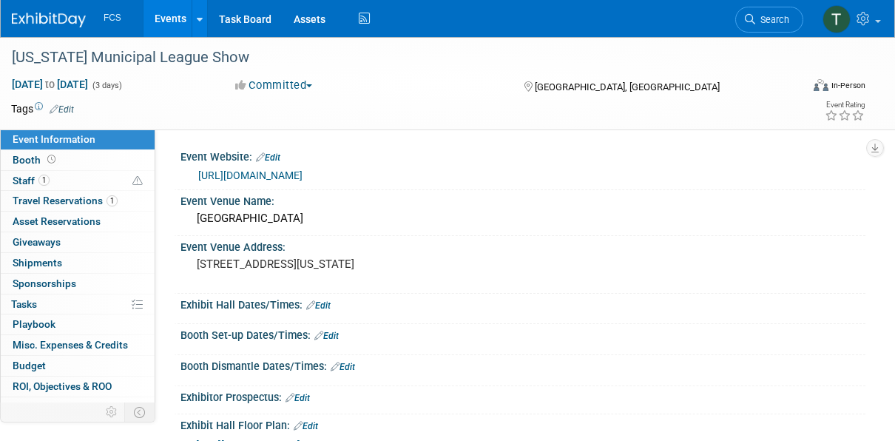
click at [320, 300] on link "Edit" at bounding box center [318, 305] width 24 height 10
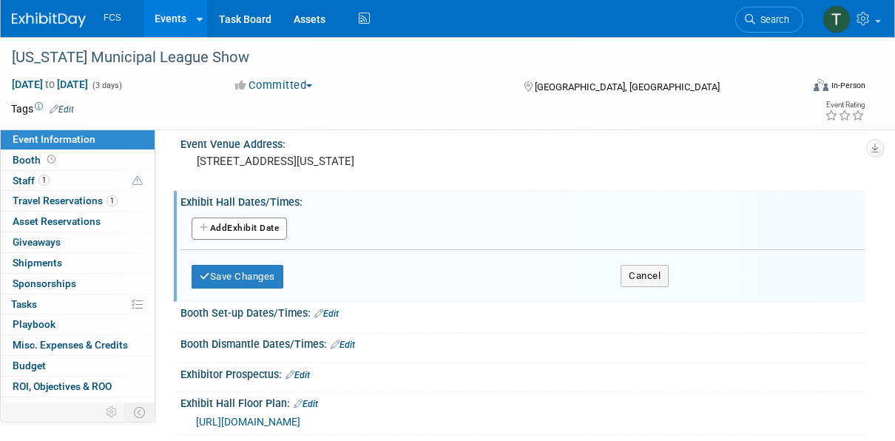
scroll to position [74, 0]
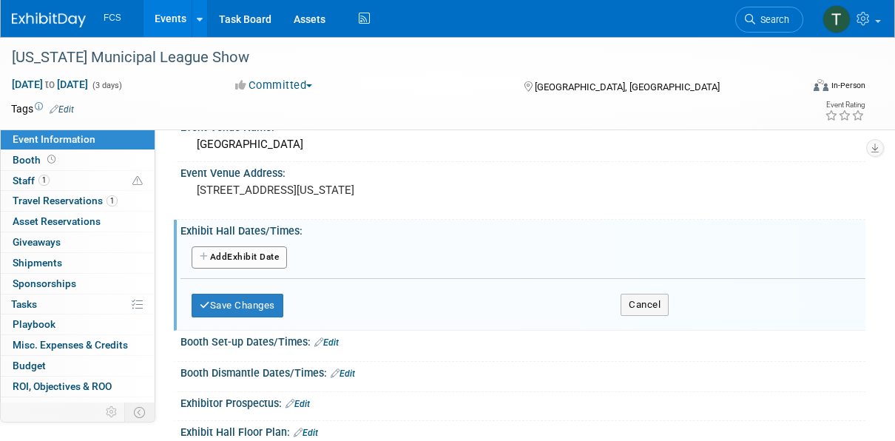
click at [272, 255] on button "Add Another Exhibit Date" at bounding box center [239, 257] width 95 height 22
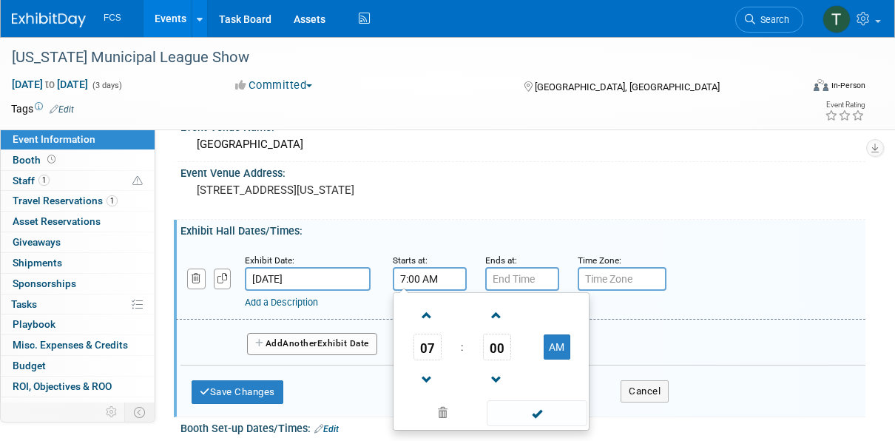
click at [416, 278] on input "7:00 AM" at bounding box center [430, 279] width 74 height 24
click at [423, 317] on span at bounding box center [427, 316] width 26 height 26
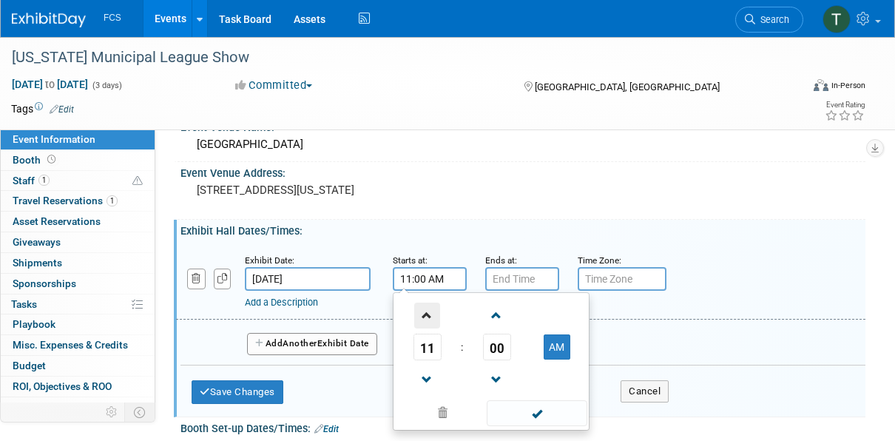
click at [423, 317] on span at bounding box center [427, 316] width 26 height 26
type input "12:00 PM"
click at [539, 421] on span at bounding box center [537, 413] width 100 height 26
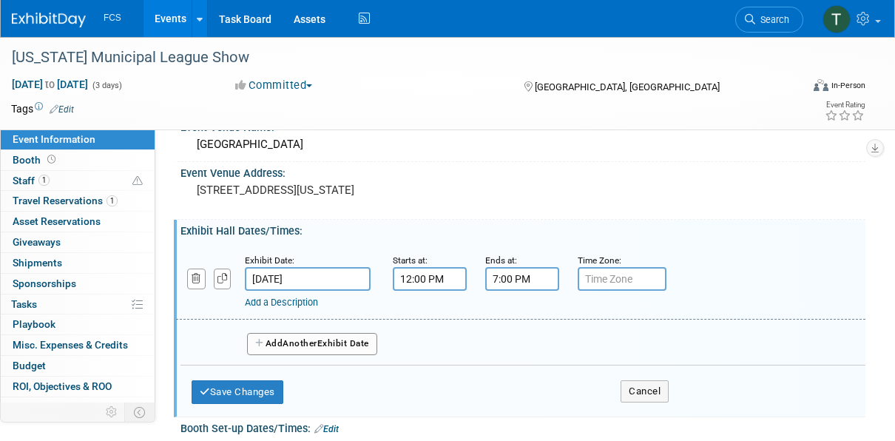
click at [522, 277] on input "7:00 PM" at bounding box center [522, 279] width 74 height 24
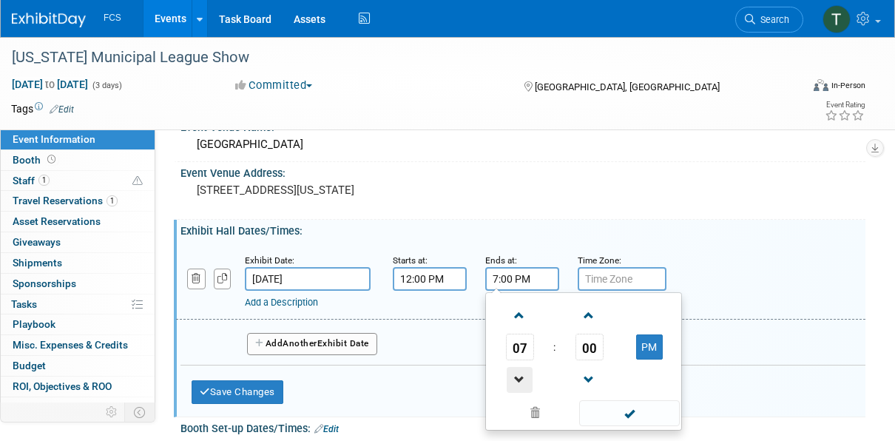
click at [520, 371] on span at bounding box center [520, 380] width 26 height 26
type input "5:00 PM"
click at [629, 407] on span at bounding box center [629, 413] width 100 height 26
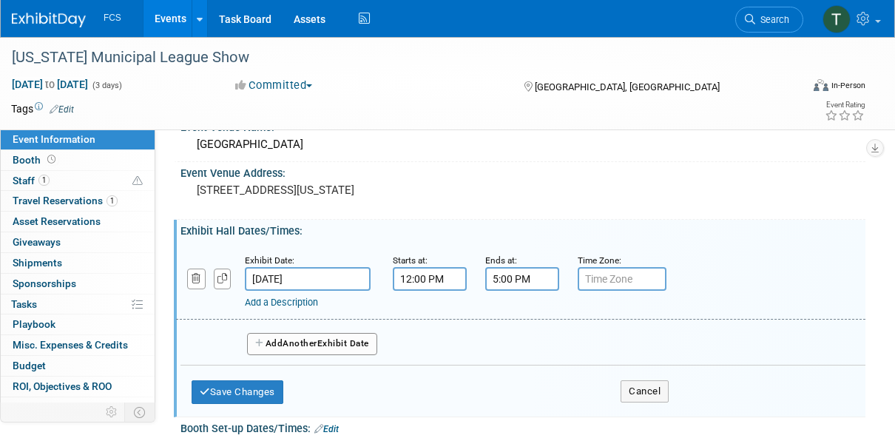
click at [611, 282] on input "text" at bounding box center [622, 279] width 89 height 24
type input "CT"
click at [544, 204] on div "Event Venue Address: [STREET_ADDRESS][US_STATE]" at bounding box center [520, 190] width 692 height 57
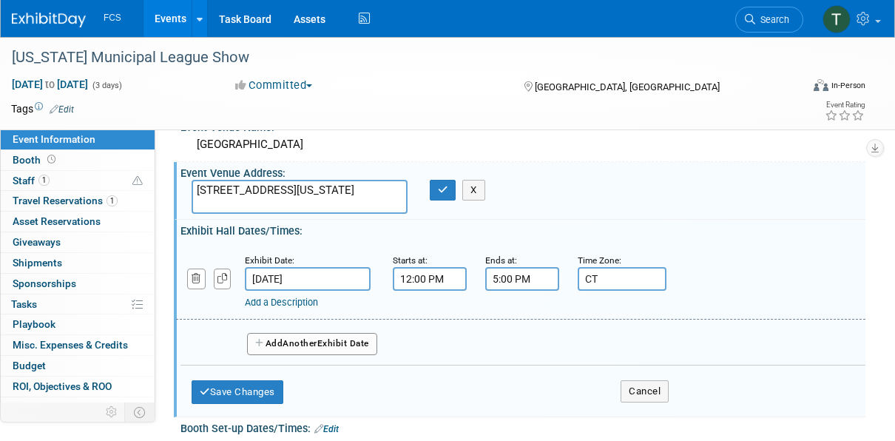
click at [287, 340] on span "Another" at bounding box center [300, 343] width 35 height 10
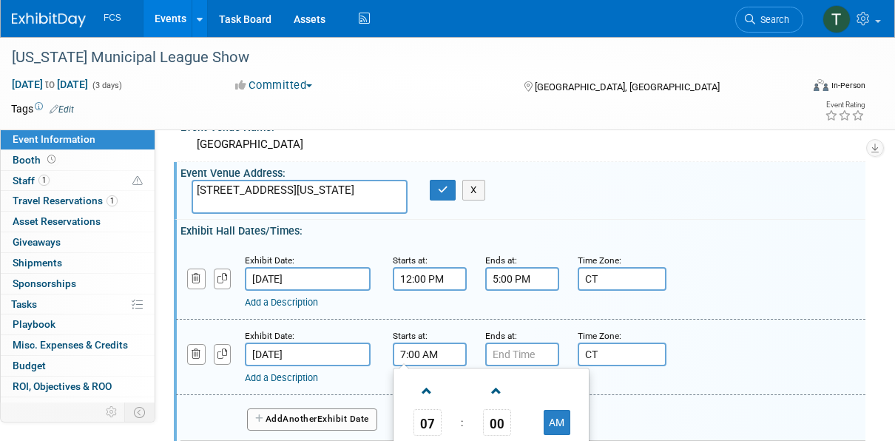
click at [443, 358] on input "7:00 AM" at bounding box center [430, 355] width 74 height 24
click at [422, 400] on span at bounding box center [427, 391] width 26 height 26
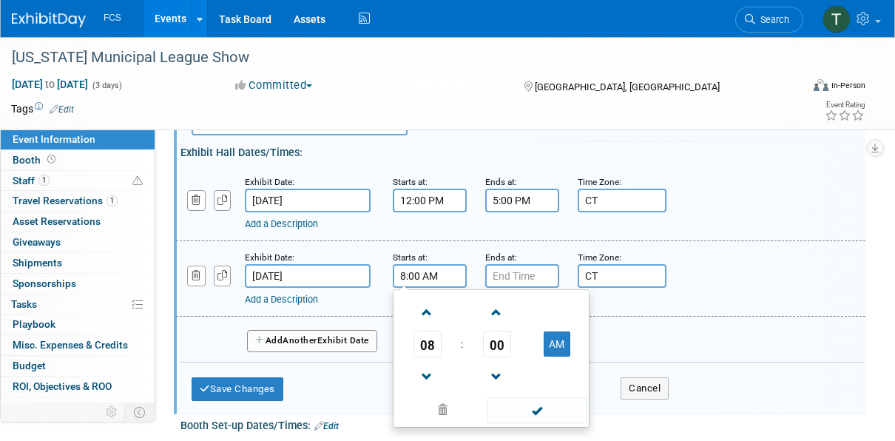
scroll to position [222, 0]
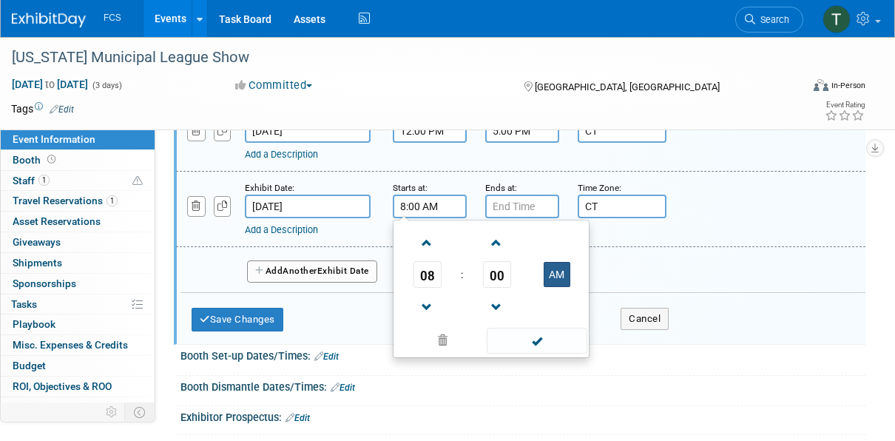
click at [562, 275] on button "AM" at bounding box center [557, 274] width 27 height 25
type input "8:00 PM"
click at [530, 206] on input "7:00 PM" at bounding box center [522, 207] width 74 height 24
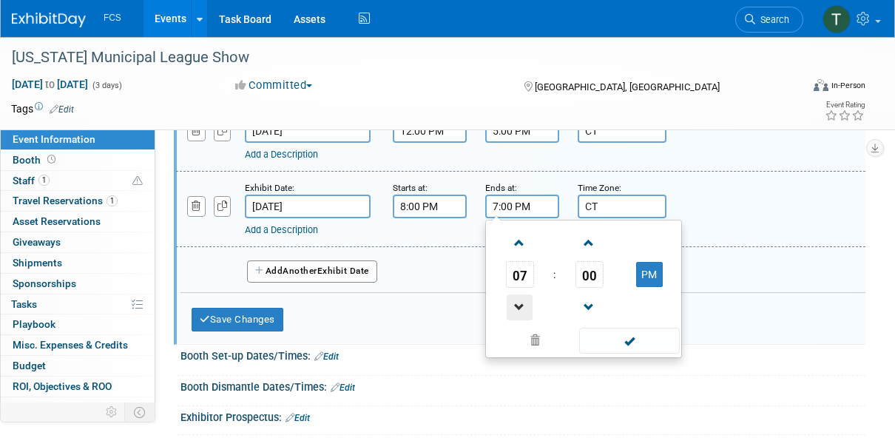
click at [523, 306] on span at bounding box center [520, 307] width 26 height 26
type input "4:00 PM"
click at [624, 340] on span at bounding box center [629, 341] width 100 height 26
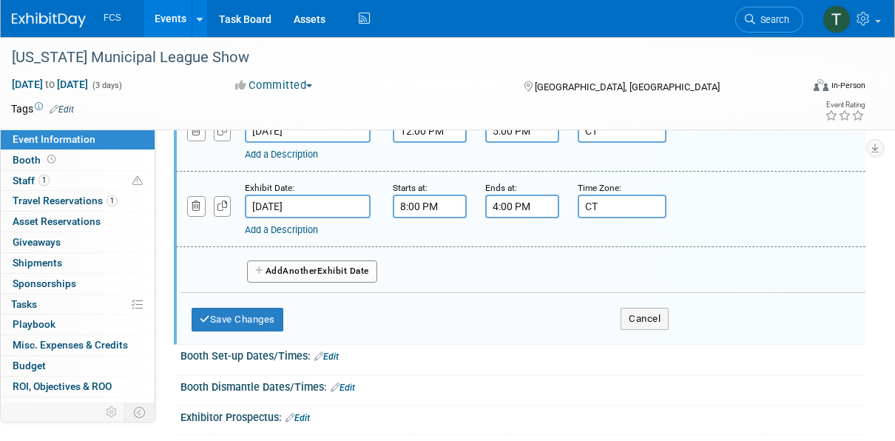
click at [292, 272] on span "Another" at bounding box center [300, 271] width 35 height 10
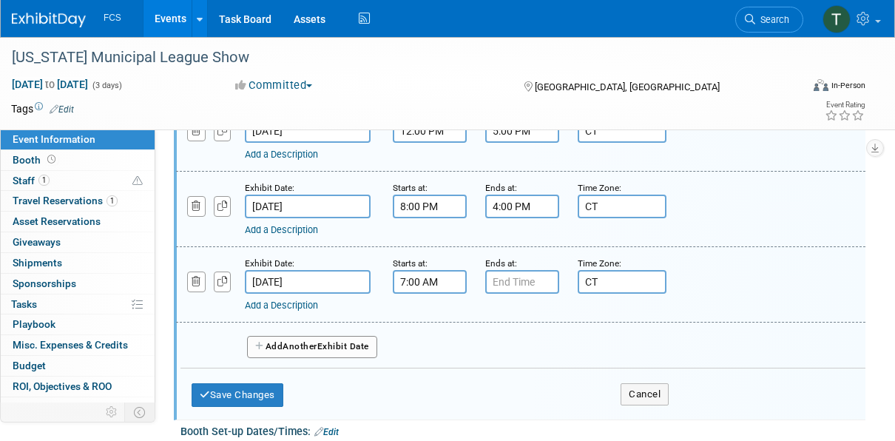
click at [431, 280] on input "7:00 AM" at bounding box center [430, 282] width 74 height 24
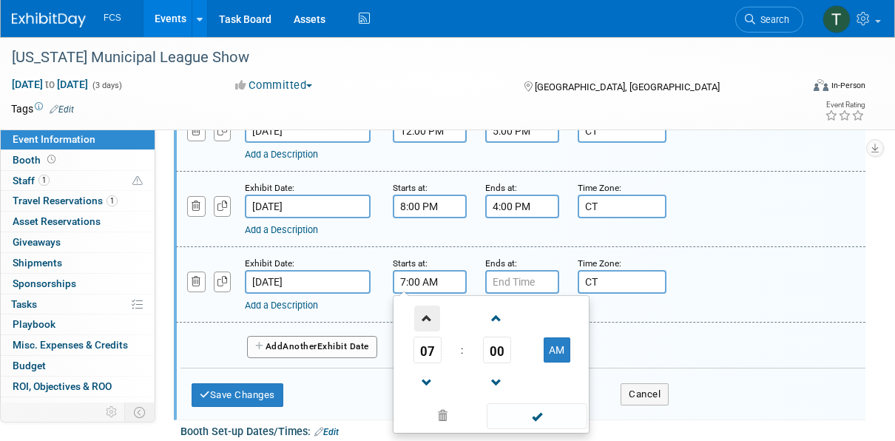
click at [432, 317] on span at bounding box center [427, 319] width 26 height 26
type input "8:00 AM"
click at [531, 423] on span at bounding box center [537, 416] width 100 height 26
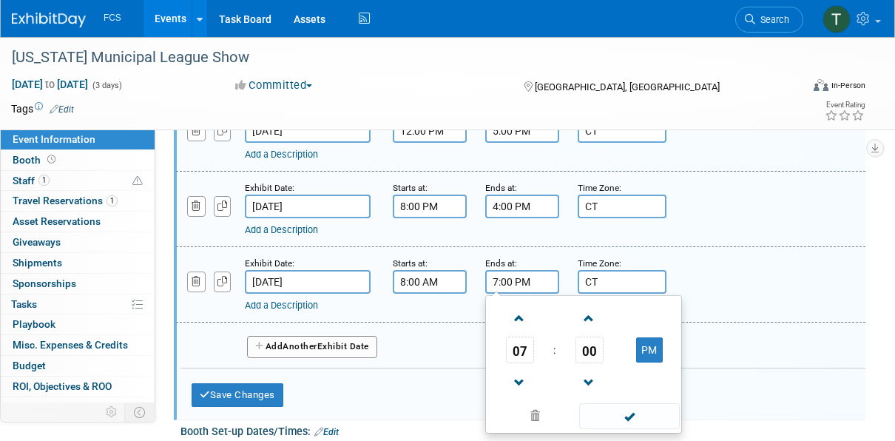
click at [525, 284] on input "7:00 PM" at bounding box center [522, 282] width 74 height 24
click at [520, 312] on span at bounding box center [520, 319] width 26 height 26
click at [651, 351] on button "PM" at bounding box center [649, 349] width 27 height 25
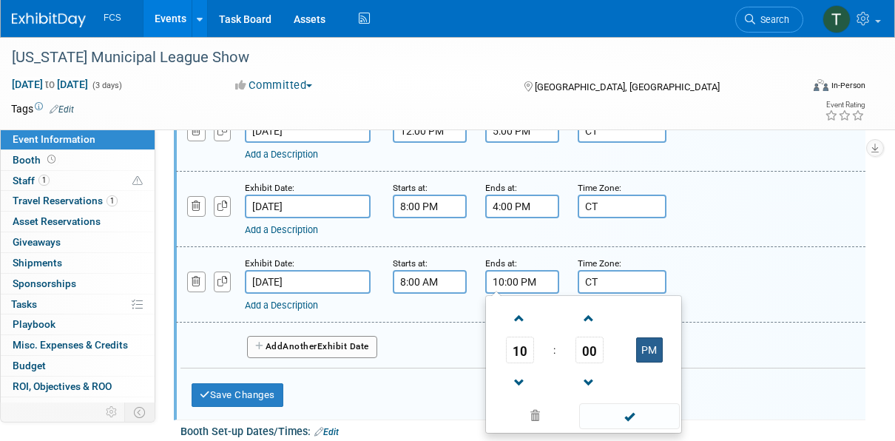
type input "10:00 AM"
click at [636, 417] on span at bounding box center [629, 416] width 100 height 26
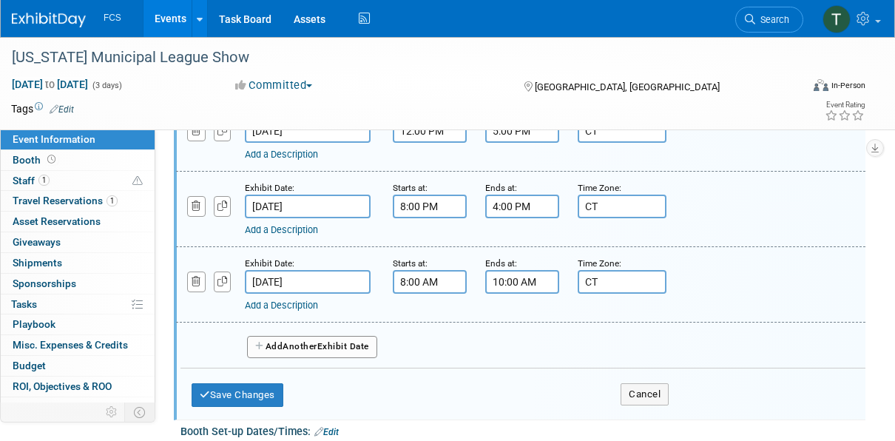
scroll to position [148, 0]
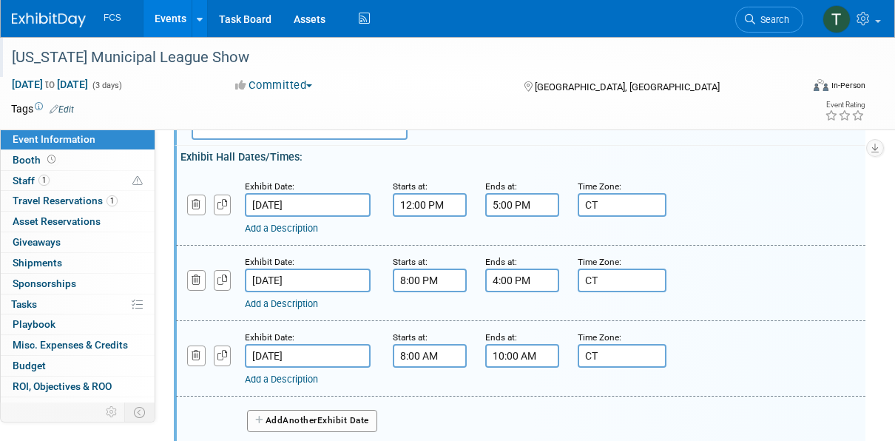
click at [415, 62] on div "[US_STATE] Municipal League Show" at bounding box center [400, 57] width 786 height 27
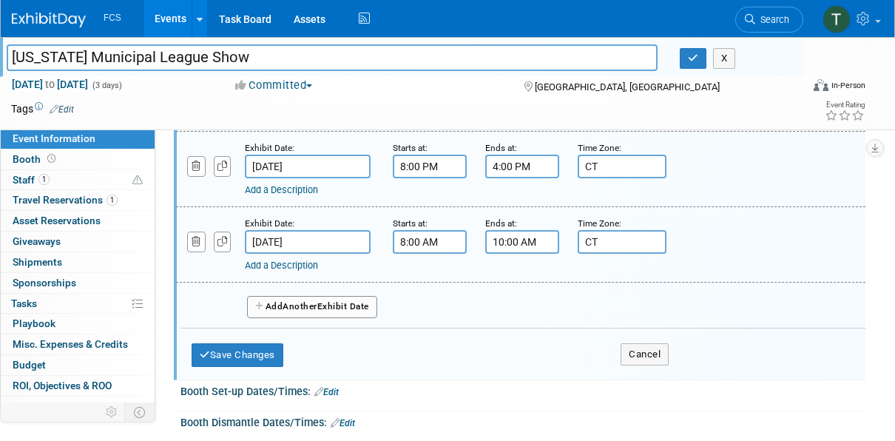
scroll to position [370, 0]
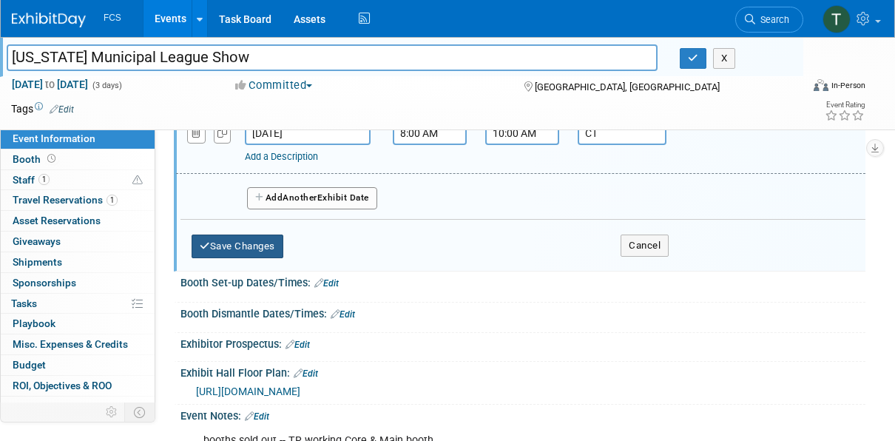
click at [237, 236] on button "Save Changes" at bounding box center [238, 247] width 92 height 24
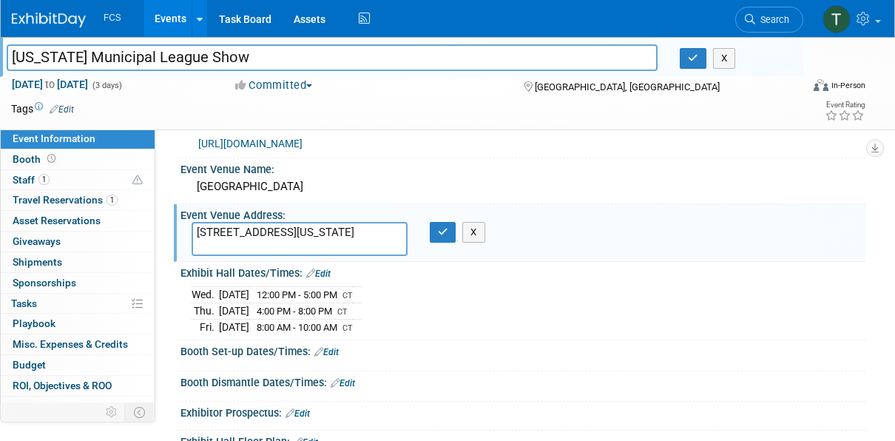
scroll to position [74, 0]
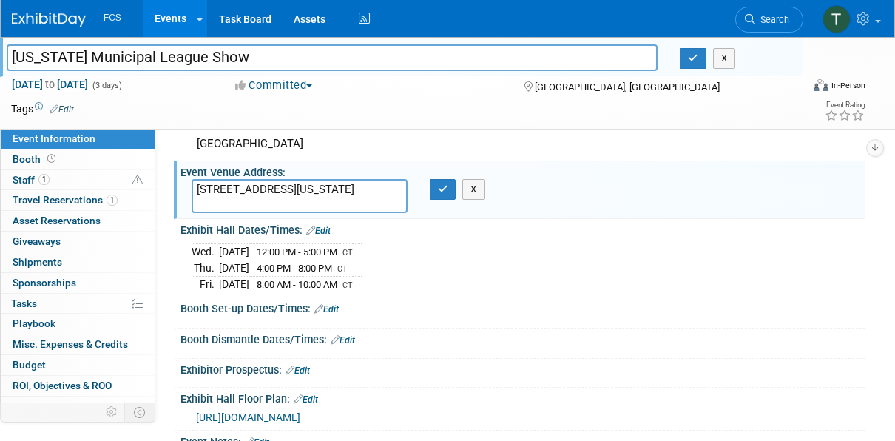
drag, startPoint x: 388, startPoint y: 188, endPoint x: 178, endPoint y: 210, distance: 211.3
click at [178, 210] on div "Event Venue Address: [STREET_ADDRESS][US_STATE] [STREET_ADDRESS][US_STATE] X" at bounding box center [520, 189] width 692 height 57
